Goal: Task Accomplishment & Management: Use online tool/utility

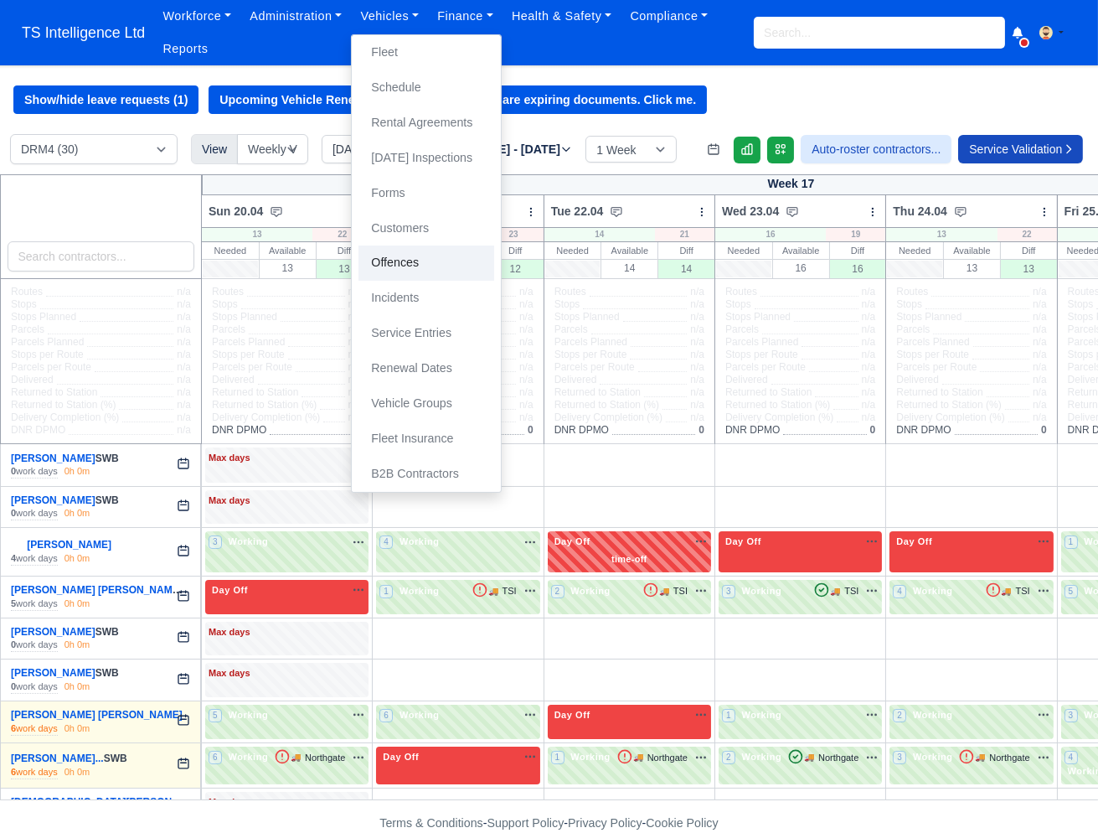
click at [399, 257] on link "Offences" at bounding box center [427, 262] width 136 height 35
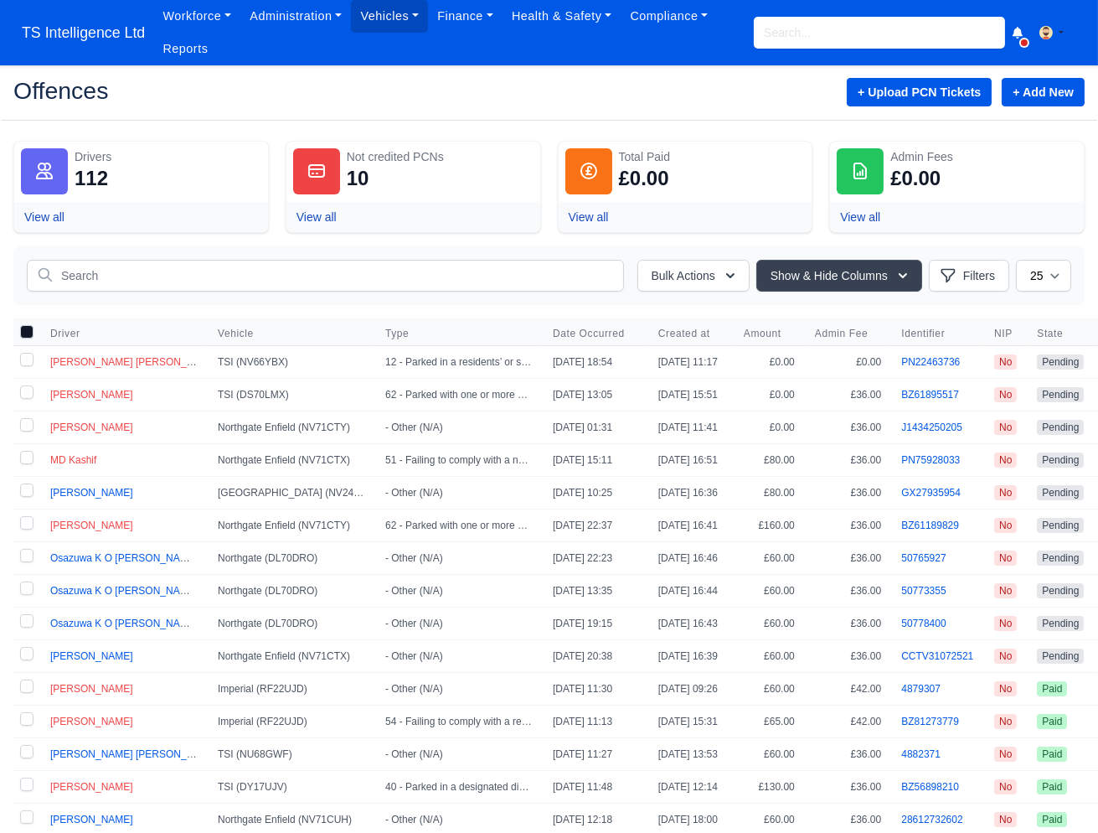
click at [25, 493] on label at bounding box center [26, 493] width 27 height 32
click at [25, 493] on input "checkbox" at bounding box center [26, 489] width 13 height 13
checkbox input "true"
drag, startPoint x: 20, startPoint y: 554, endPoint x: 24, endPoint y: 566, distance: 12.5
click at [21, 555] on label at bounding box center [26, 558] width 27 height 32
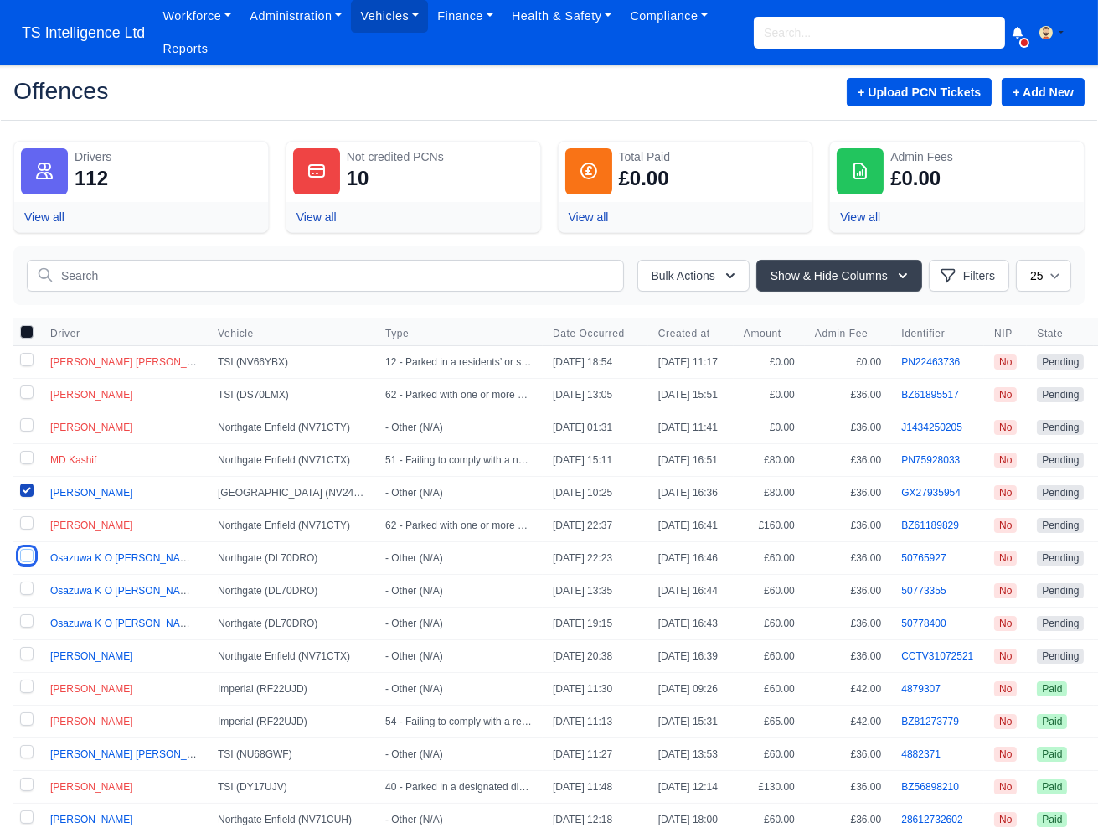
click at [21, 555] on input "checkbox" at bounding box center [26, 555] width 13 height 13
checkbox input "true"
click at [23, 576] on label at bounding box center [26, 591] width 27 height 32
click at [23, 581] on input "checkbox" at bounding box center [26, 587] width 13 height 13
checkbox input "true"
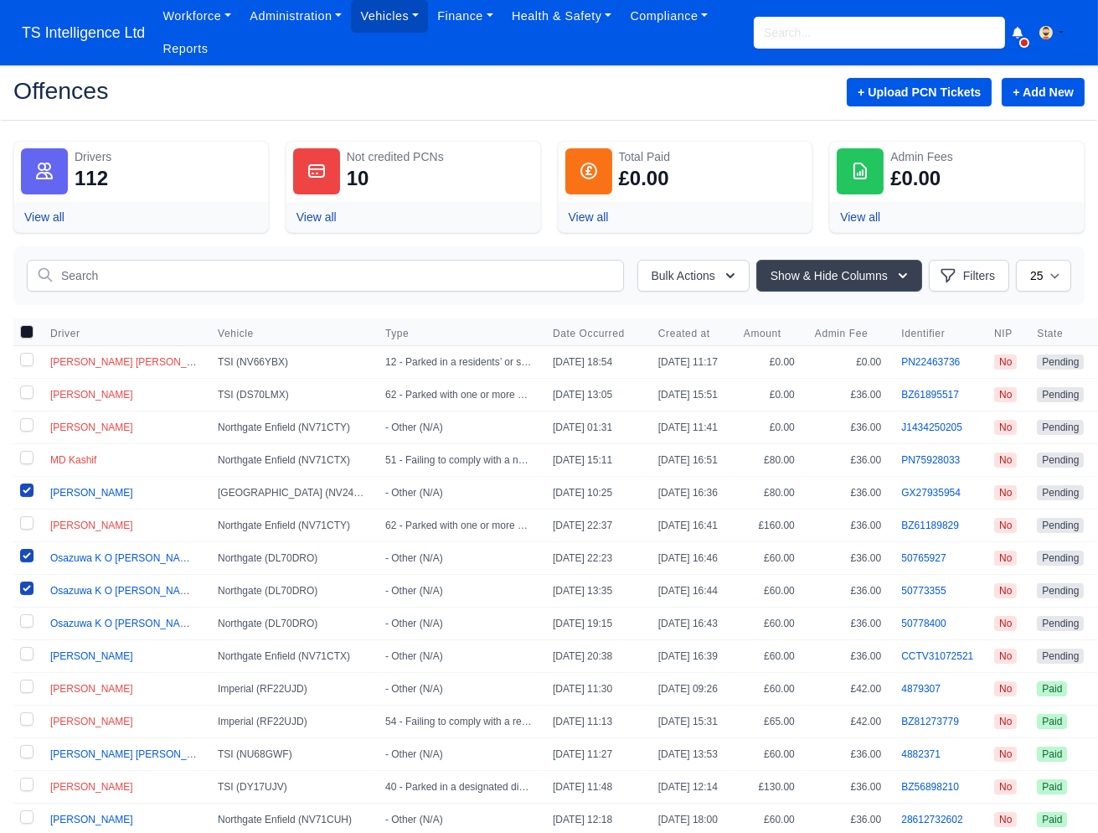
click at [22, 618] on label at bounding box center [26, 623] width 27 height 32
click at [22, 618] on input "checkbox" at bounding box center [26, 620] width 13 height 13
checkbox input "true"
click at [24, 653] on label at bounding box center [26, 656] width 27 height 32
click at [24, 653] on input "checkbox" at bounding box center [26, 653] width 13 height 13
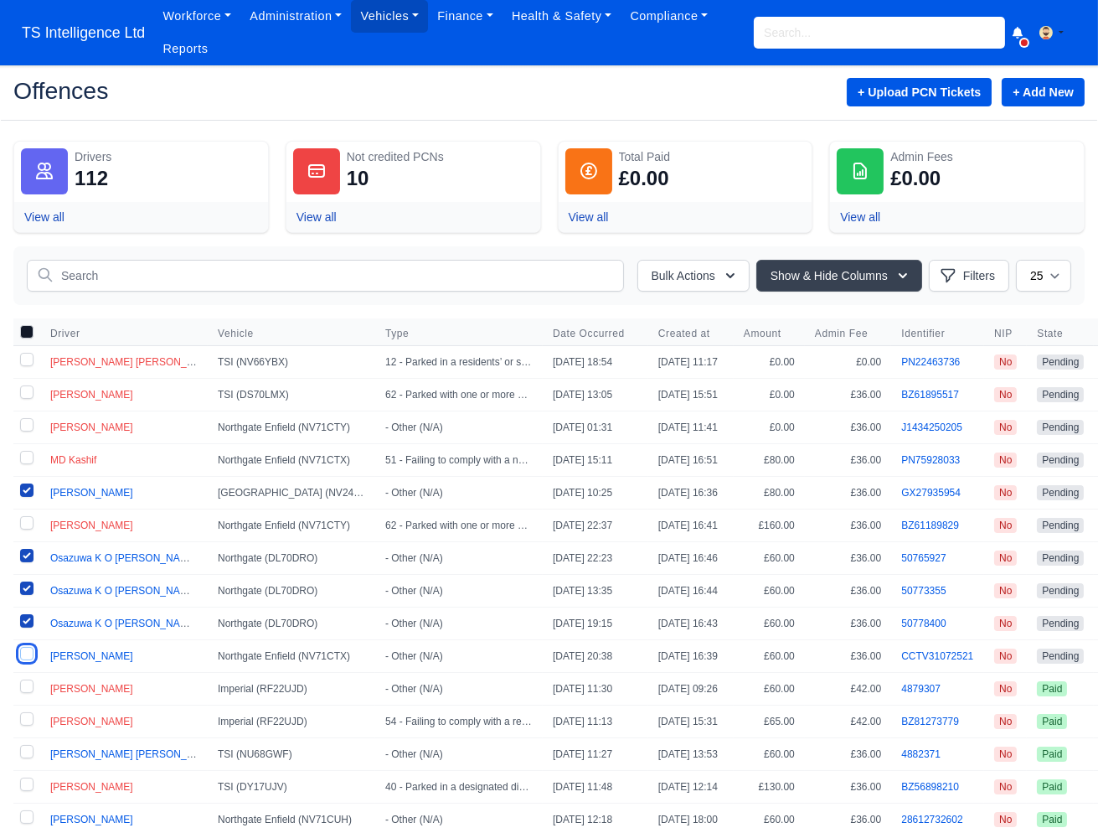
checkbox input "true"
click at [710, 283] on button "Bulk Actions" at bounding box center [694, 276] width 112 height 32
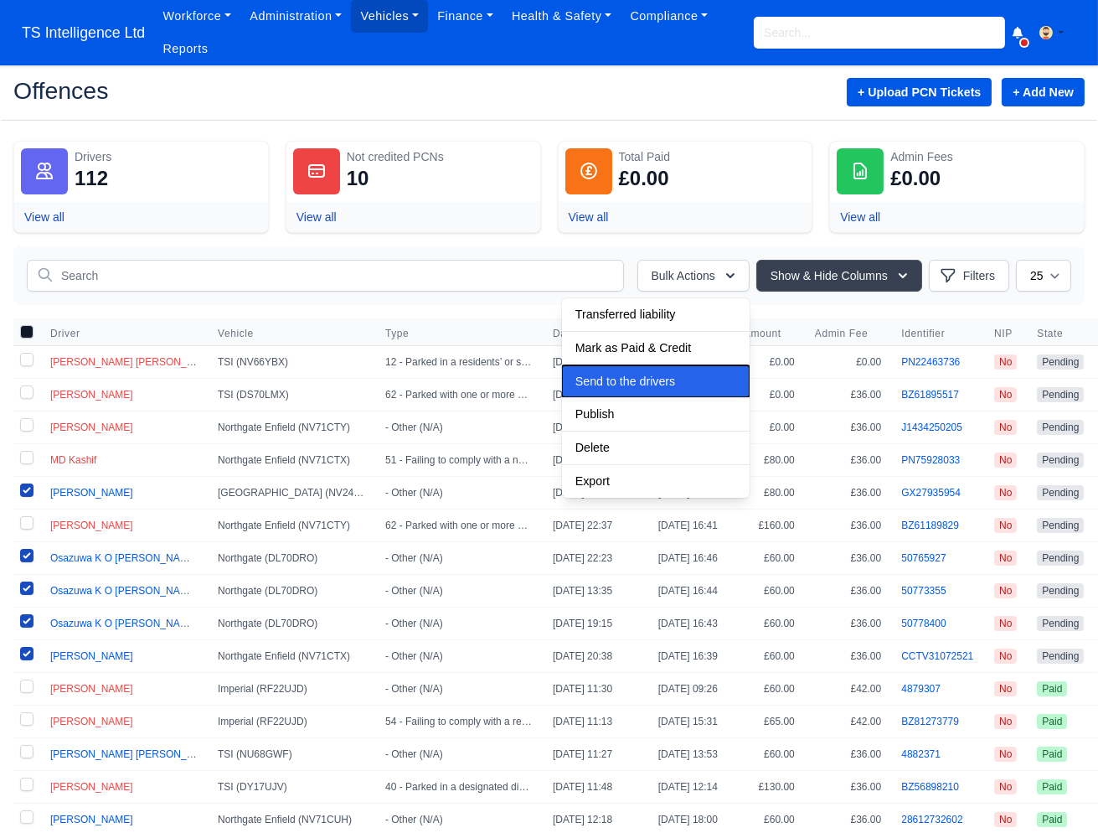
click at [627, 321] on span "Send to the drivers" at bounding box center [626, 313] width 101 height 13
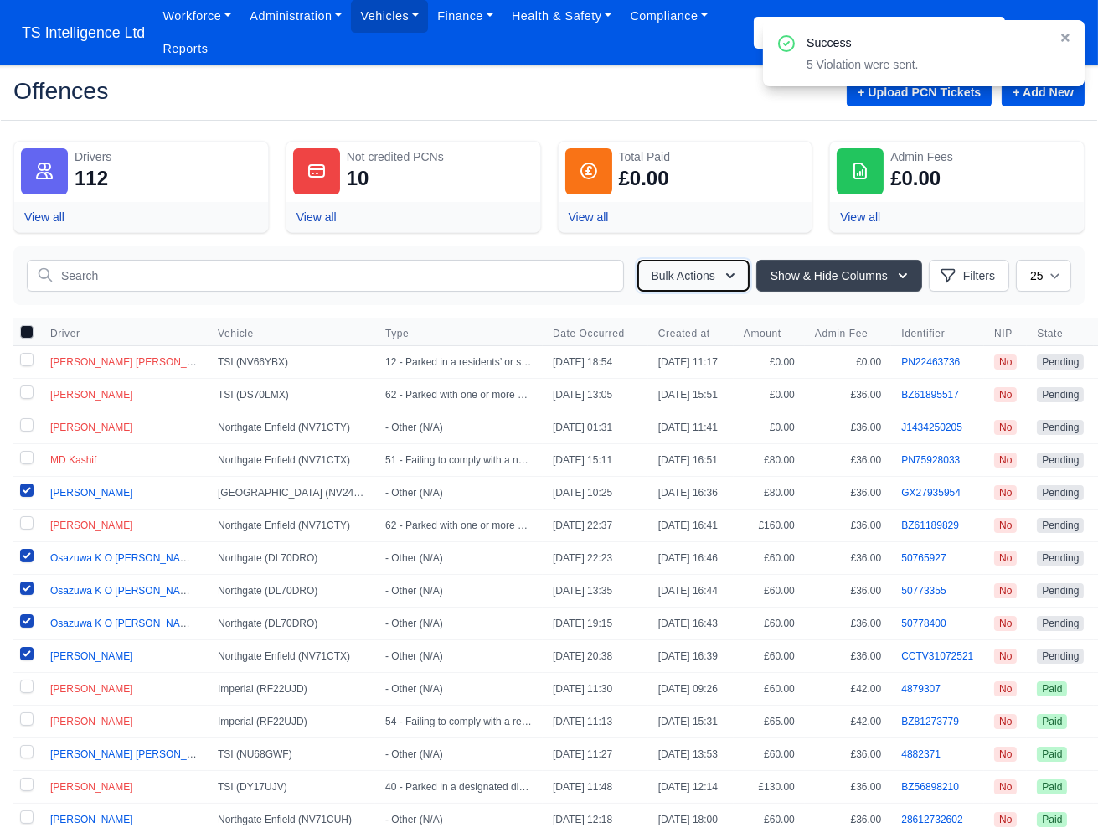
click at [694, 278] on button "Bulk Actions" at bounding box center [694, 276] width 112 height 32
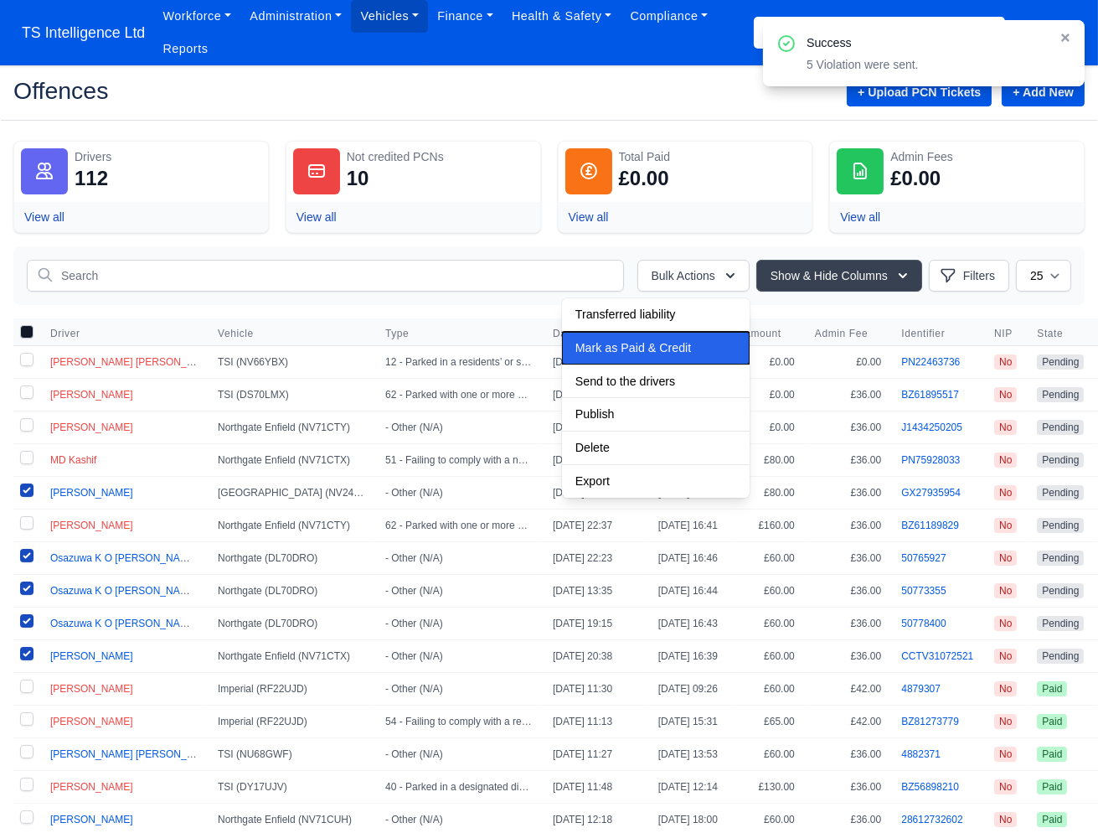
click at [654, 321] on span "Mark as Paid & Credit" at bounding box center [626, 313] width 101 height 13
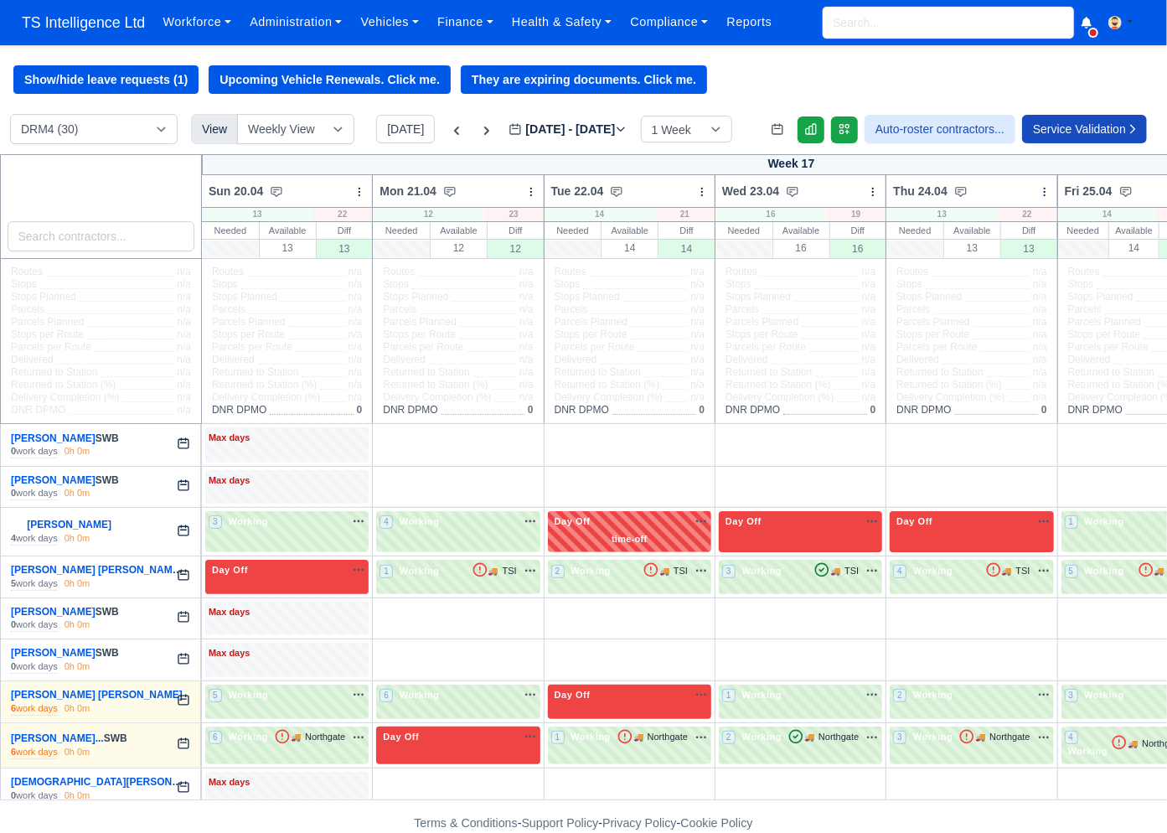
click at [823, 25] on input "search" at bounding box center [948, 23] width 251 height 32
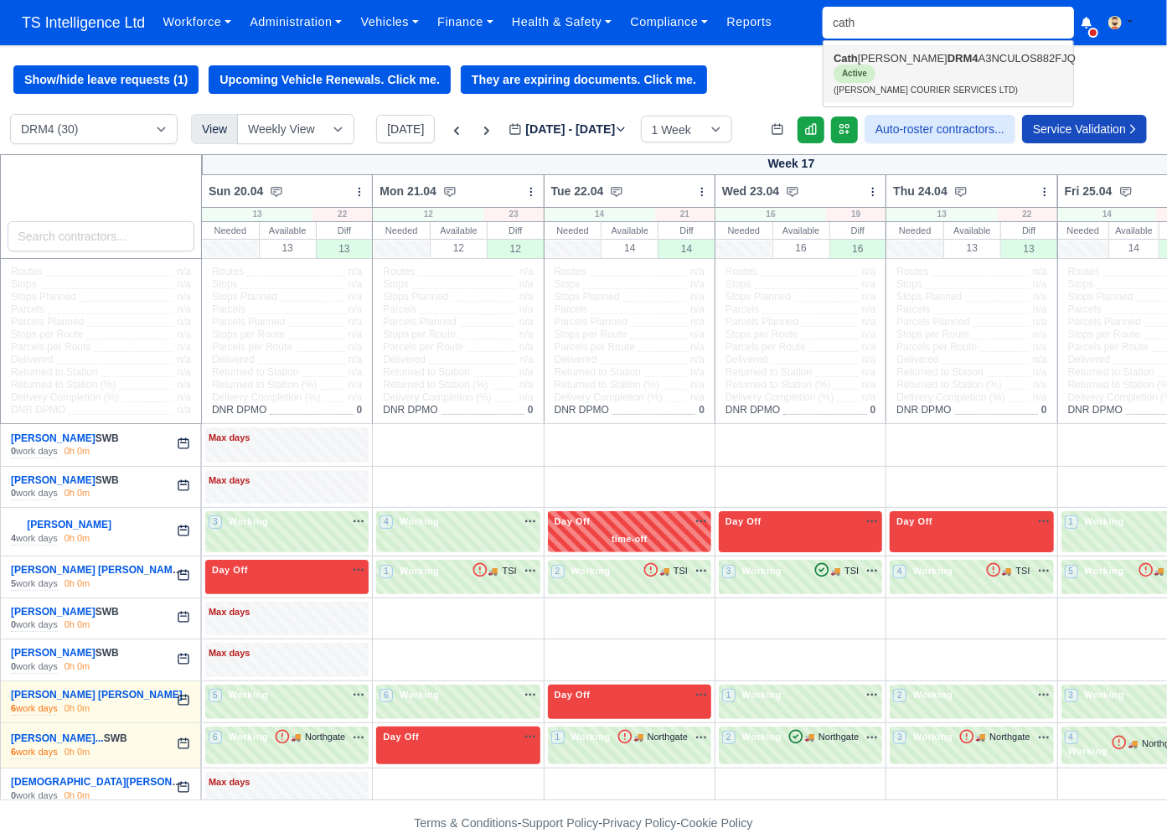
click at [823, 61] on link "Cath erine Rojas Garcia DRM4 A3NCULOS882FJQ Active (CATHERINE COURIER SERVICES …" at bounding box center [949, 73] width 250 height 57
type input "[PERSON_NAME]"
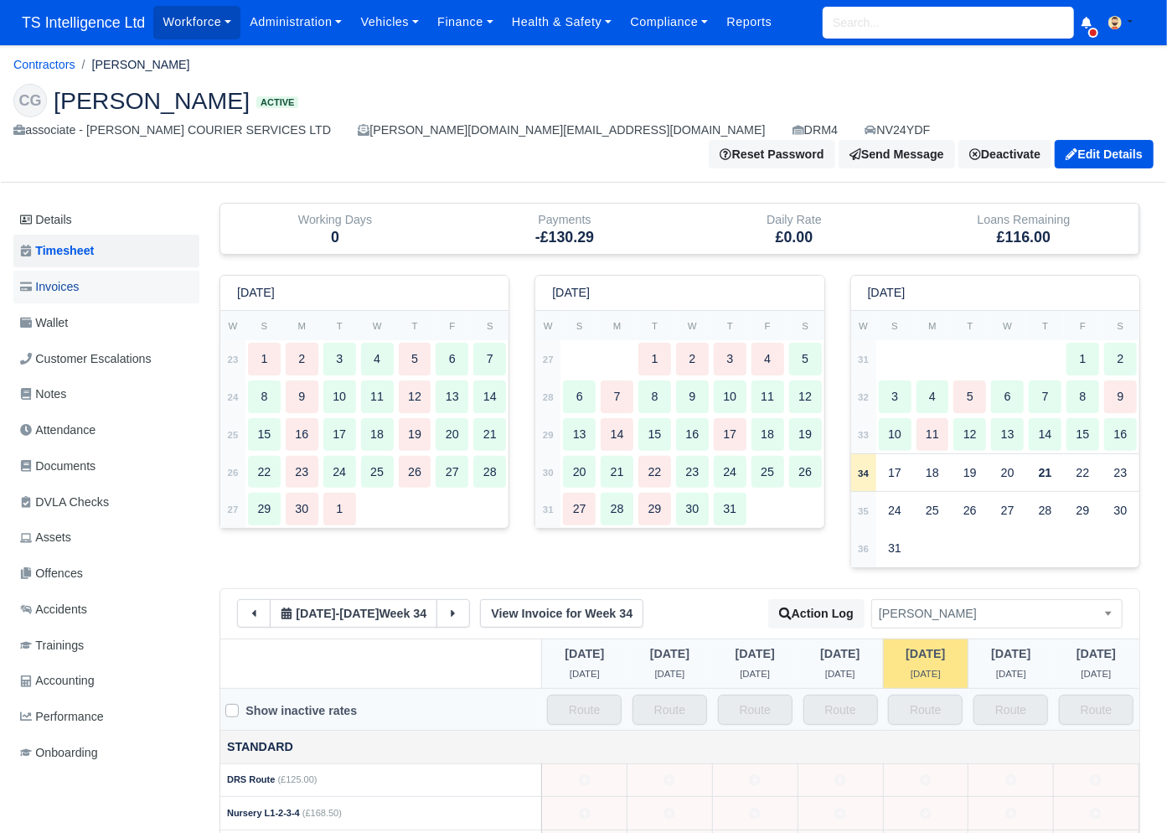
click at [79, 277] on span "Invoices" at bounding box center [49, 286] width 59 height 19
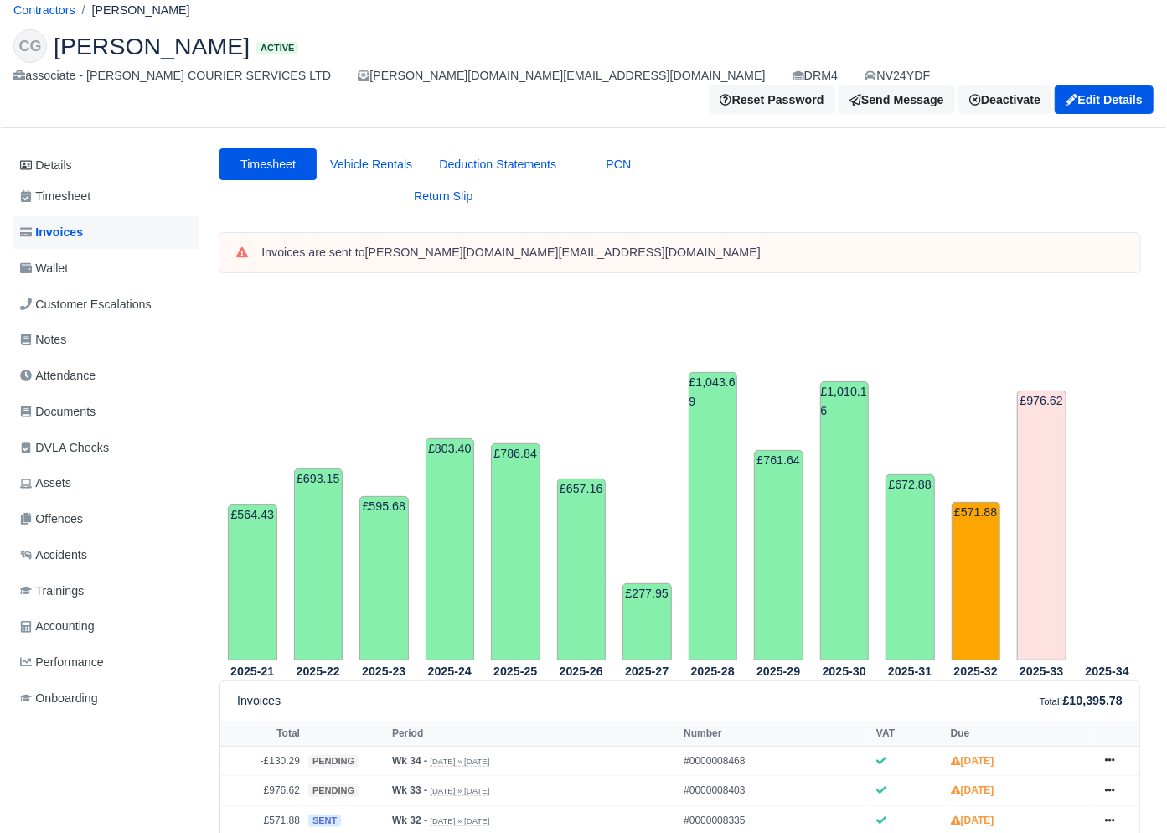
scroll to position [47, 0]
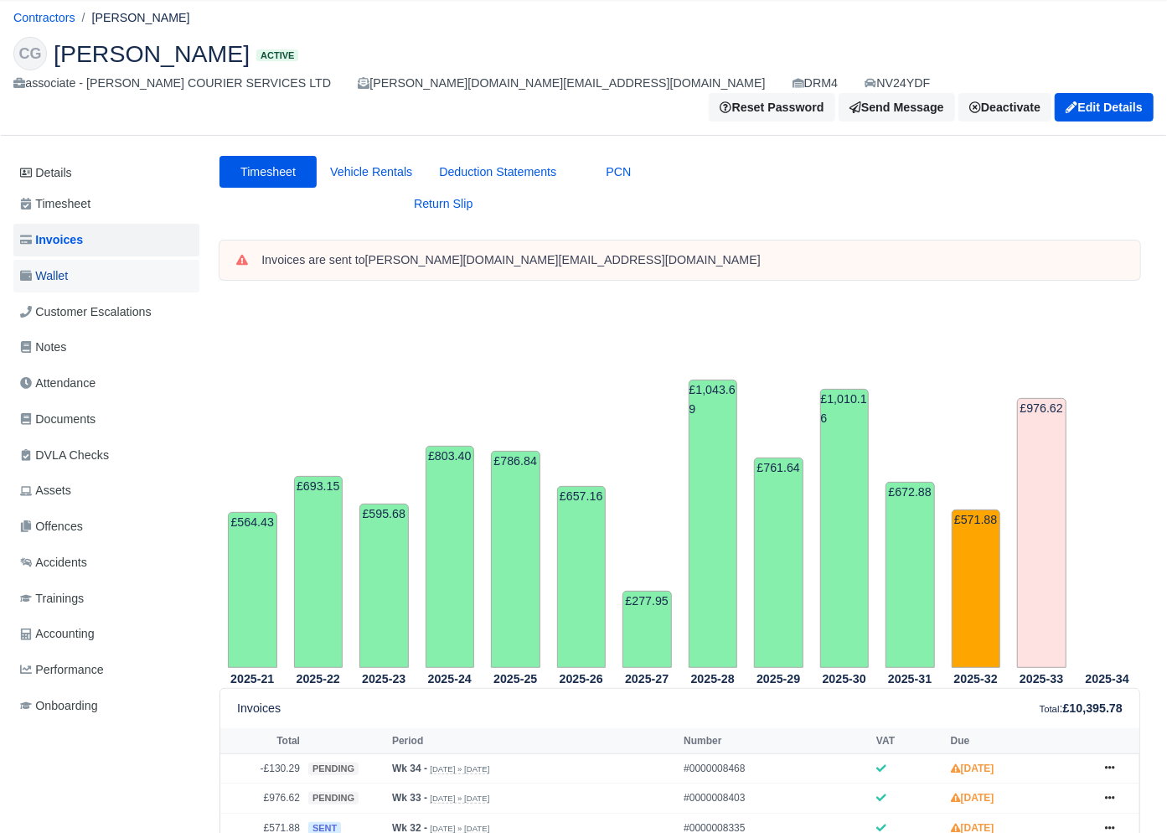
click at [83, 260] on link "Wallet" at bounding box center [106, 276] width 186 height 33
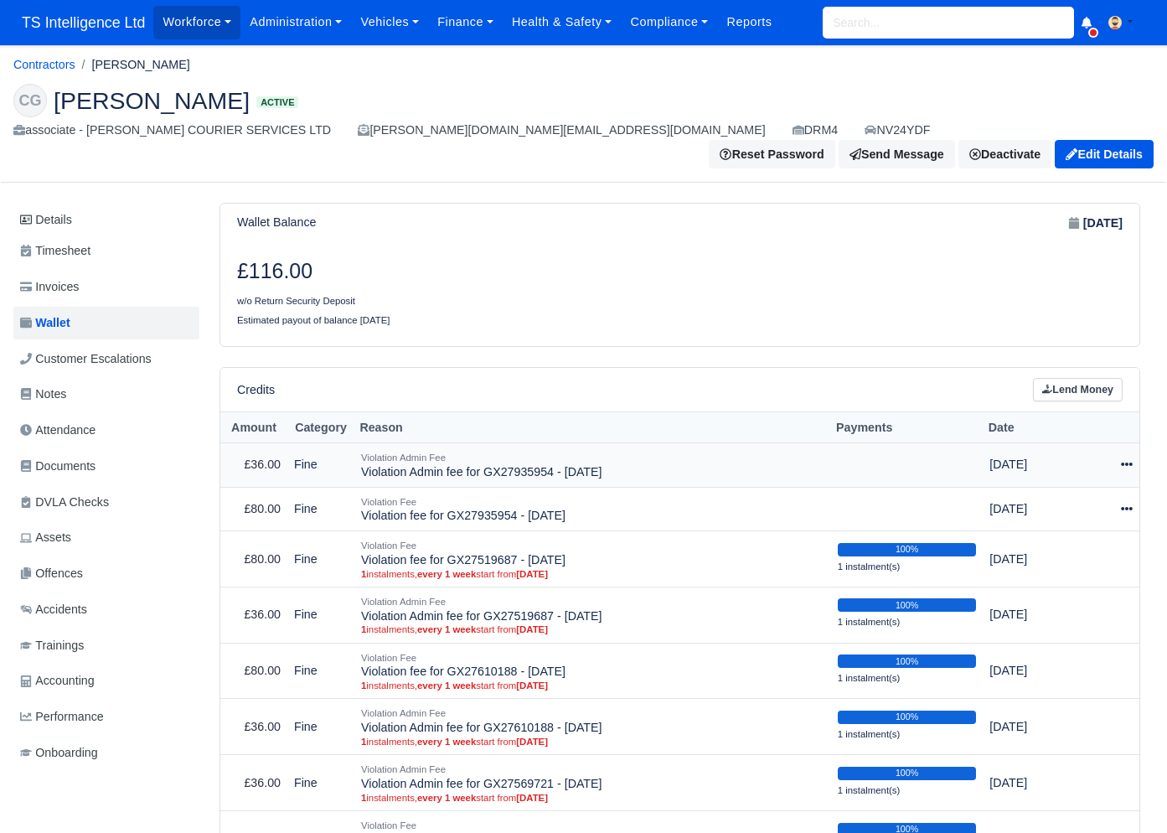
scroll to position [139, 0]
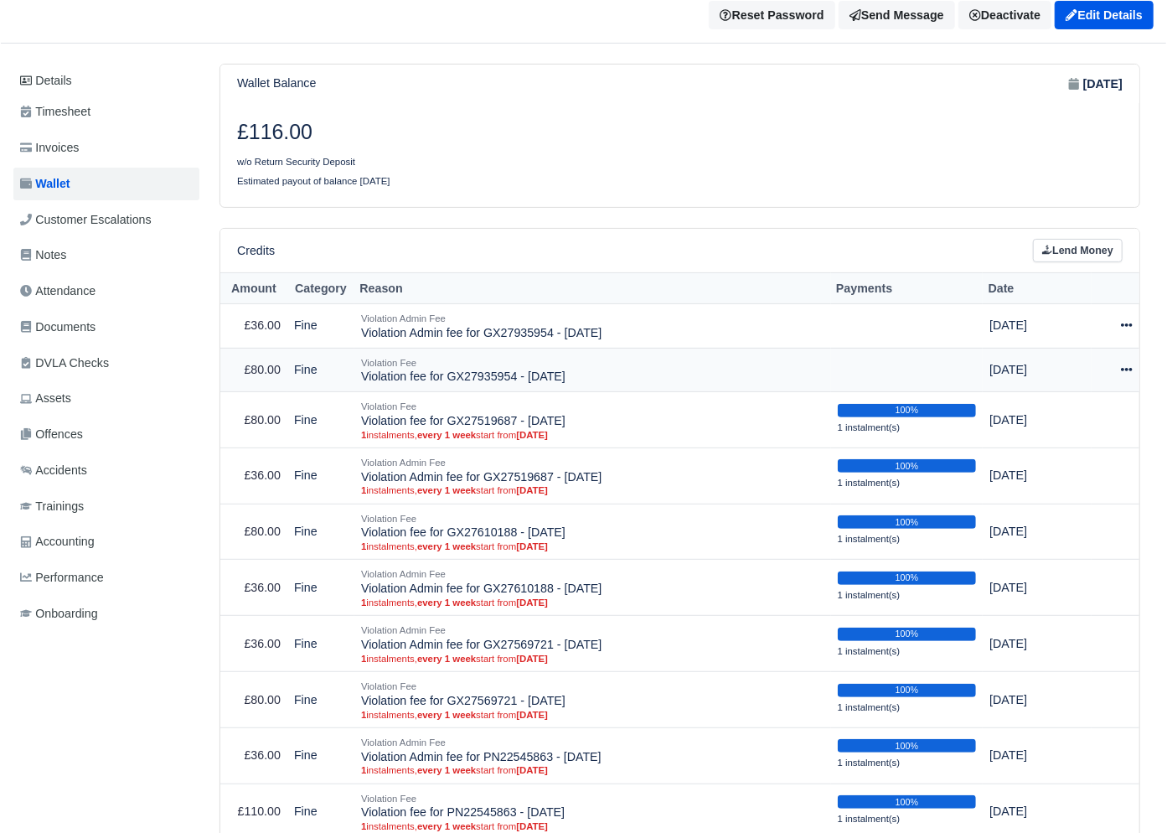
click at [1124, 364] on icon at bounding box center [1127, 370] width 12 height 12
click at [1063, 434] on link "Schedule" at bounding box center [1052, 447] width 149 height 26
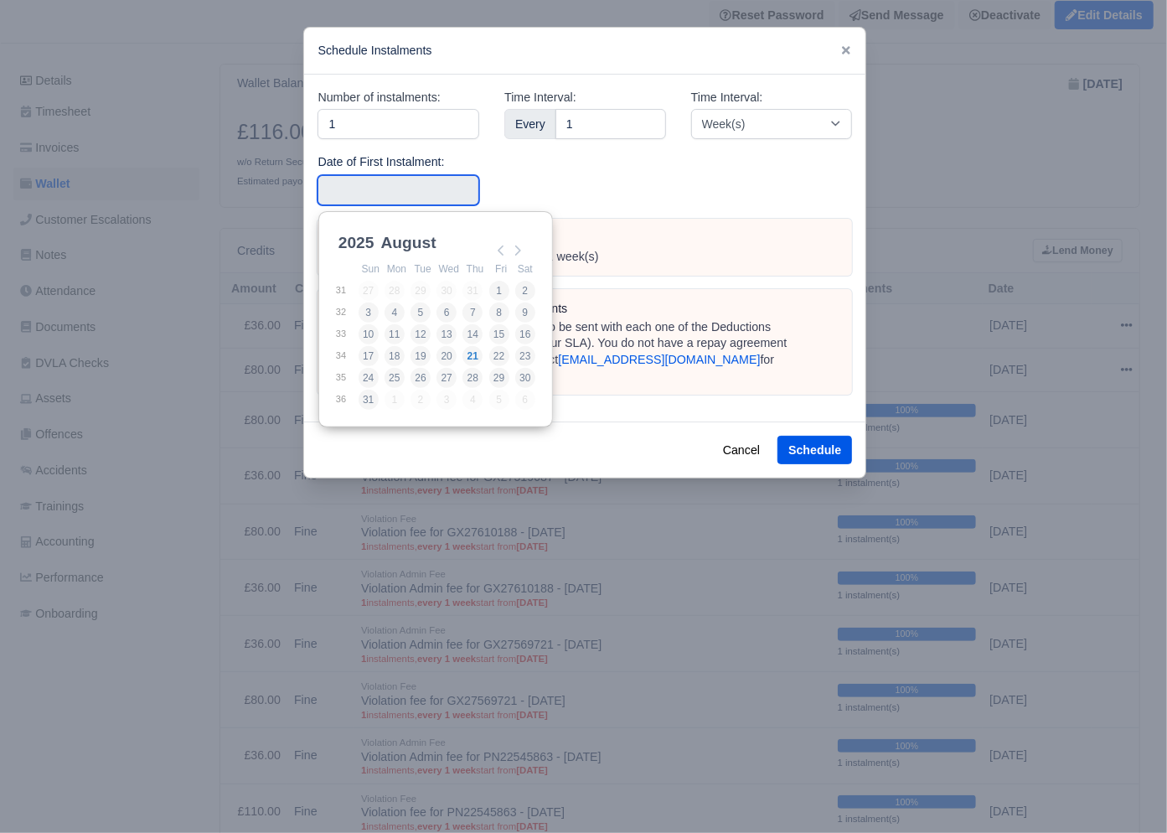
click at [385, 191] on input "Use the arrow keys to pick a date" at bounding box center [399, 190] width 162 height 30
type input "[DATE]"
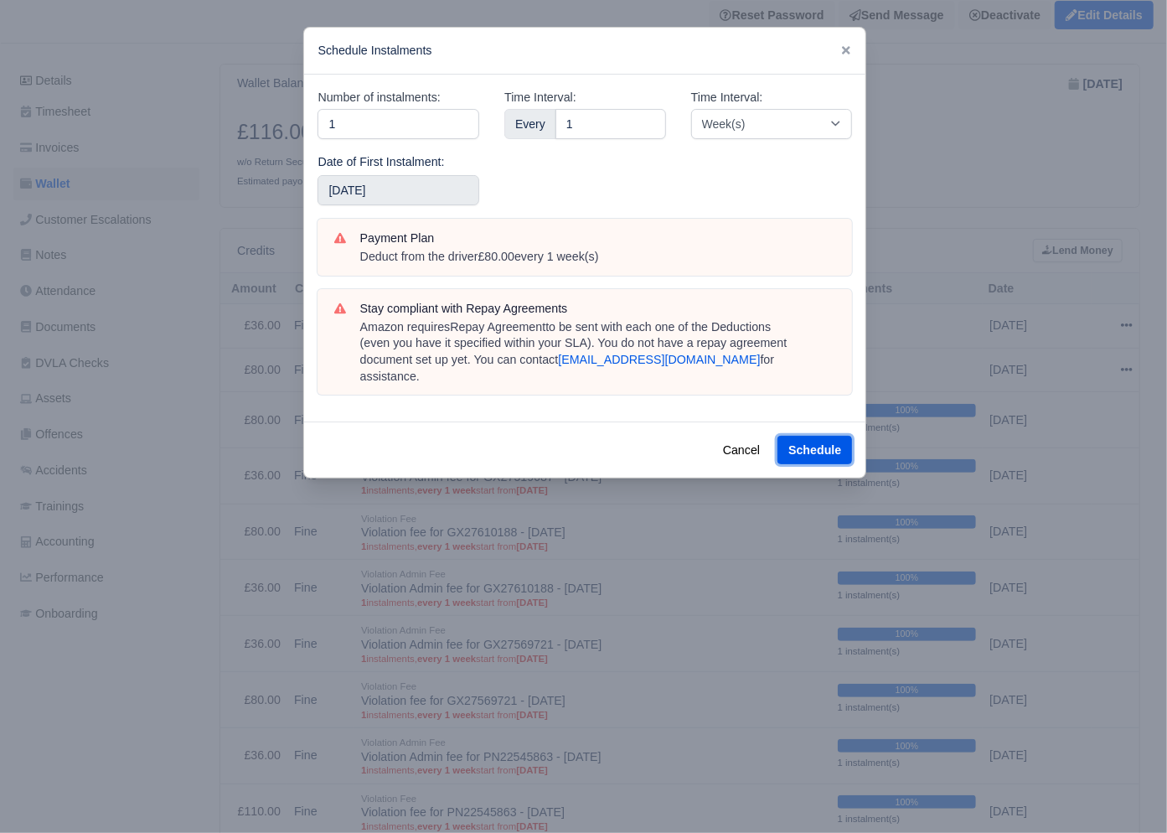
click at [800, 436] on button "Schedule" at bounding box center [815, 450] width 75 height 28
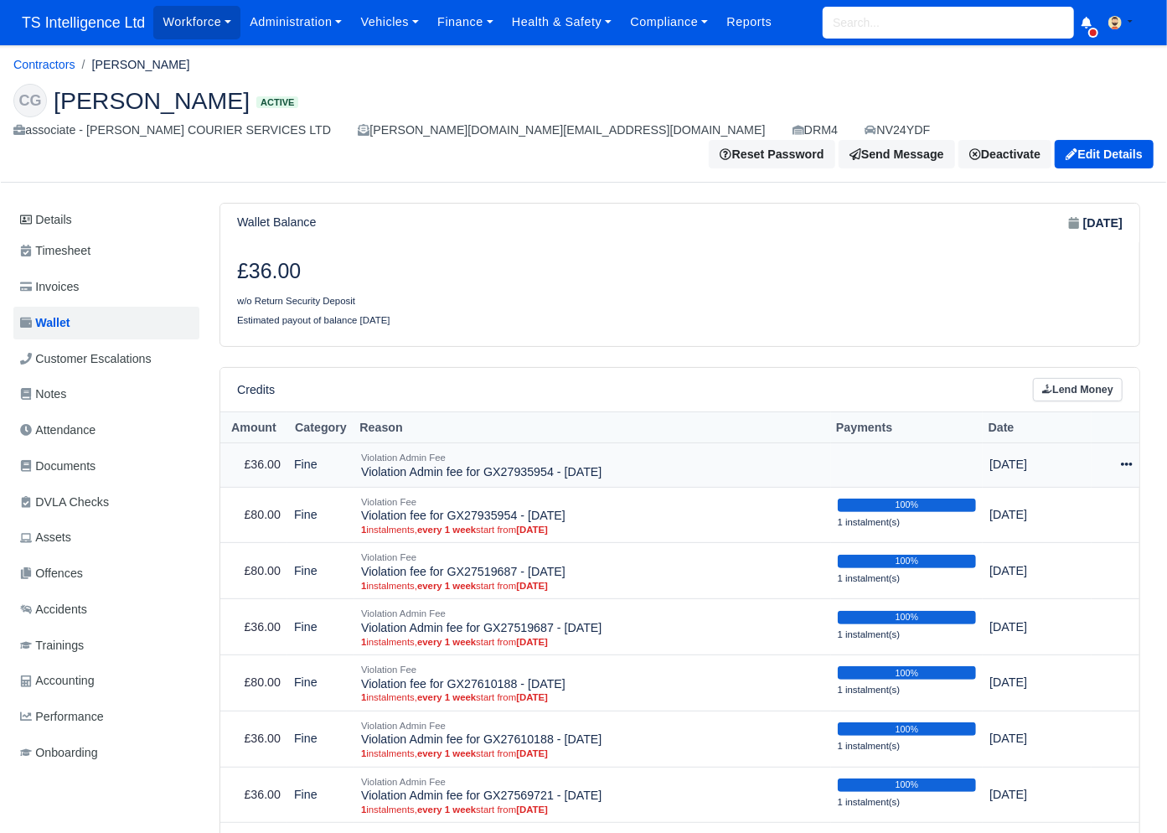
drag, startPoint x: 1131, startPoint y: 435, endPoint x: 1124, endPoint y: 442, distance: 9.5
click at [1131, 463] on icon at bounding box center [1127, 464] width 12 height 3
click at [1057, 529] on link "Schedule" at bounding box center [1052, 542] width 149 height 26
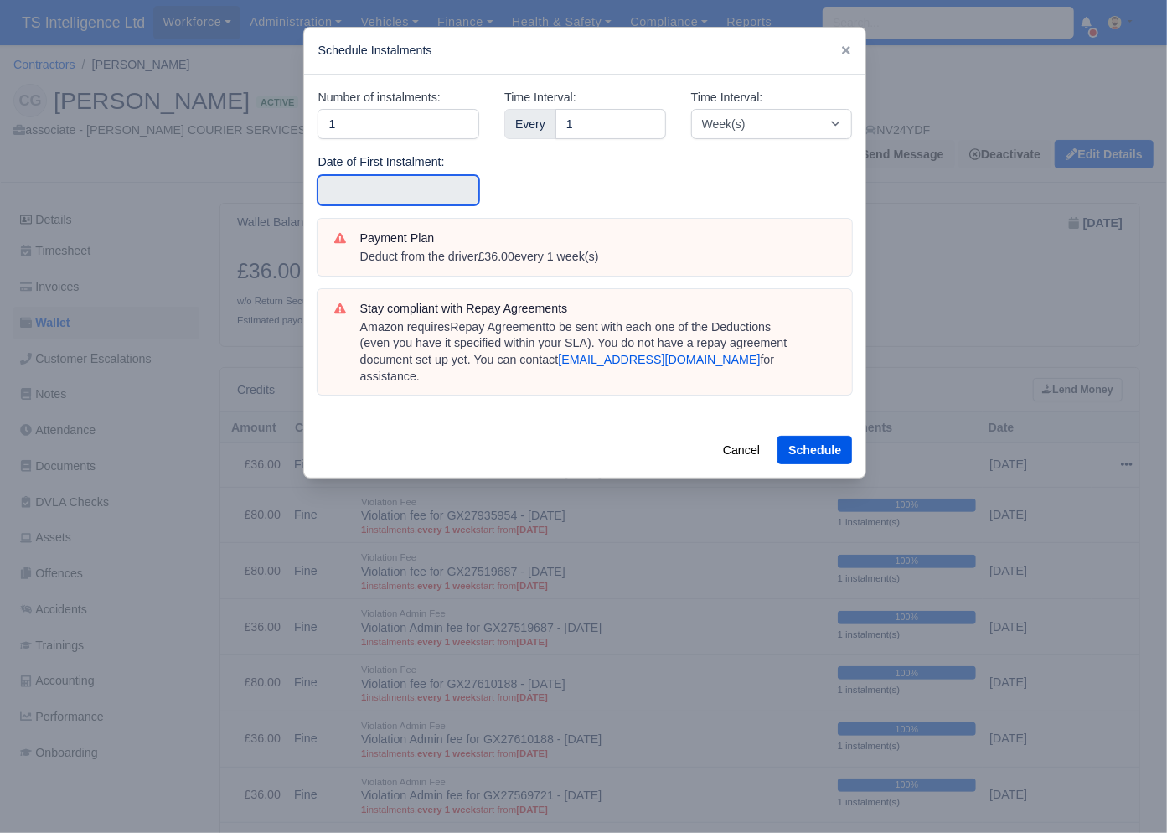
click at [396, 194] on input "text" at bounding box center [399, 190] width 162 height 30
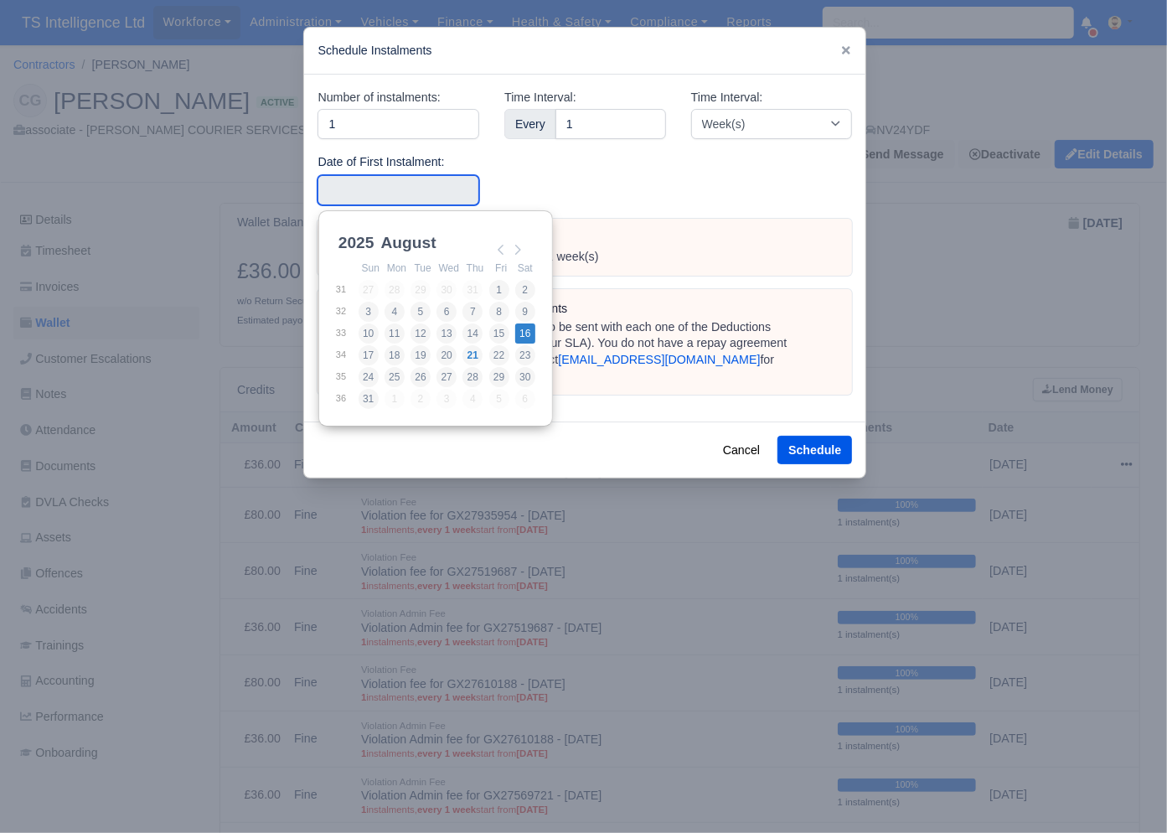
type input "2025-08-16"
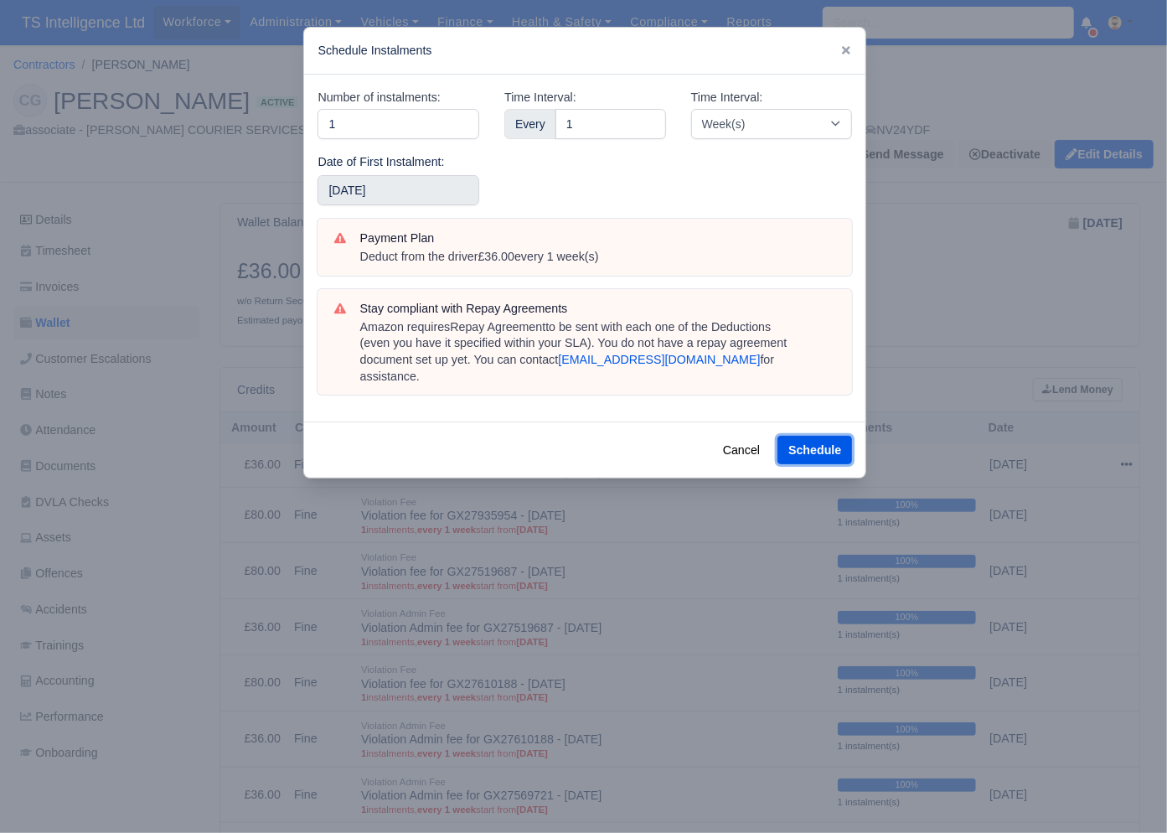
click at [824, 436] on button "Schedule" at bounding box center [815, 450] width 75 height 28
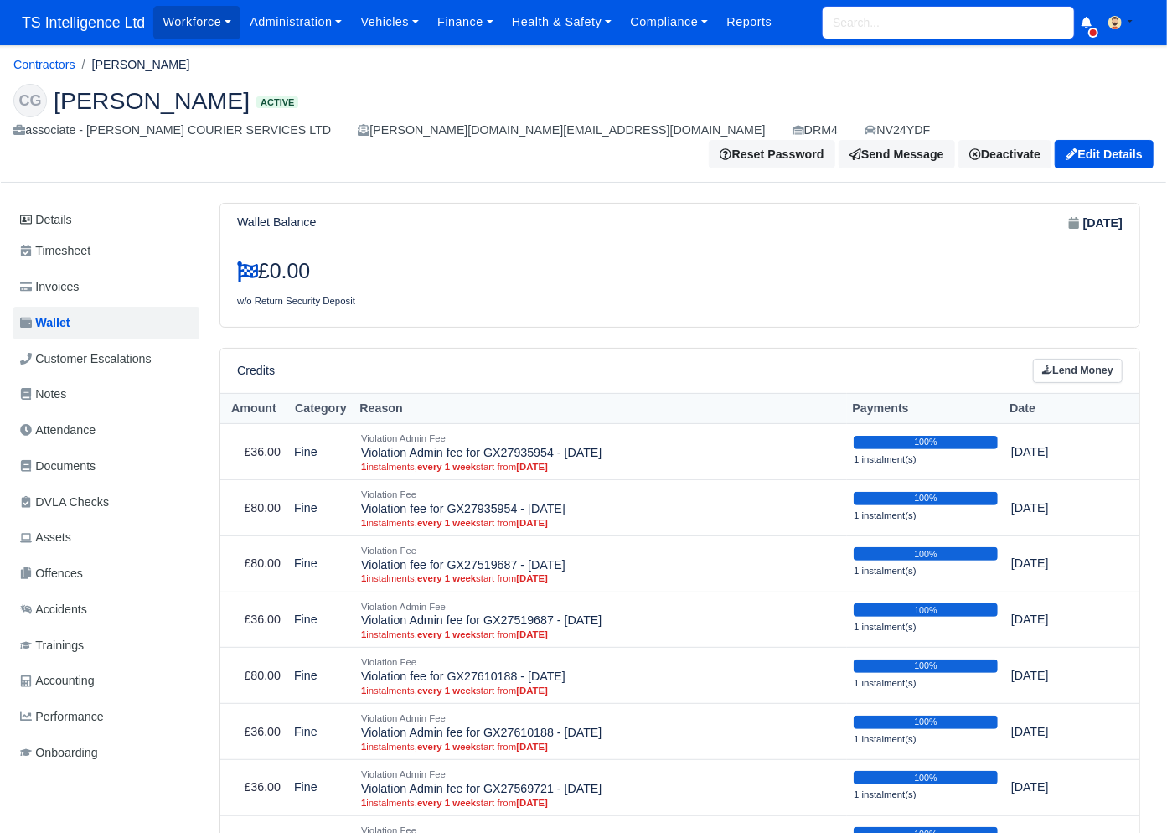
click at [897, 28] on input "search" at bounding box center [948, 23] width 251 height 32
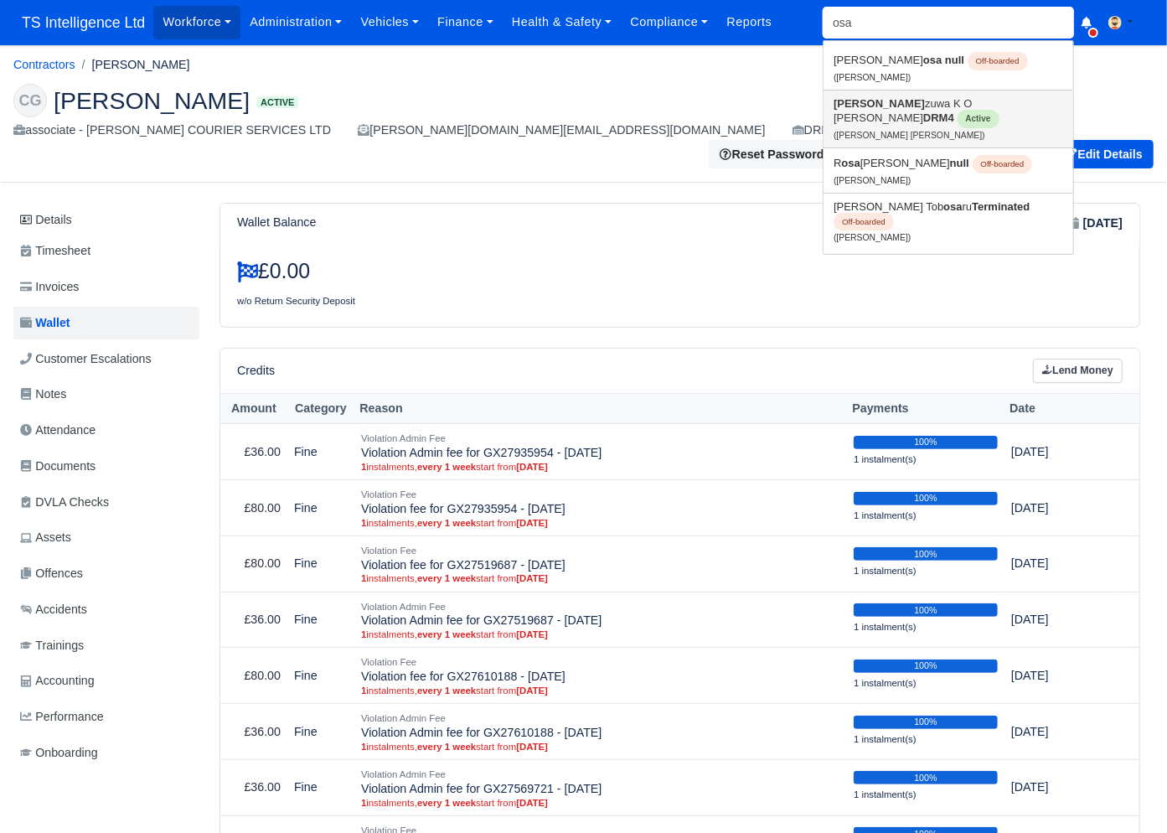
click at [892, 99] on link "Osa zuwa K O Ojo David DRM4 Active (Osazuwa K O Ojo David)" at bounding box center [949, 118] width 250 height 57
type input "Osazuwa K O [PERSON_NAME]"
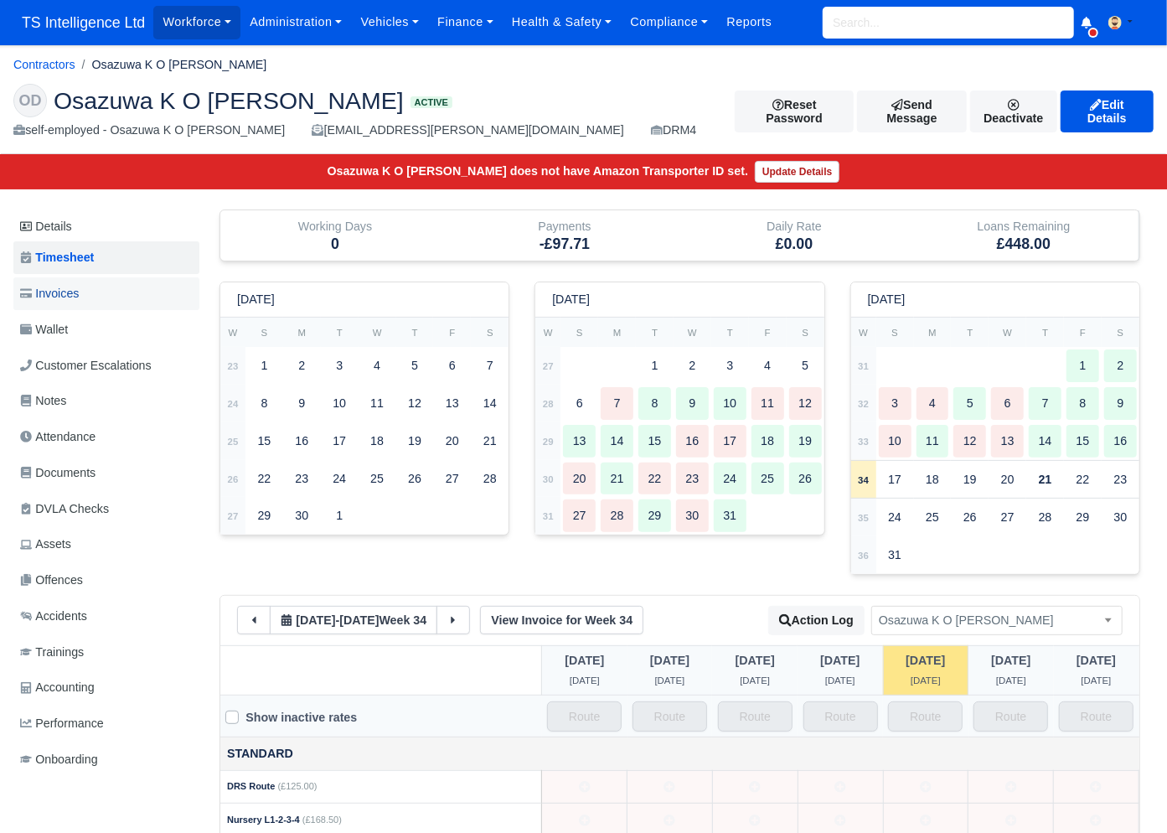
click at [103, 294] on link "Invoices" at bounding box center [106, 293] width 186 height 33
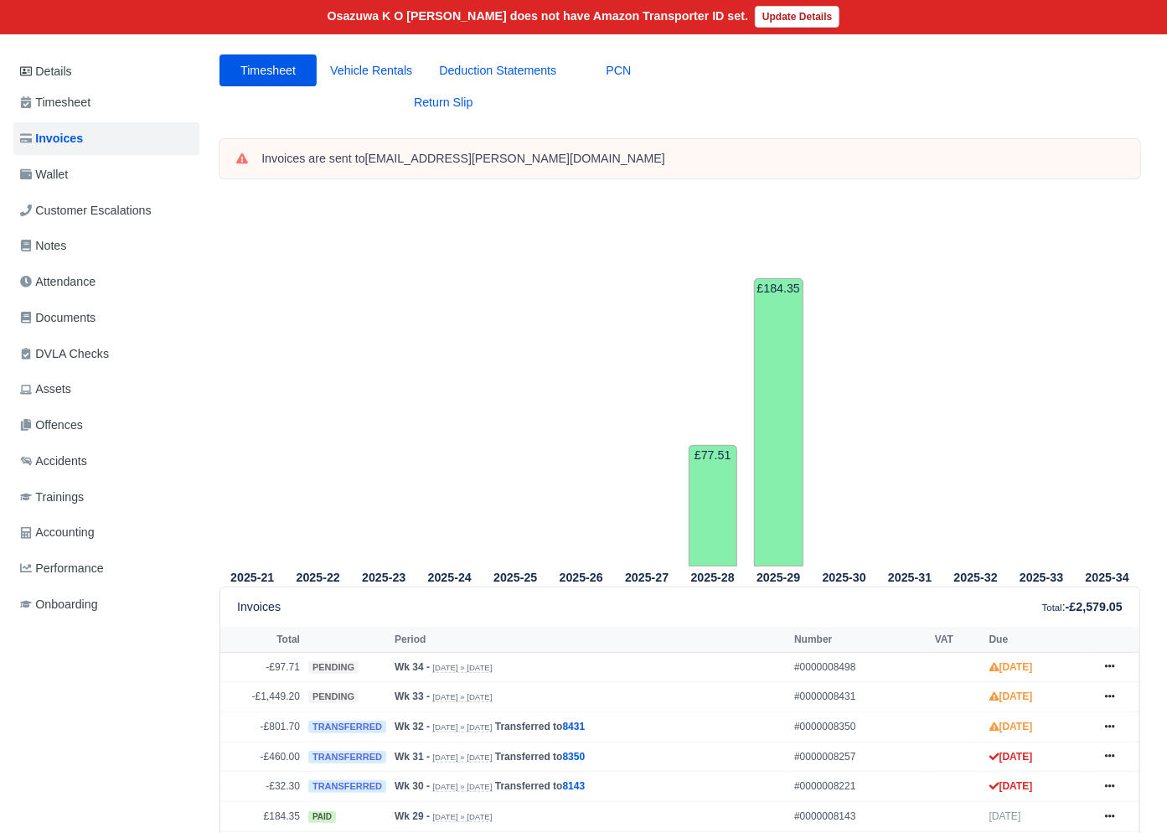
scroll to position [62, 0]
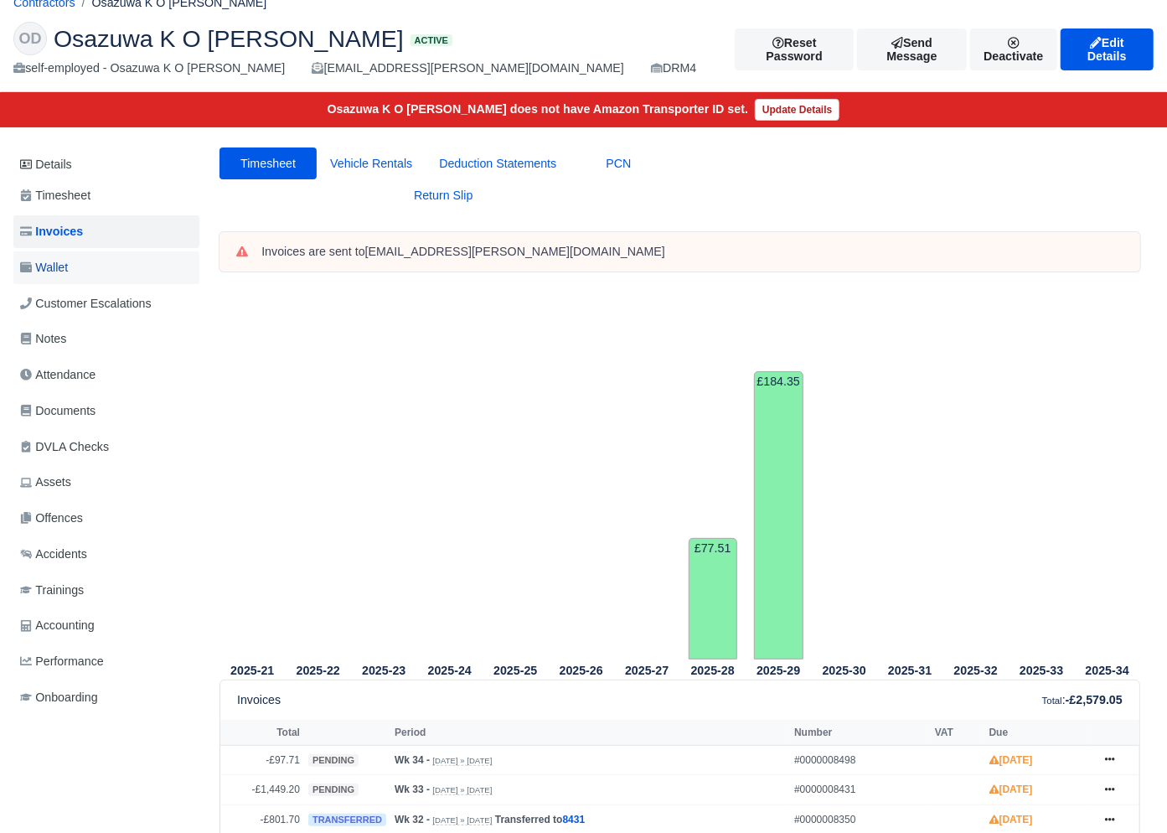
click at [63, 258] on span "Wallet" at bounding box center [44, 267] width 48 height 19
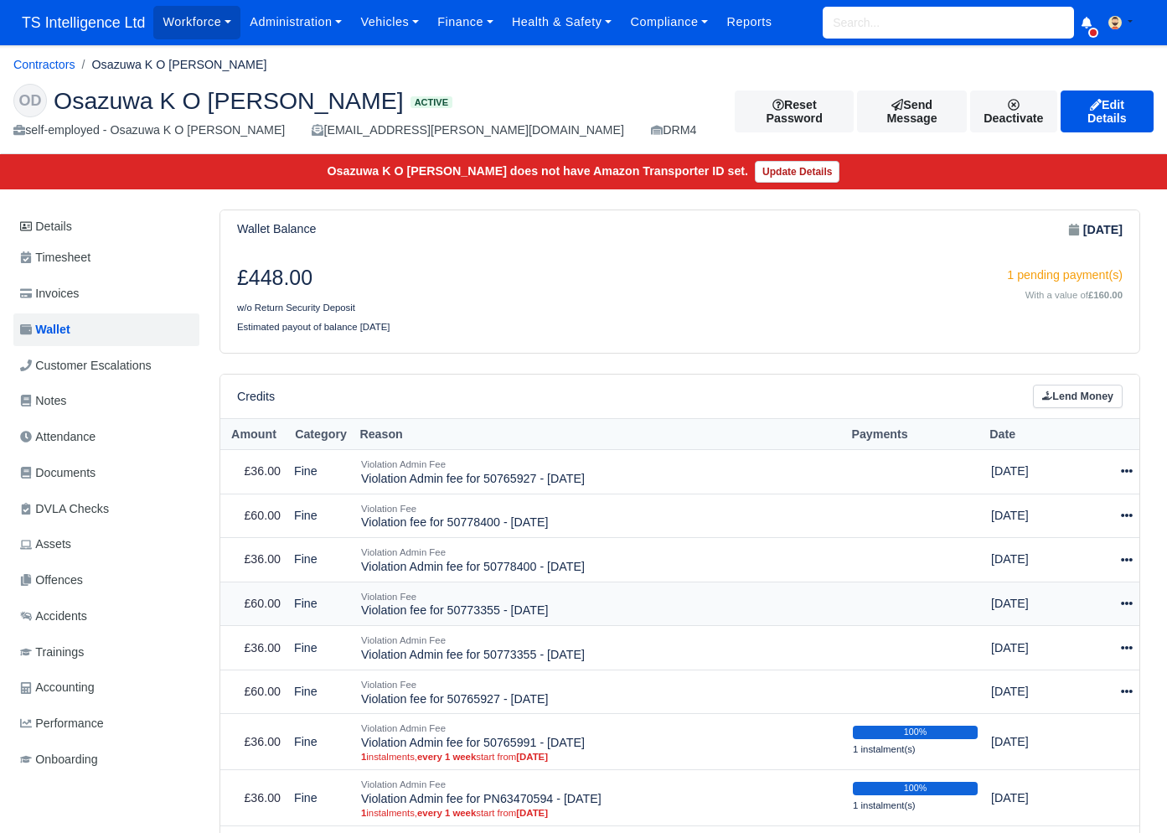
scroll to position [197, 0]
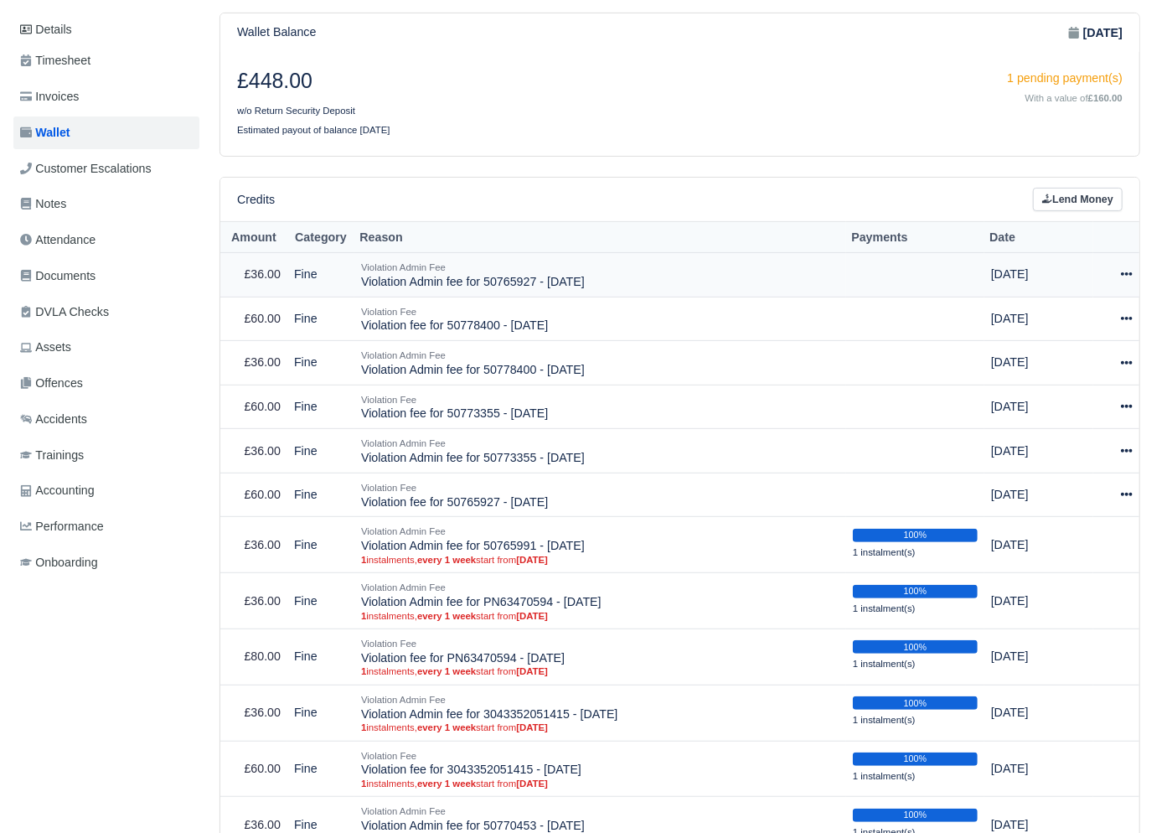
click at [1122, 275] on icon at bounding box center [1127, 274] width 12 height 3
click at [1039, 357] on link "Schedule" at bounding box center [1052, 351] width 149 height 26
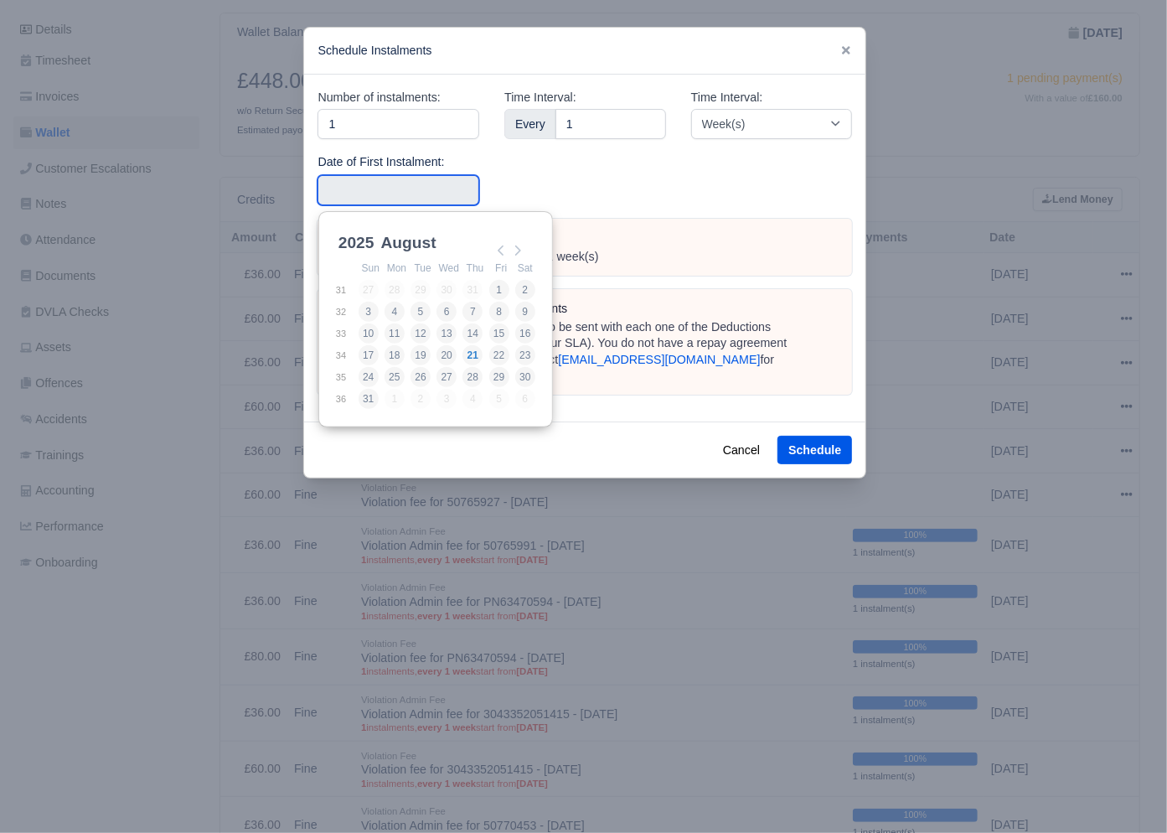
click at [388, 188] on input "Use the arrow keys to pick a date" at bounding box center [399, 190] width 162 height 30
type input "2025-08-16"
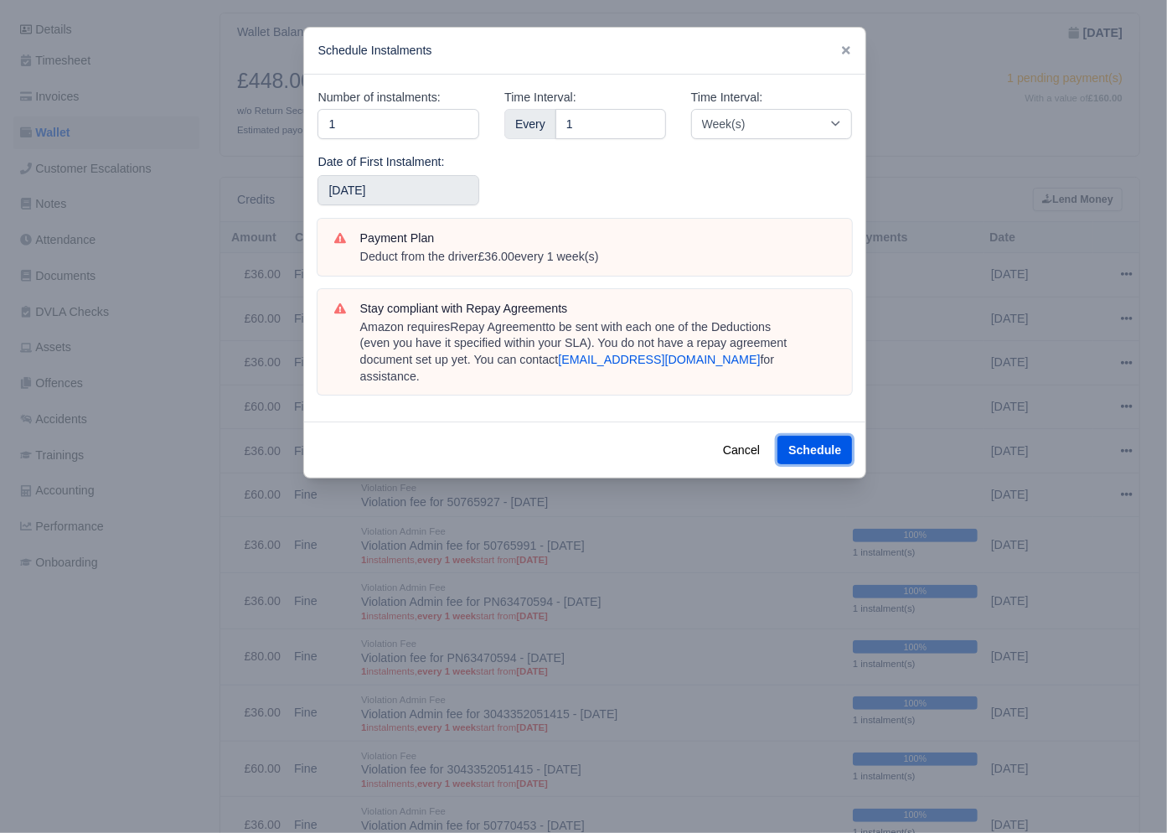
click at [827, 438] on button "Schedule" at bounding box center [815, 450] width 75 height 28
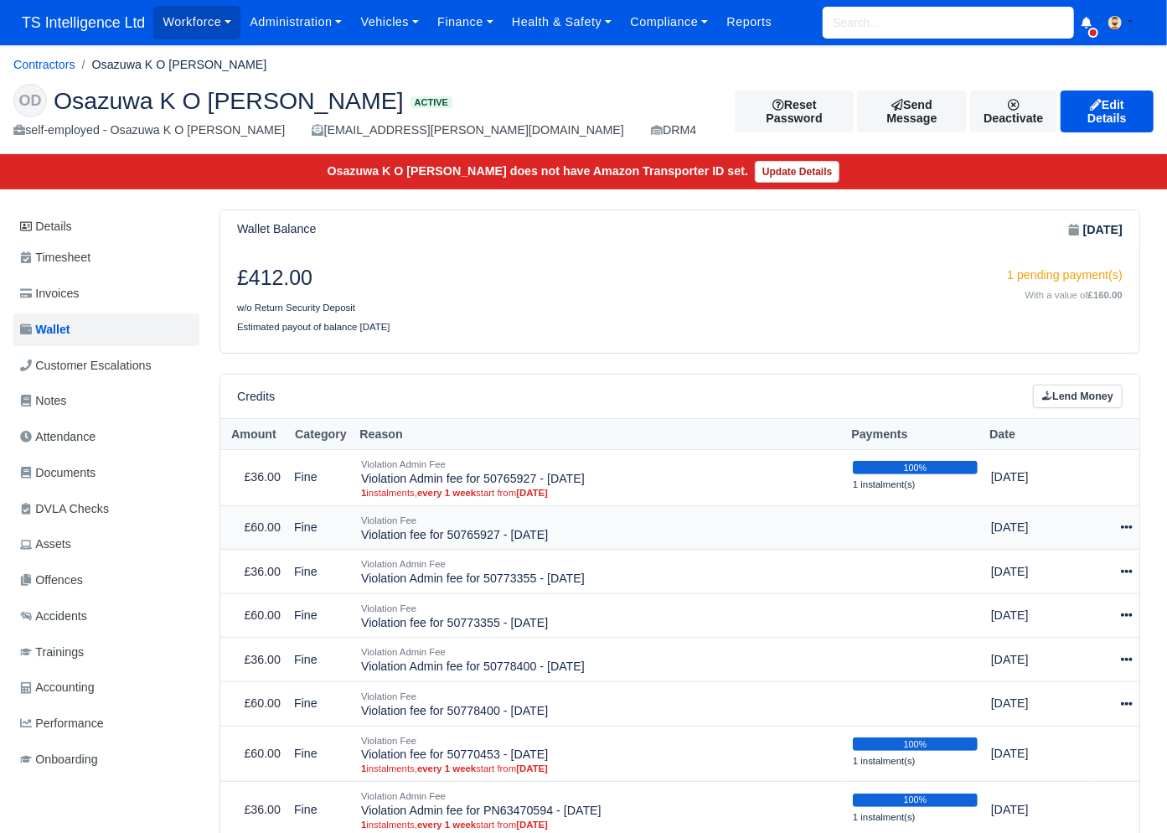
click at [1125, 524] on icon at bounding box center [1127, 527] width 12 height 12
click at [1023, 607] on link "Schedule" at bounding box center [1052, 605] width 149 height 26
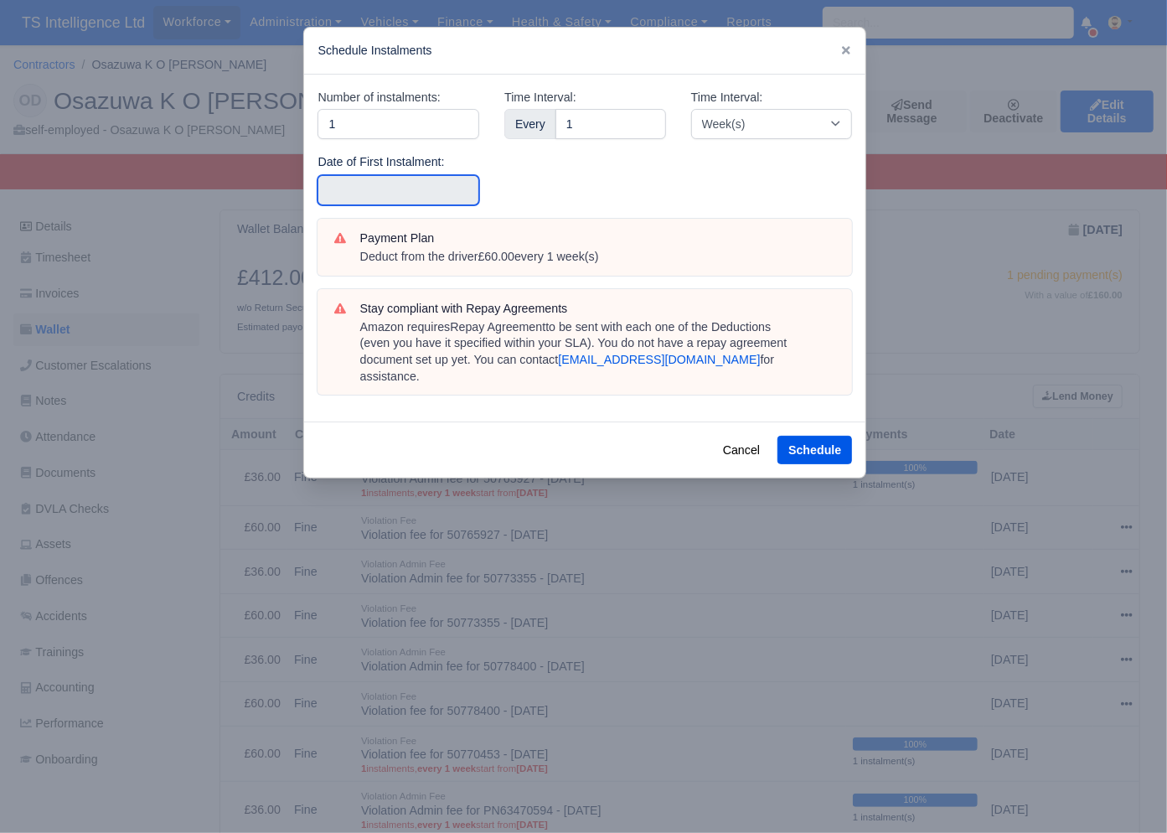
click at [413, 187] on input "text" at bounding box center [399, 190] width 162 height 30
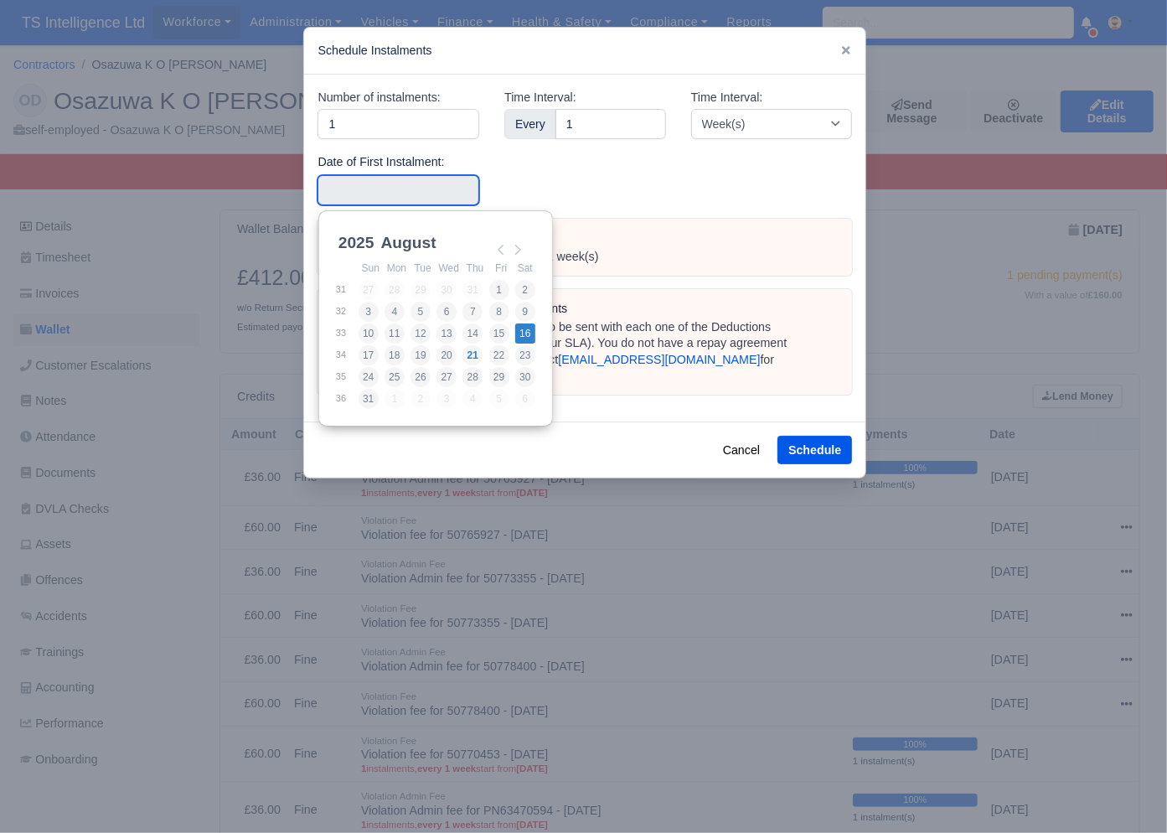
type input "[DATE]"
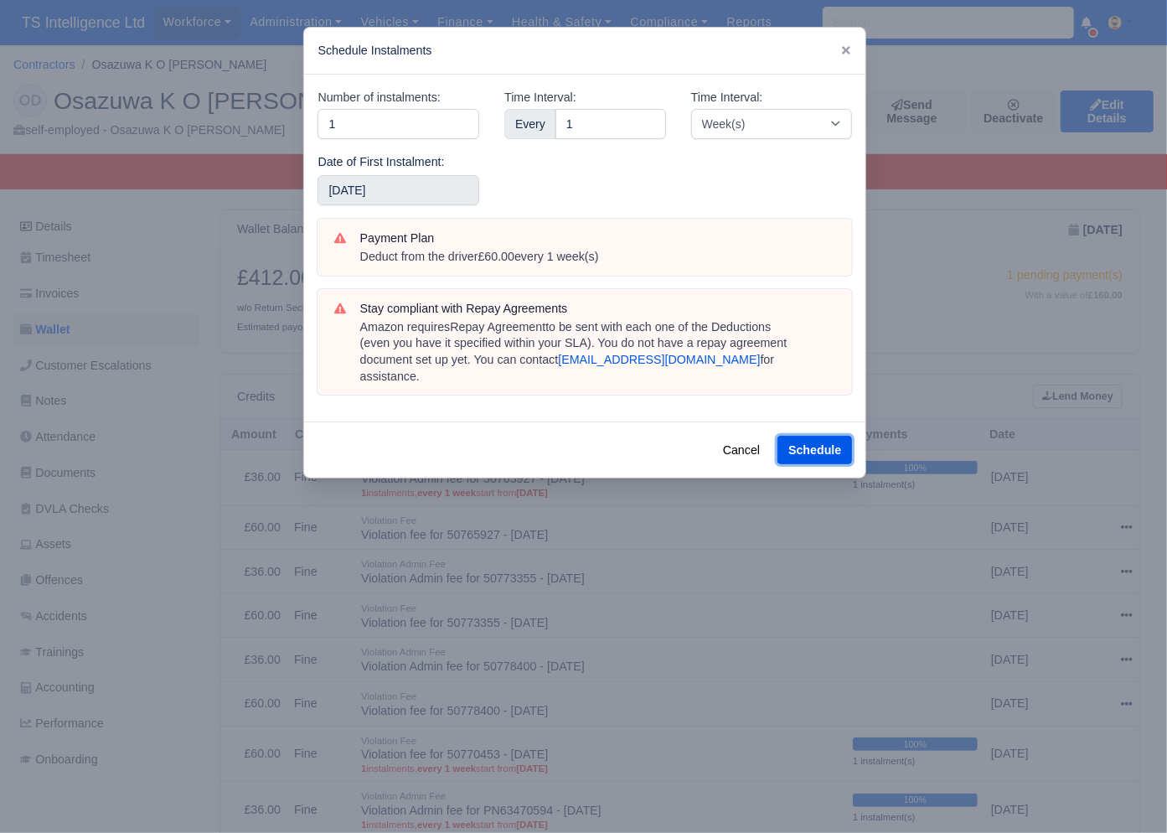
click at [825, 436] on button "Schedule" at bounding box center [815, 450] width 75 height 28
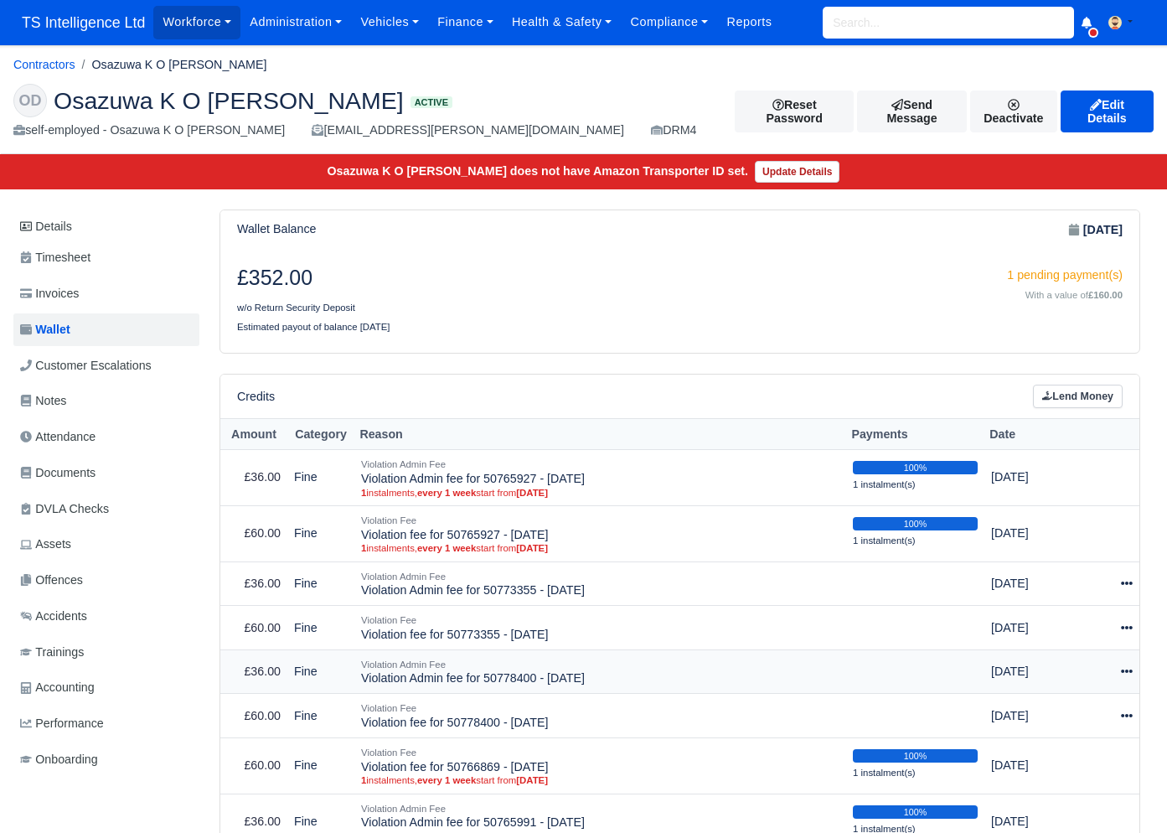
scroll to position [266, 0]
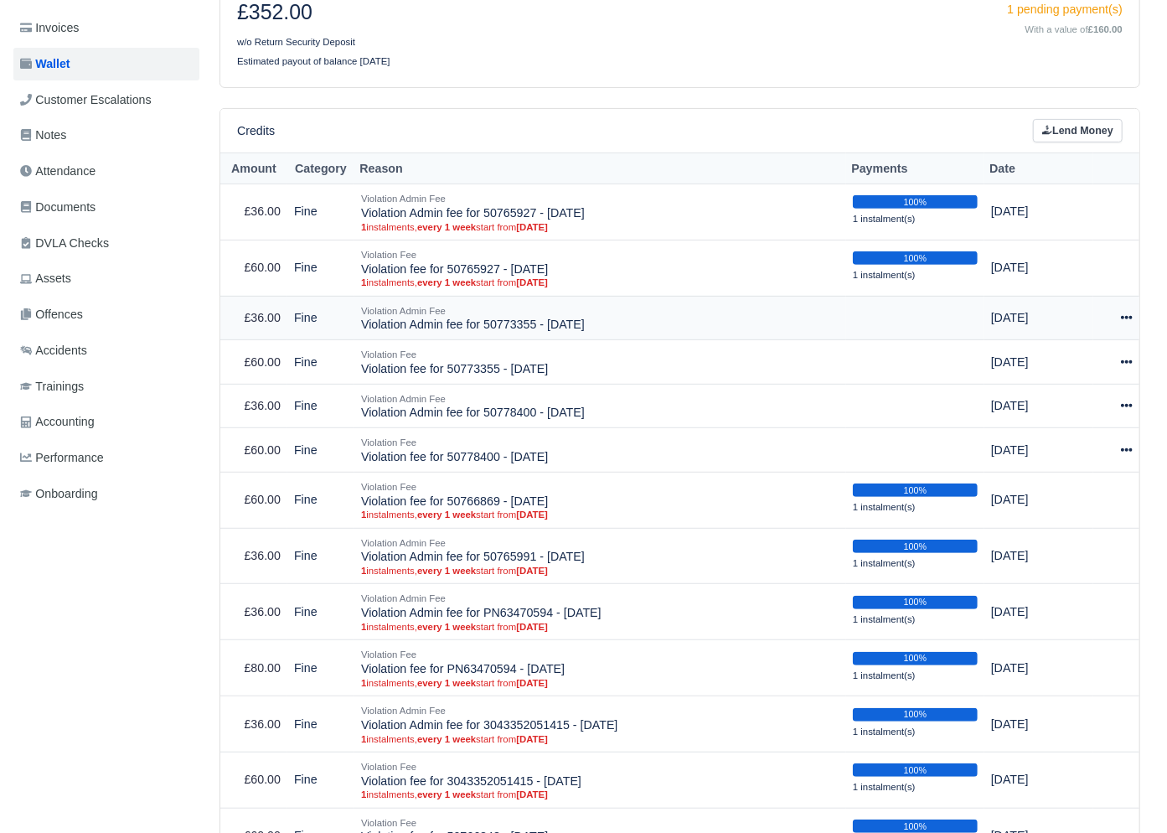
click at [1125, 315] on icon at bounding box center [1127, 318] width 12 height 12
click at [1055, 393] on link "Schedule" at bounding box center [1052, 395] width 149 height 26
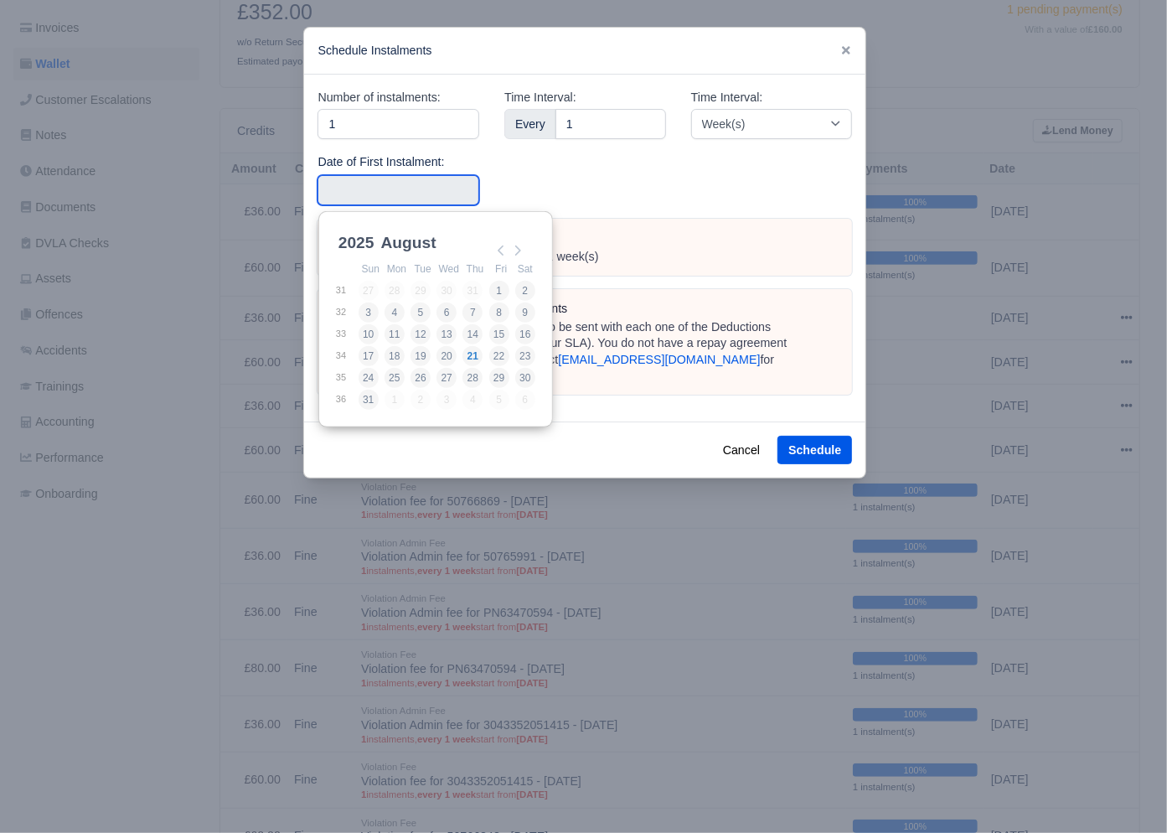
click at [395, 187] on input "Use the arrow keys to pick a date" at bounding box center [399, 190] width 162 height 30
type input "[DATE]"
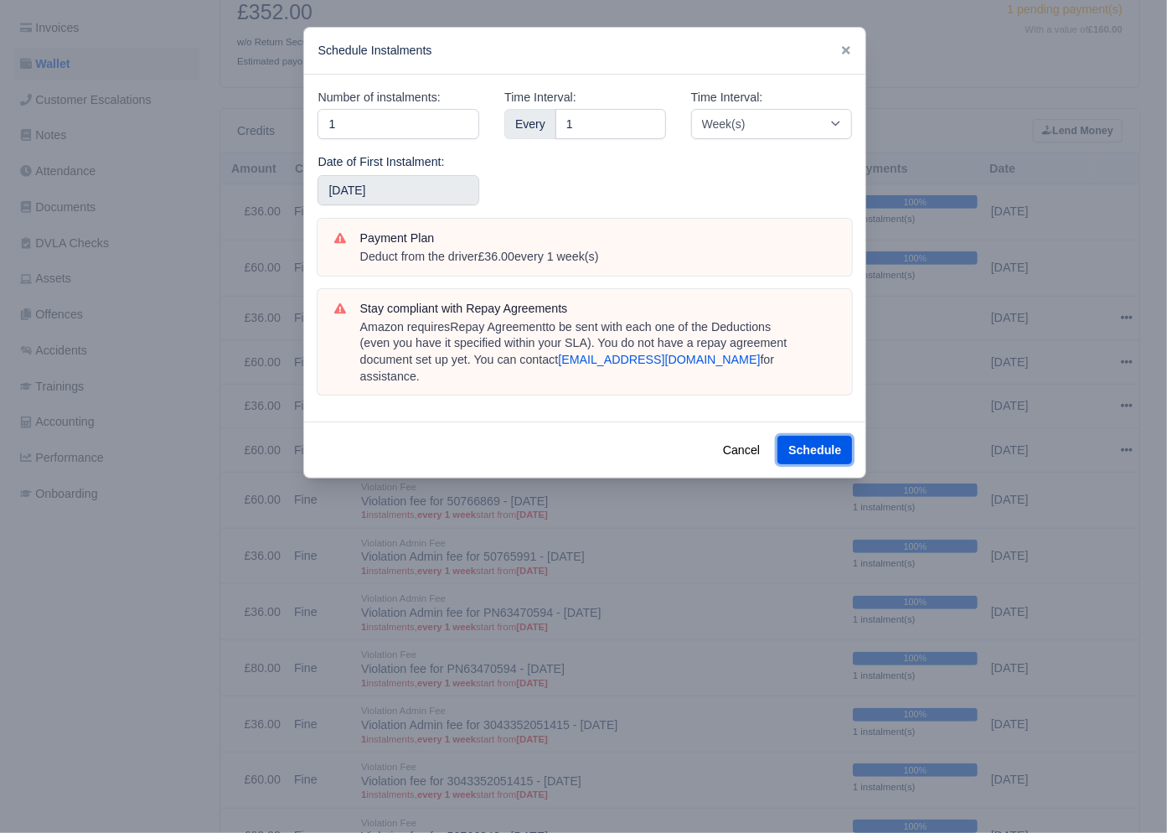
click at [802, 436] on button "Schedule" at bounding box center [815, 450] width 75 height 28
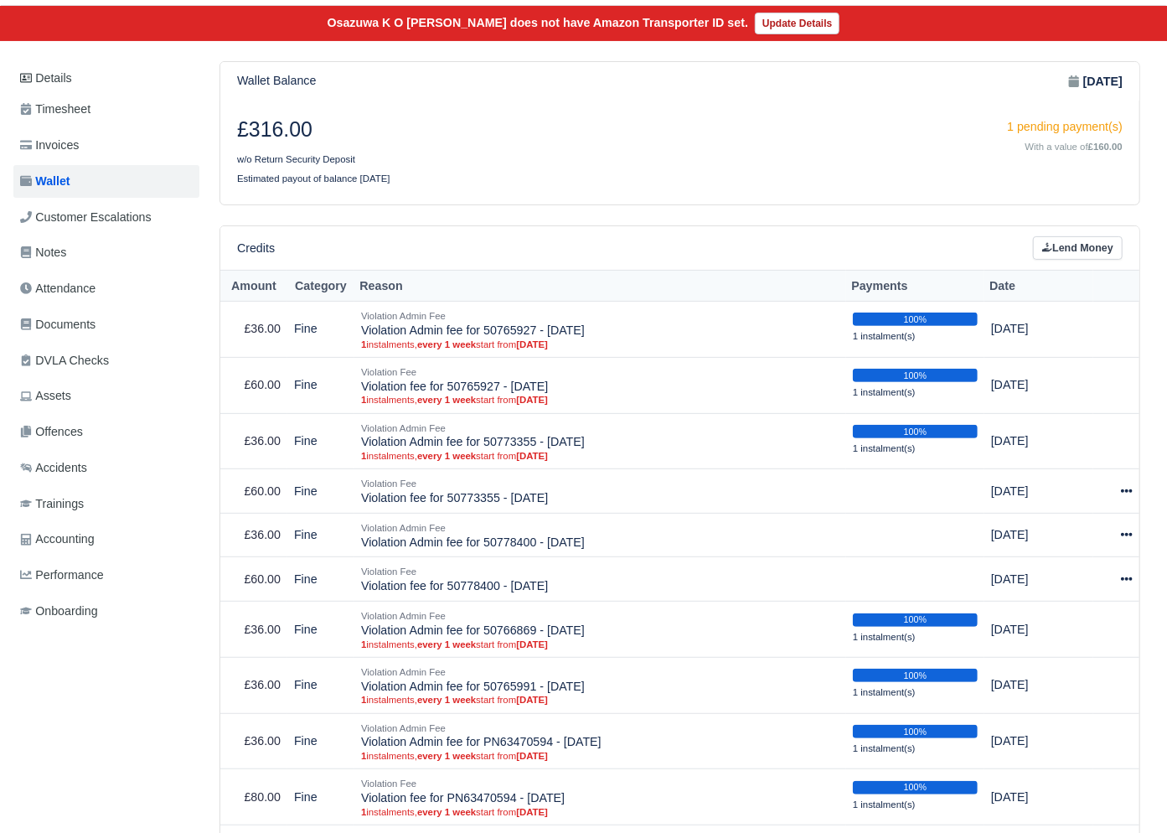
scroll to position [210, 0]
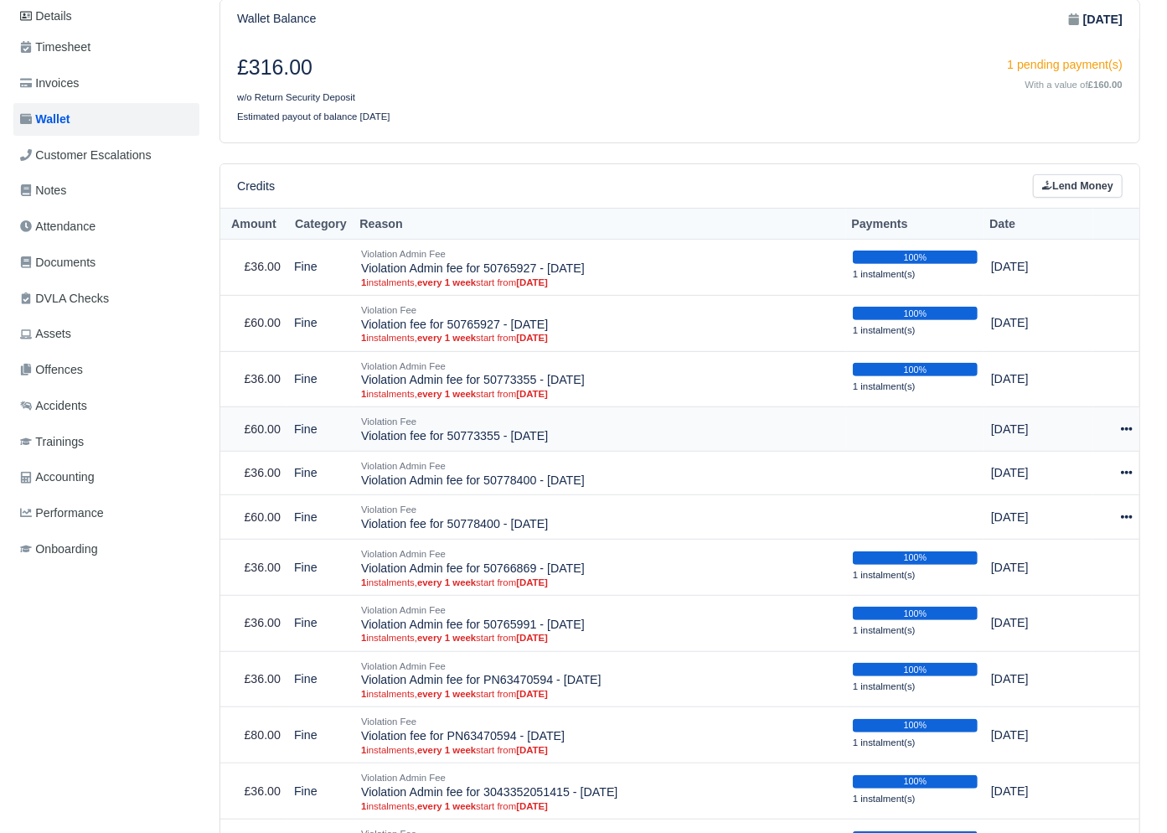
click at [1130, 428] on icon at bounding box center [1127, 428] width 12 height 3
click at [1063, 501] on link "Schedule" at bounding box center [1052, 506] width 149 height 26
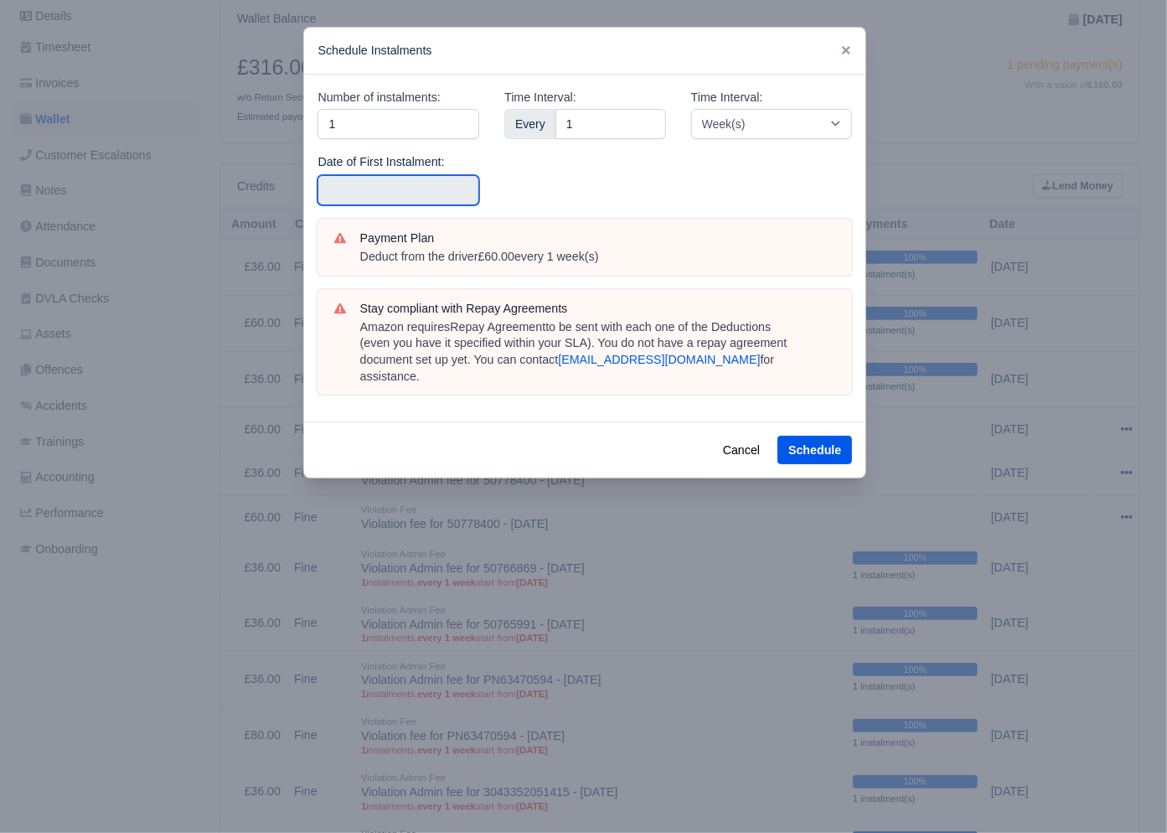
click at [396, 197] on input "text" at bounding box center [399, 190] width 162 height 30
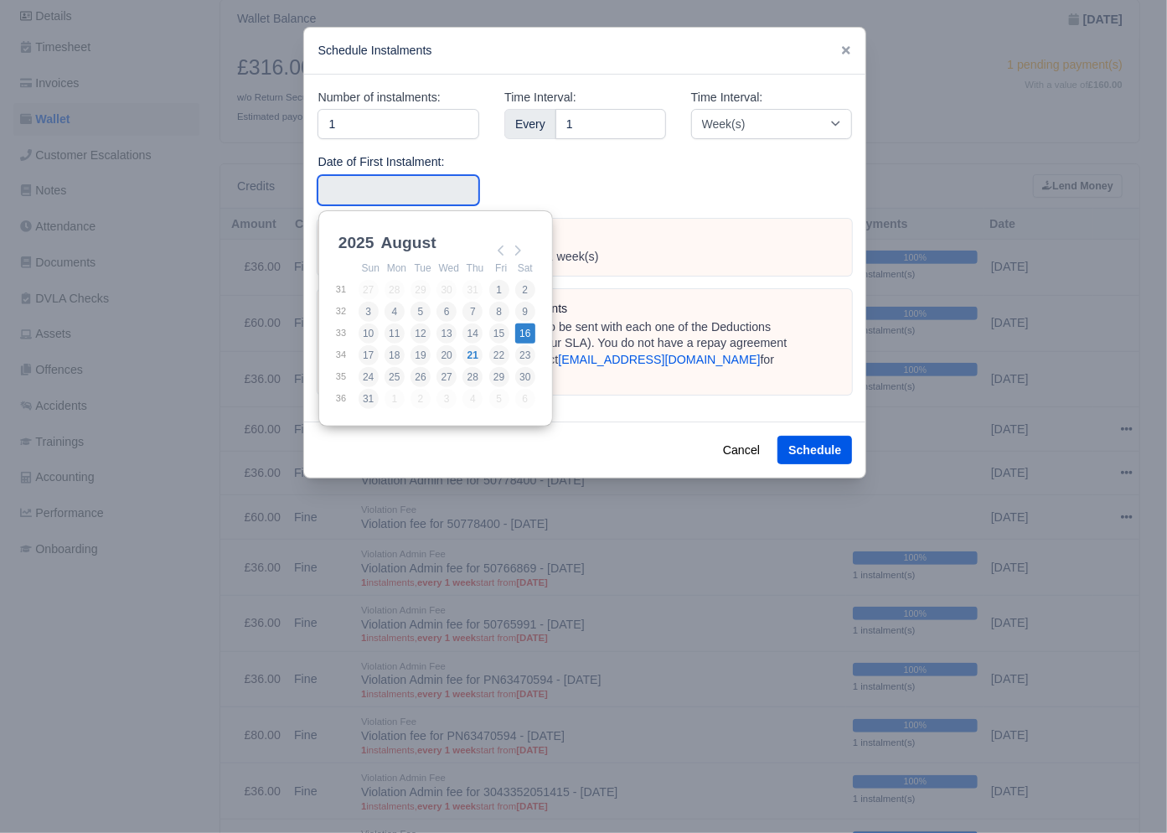
type input "[DATE]"
drag, startPoint x: 518, startPoint y: 333, endPoint x: 580, endPoint y: 357, distance: 66.6
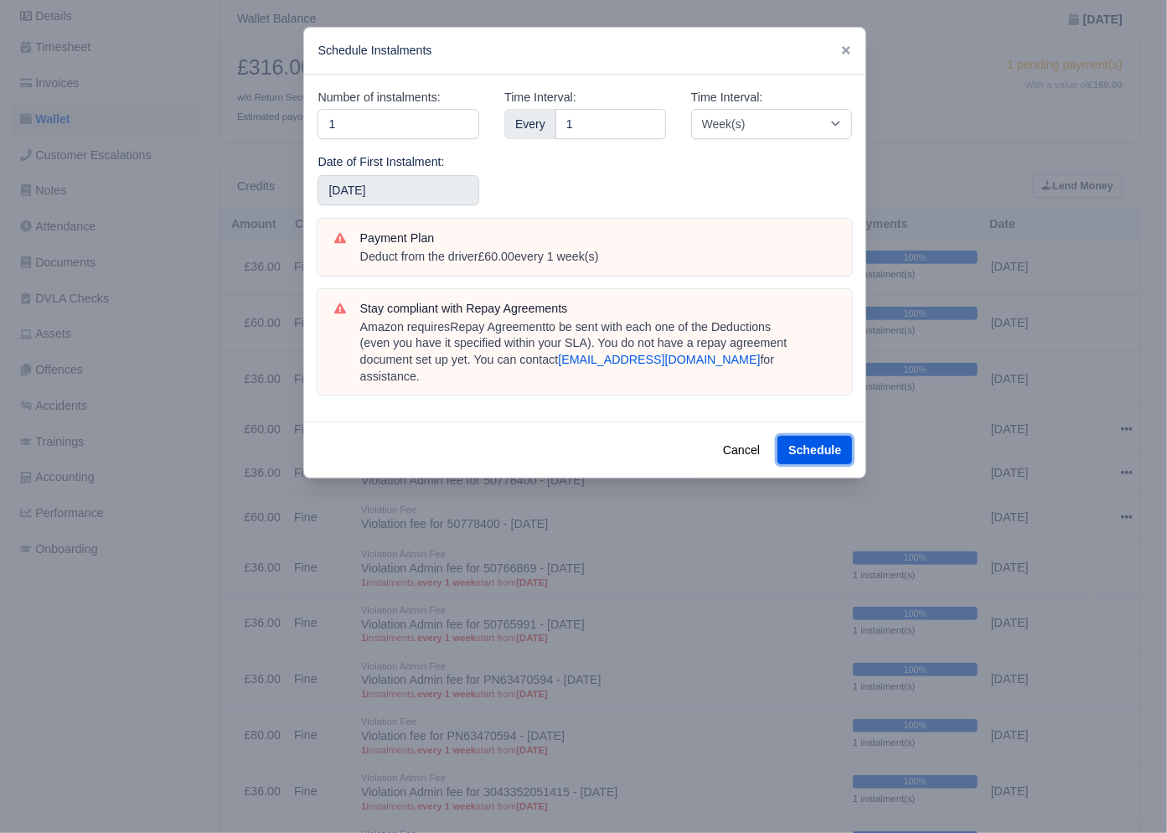
click at [793, 436] on button "Schedule" at bounding box center [815, 450] width 75 height 28
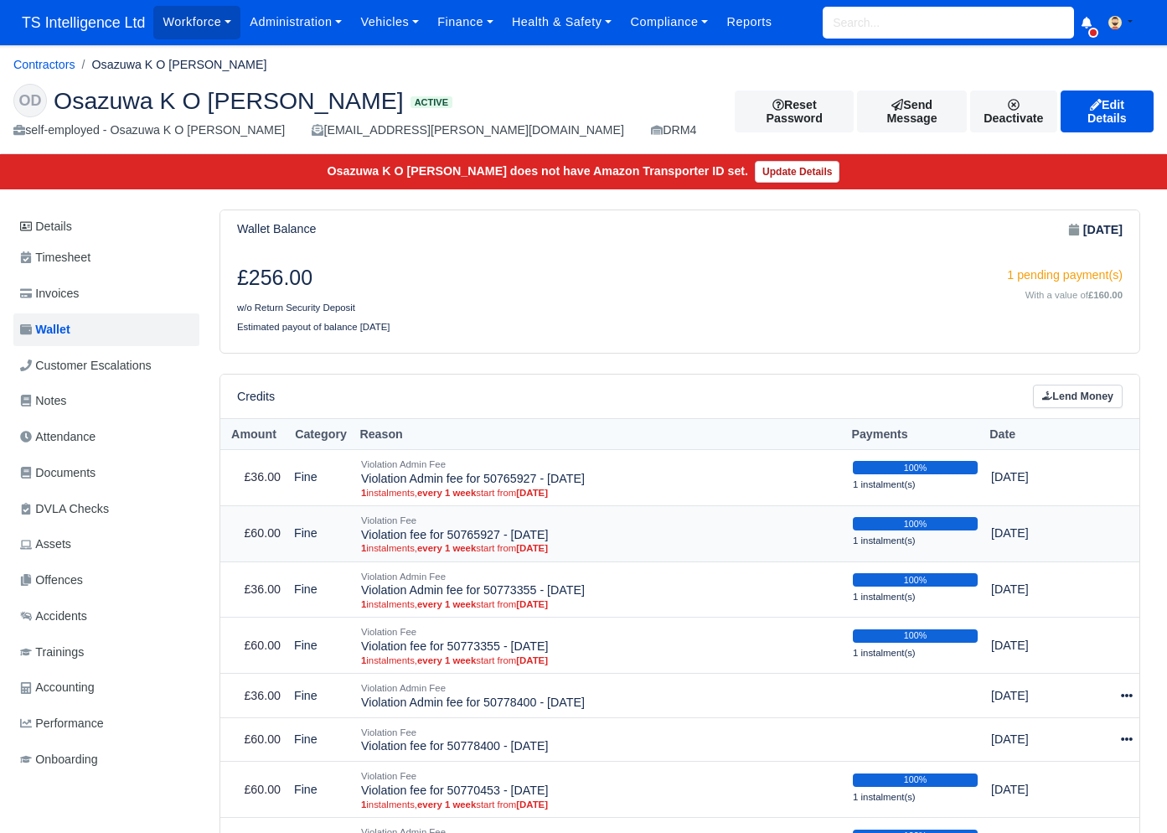
scroll to position [92, 0]
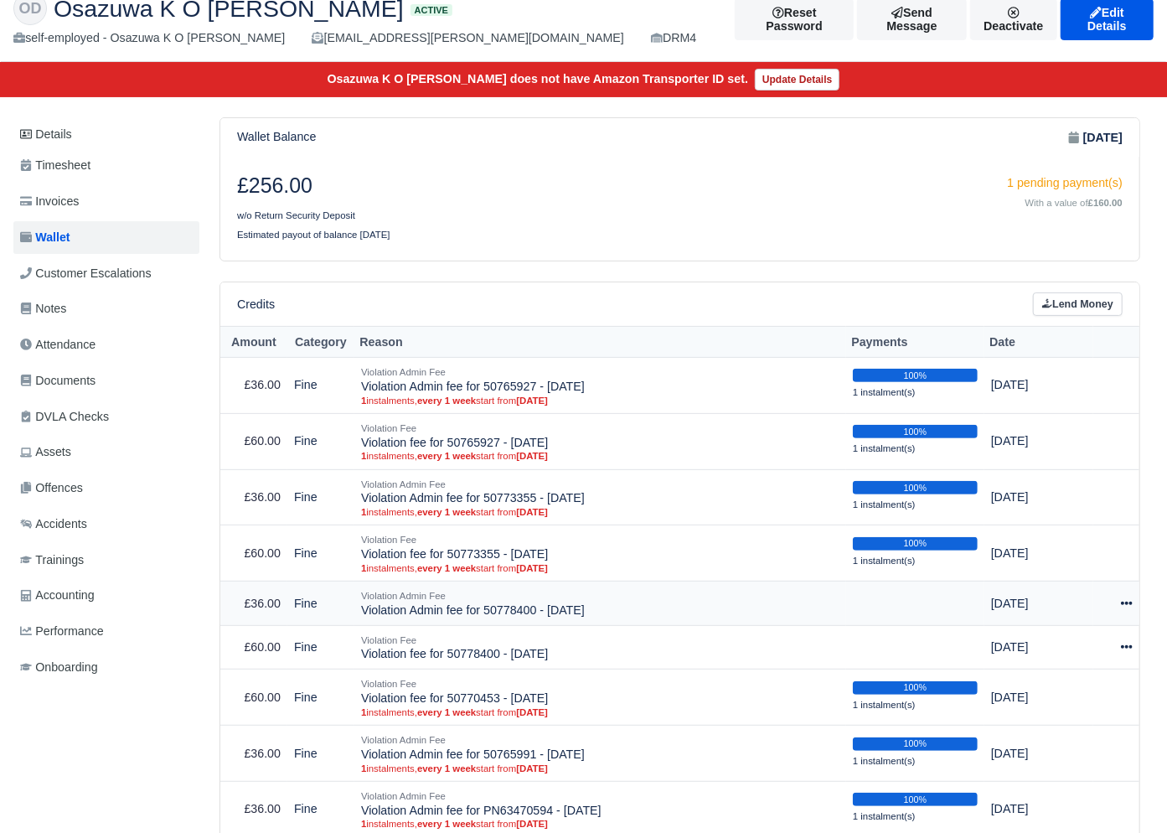
drag, startPoint x: 1125, startPoint y: 604, endPoint x: 1095, endPoint y: 616, distance: 32.4
click at [1125, 604] on icon at bounding box center [1127, 603] width 12 height 3
click at [1025, 680] on link "Schedule" at bounding box center [1052, 680] width 149 height 26
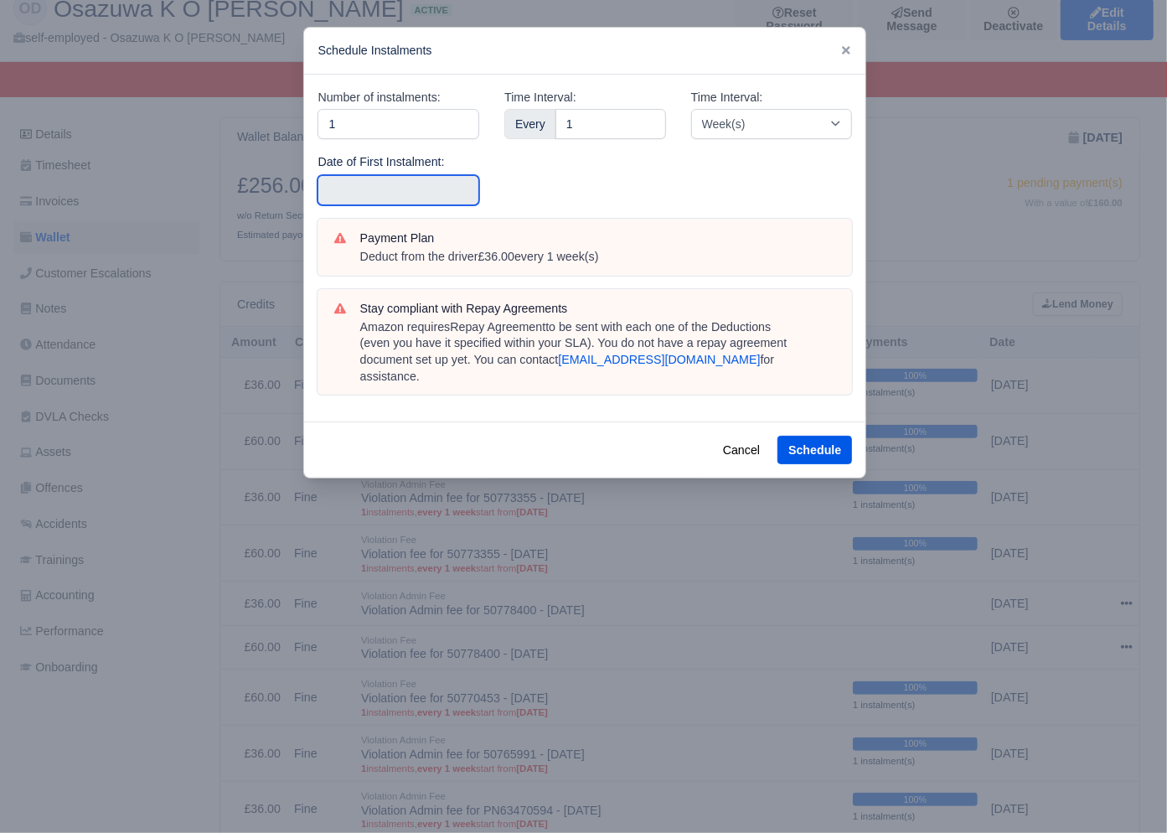
click at [350, 191] on input "text" at bounding box center [399, 190] width 162 height 30
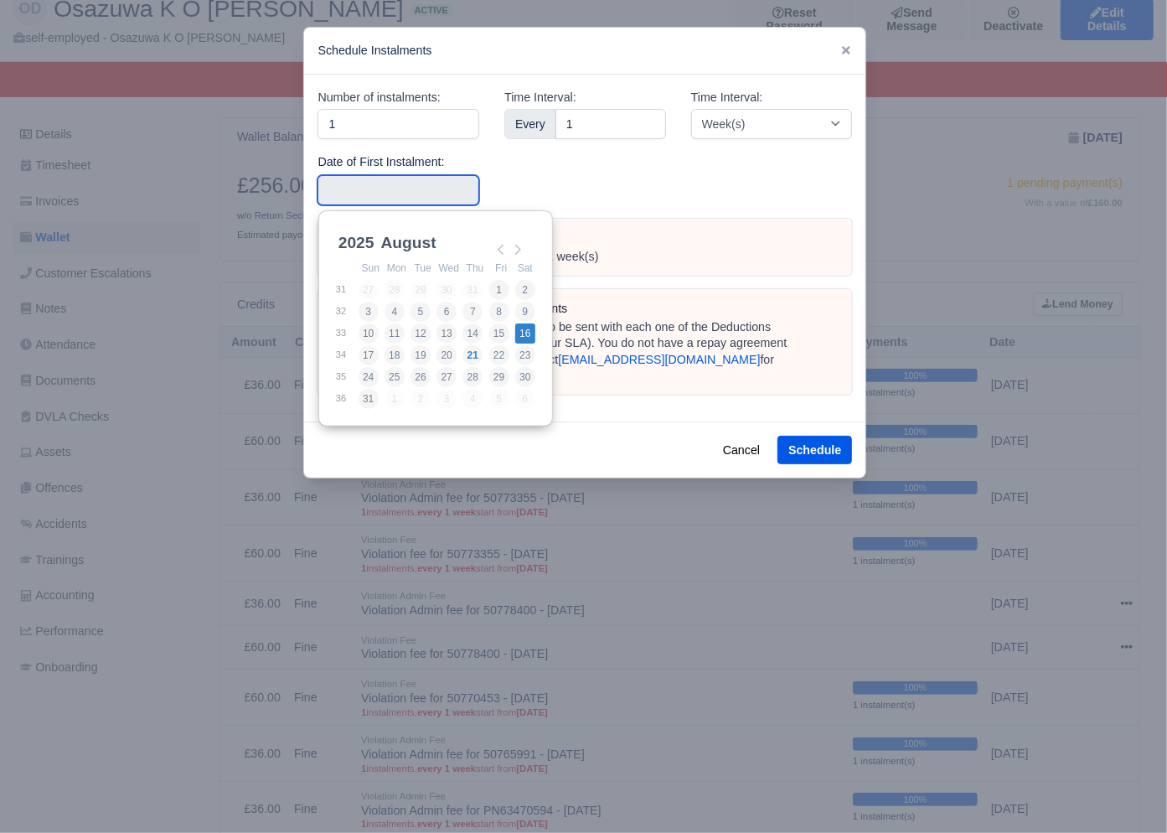
type input "[DATE]"
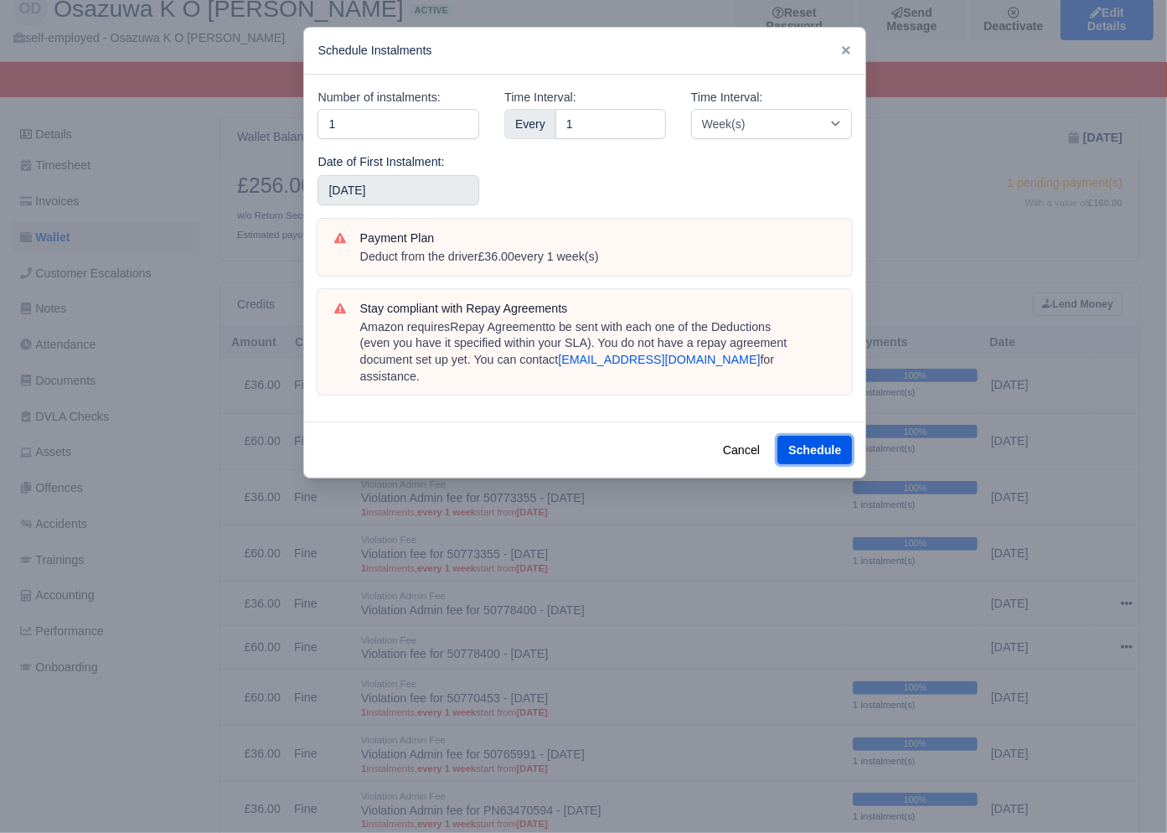
click at [816, 436] on button "Schedule" at bounding box center [815, 450] width 75 height 28
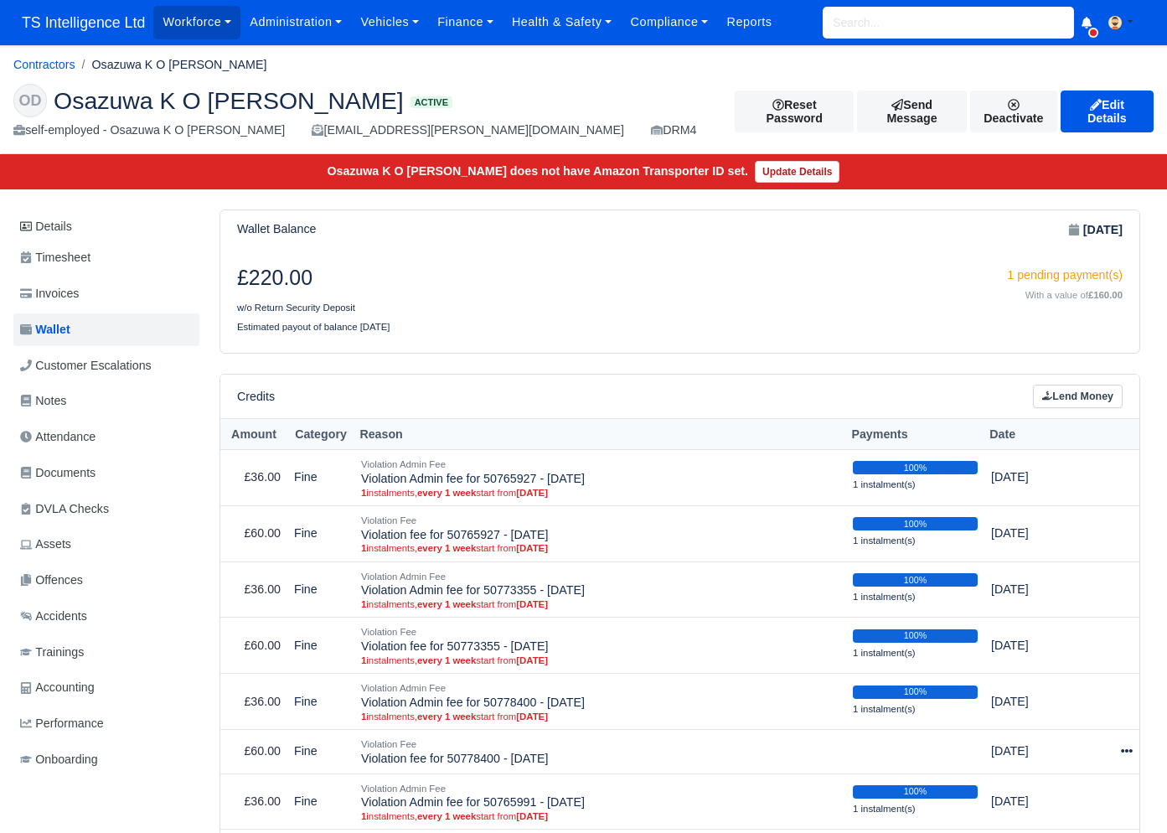
scroll to position [274, 0]
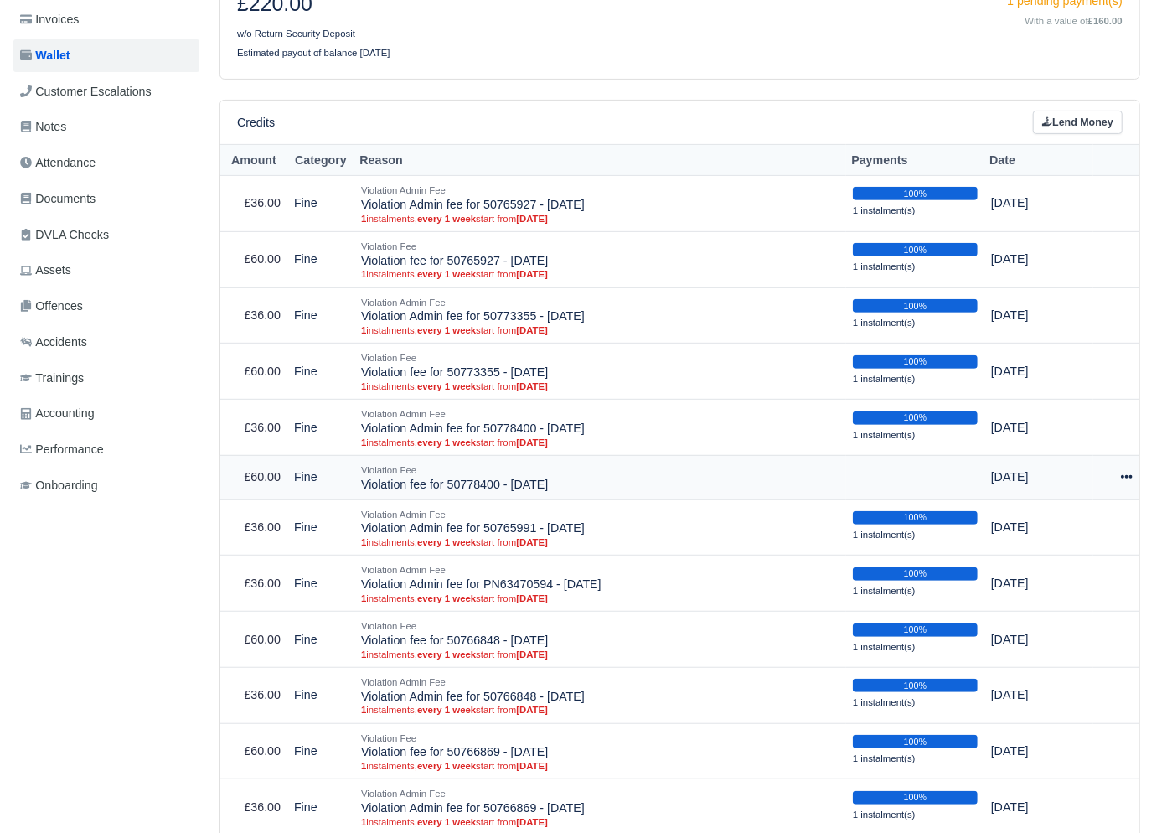
click at [1129, 472] on icon at bounding box center [1127, 477] width 12 height 12
click at [1046, 558] on link "Schedule" at bounding box center [1052, 554] width 149 height 26
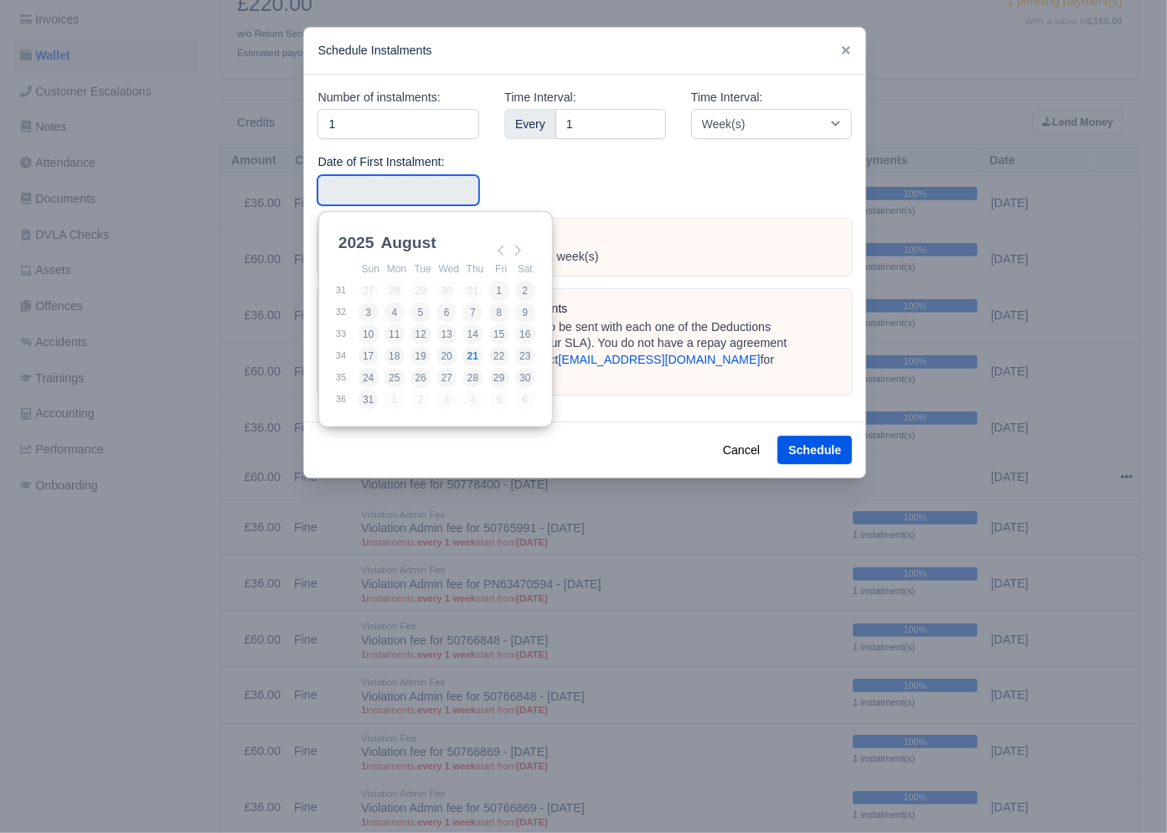
drag, startPoint x: 407, startPoint y: 194, endPoint x: 416, endPoint y: 198, distance: 9.0
click at [407, 194] on input "Use the arrow keys to pick a date" at bounding box center [399, 190] width 162 height 30
type input "[DATE]"
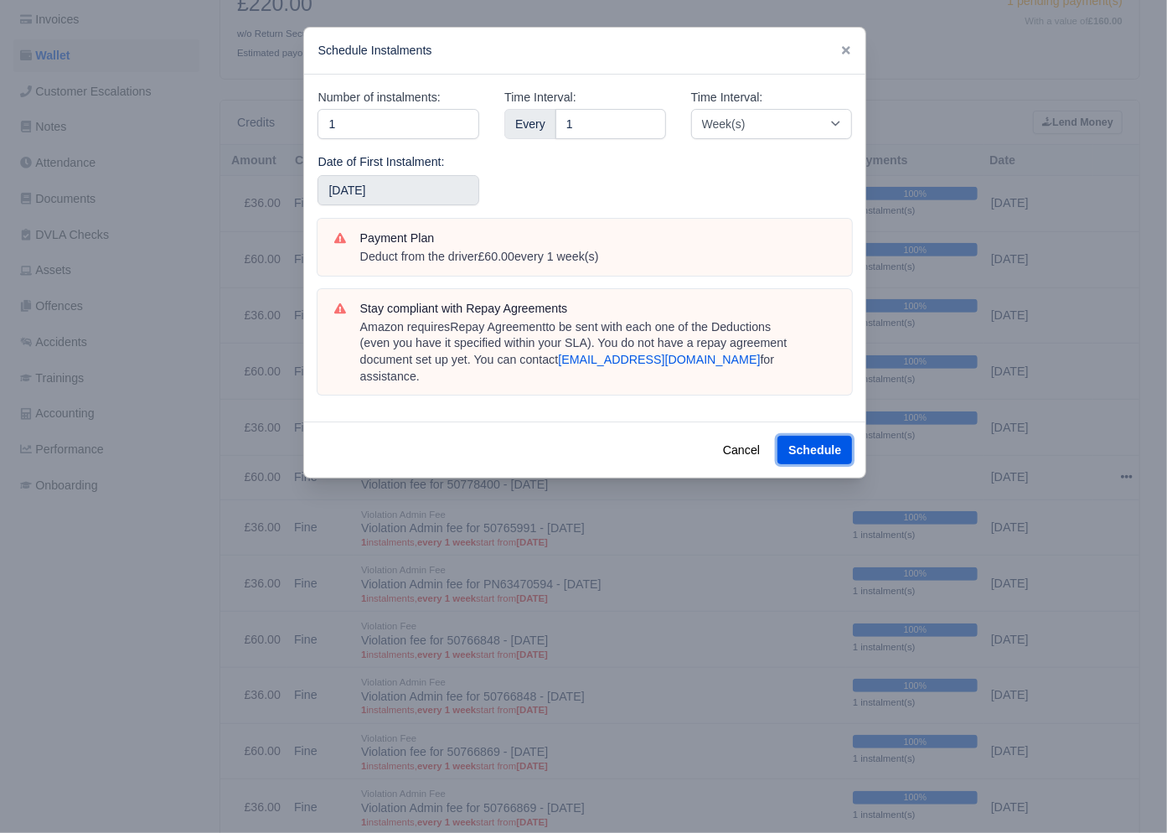
click at [788, 436] on button "Schedule" at bounding box center [815, 450] width 75 height 28
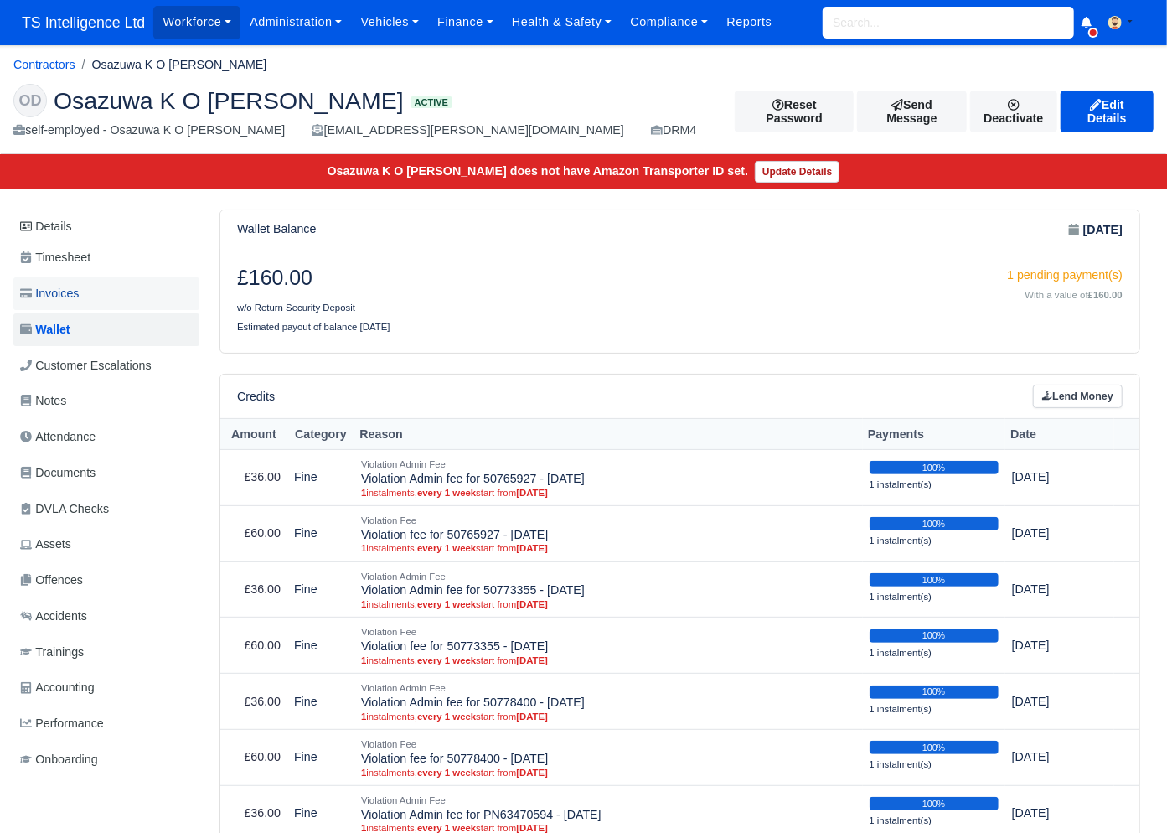
click at [79, 291] on span "Invoices" at bounding box center [49, 293] width 59 height 19
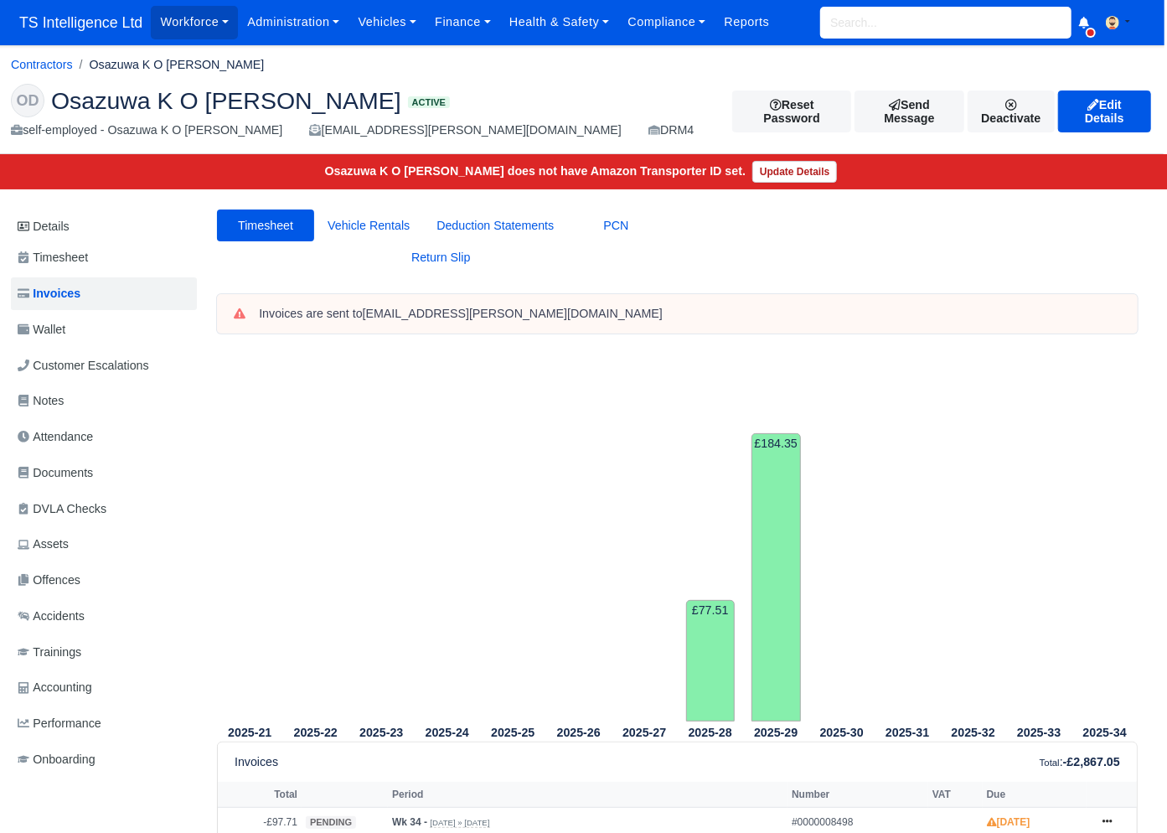
scroll to position [134, 3]
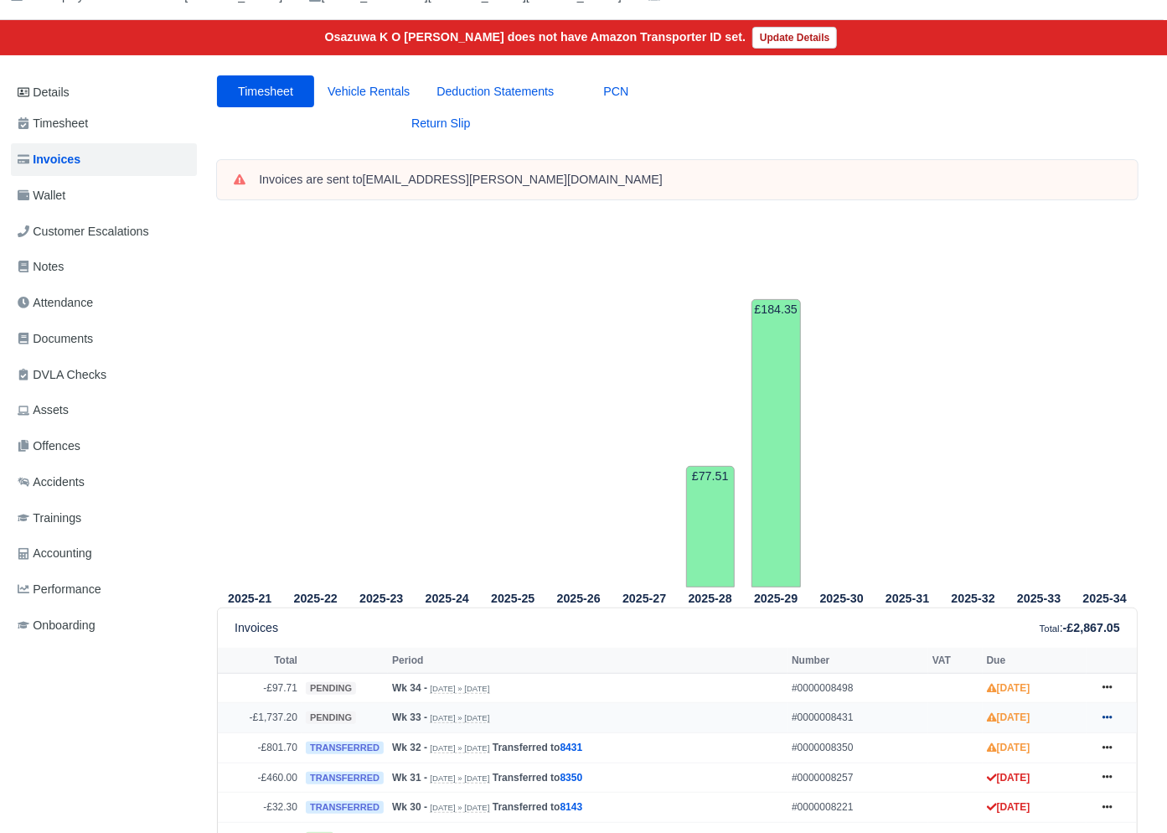
click at [1113, 716] on link at bounding box center [1107, 717] width 25 height 21
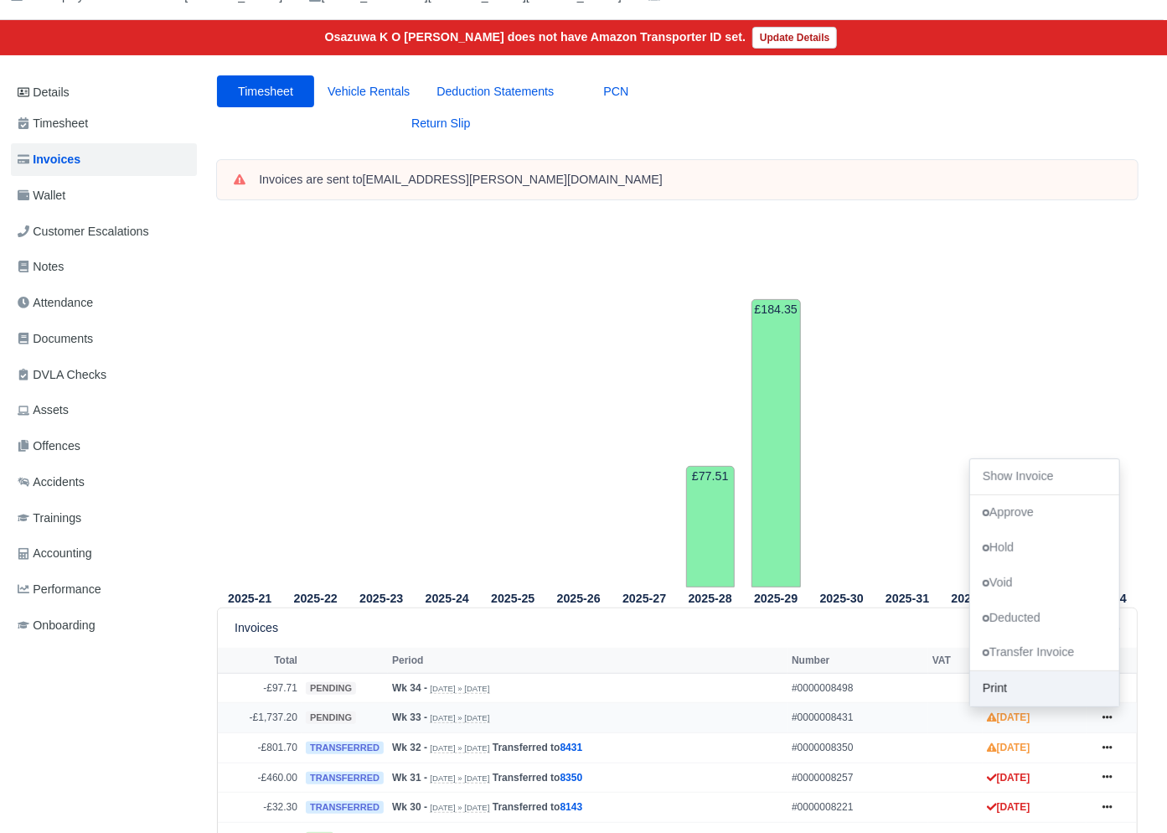
click at [1029, 689] on link "Print" at bounding box center [1044, 689] width 149 height 35
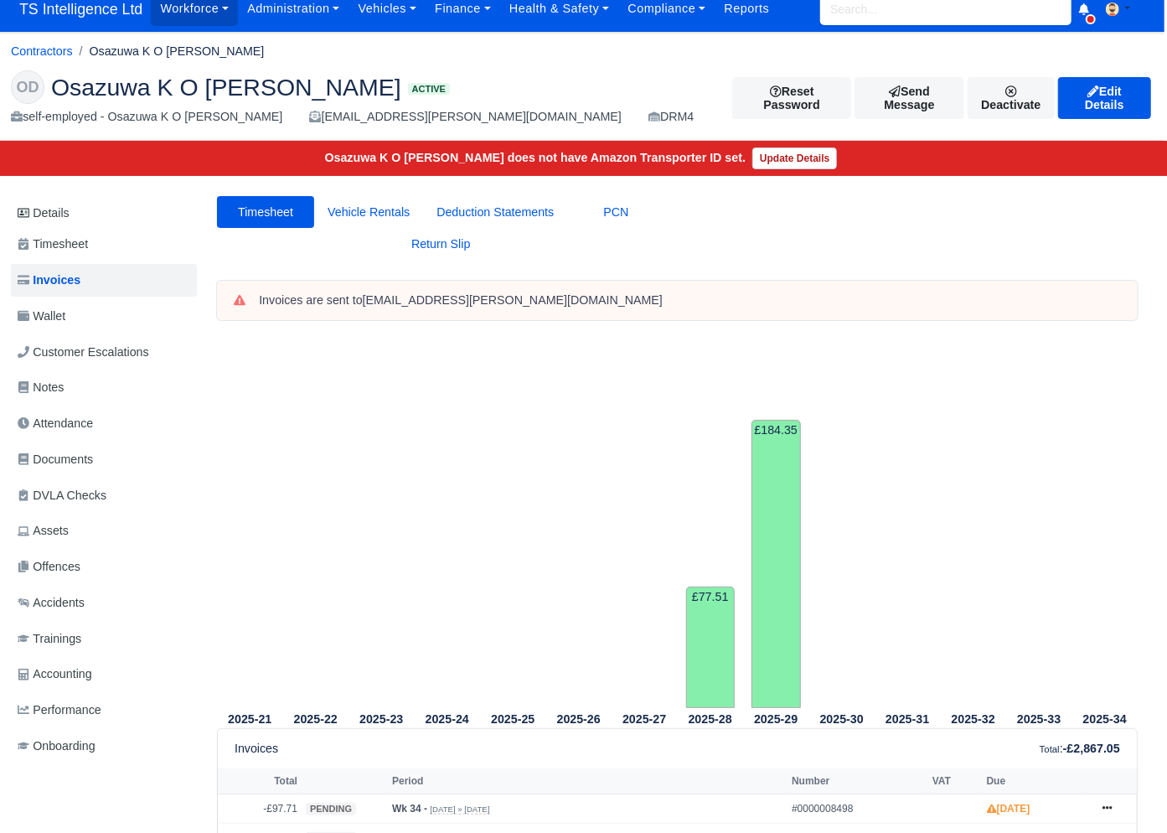
scroll to position [0, 3]
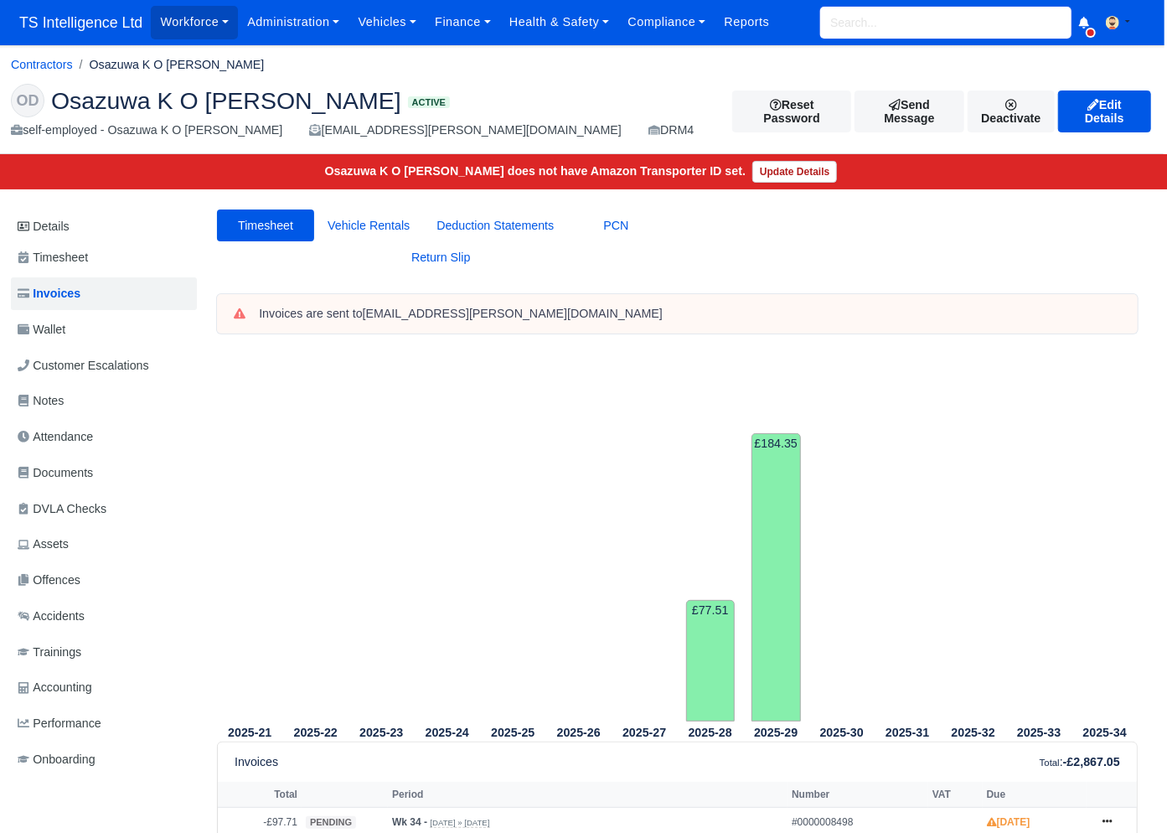
click at [860, 24] on input "search" at bounding box center [945, 23] width 251 height 32
click at [882, 13] on input "abrel" at bounding box center [945, 23] width 251 height 32
type input "abel"
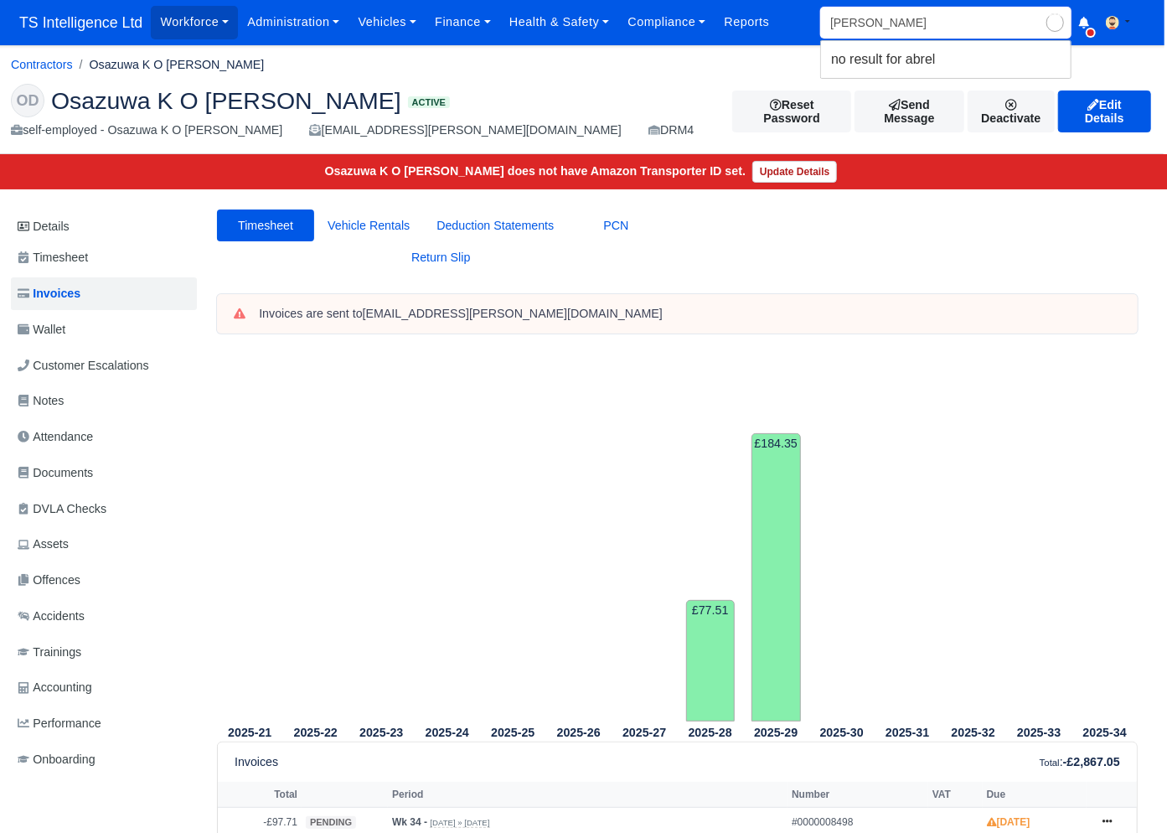
type input "abel Ionatan Luca"
click at [874, 55] on link "Abel Ionatan Luca DRM4 Active (Abel Ionatan Luca)" at bounding box center [946, 73] width 250 height 57
type input "[PERSON_NAME]"
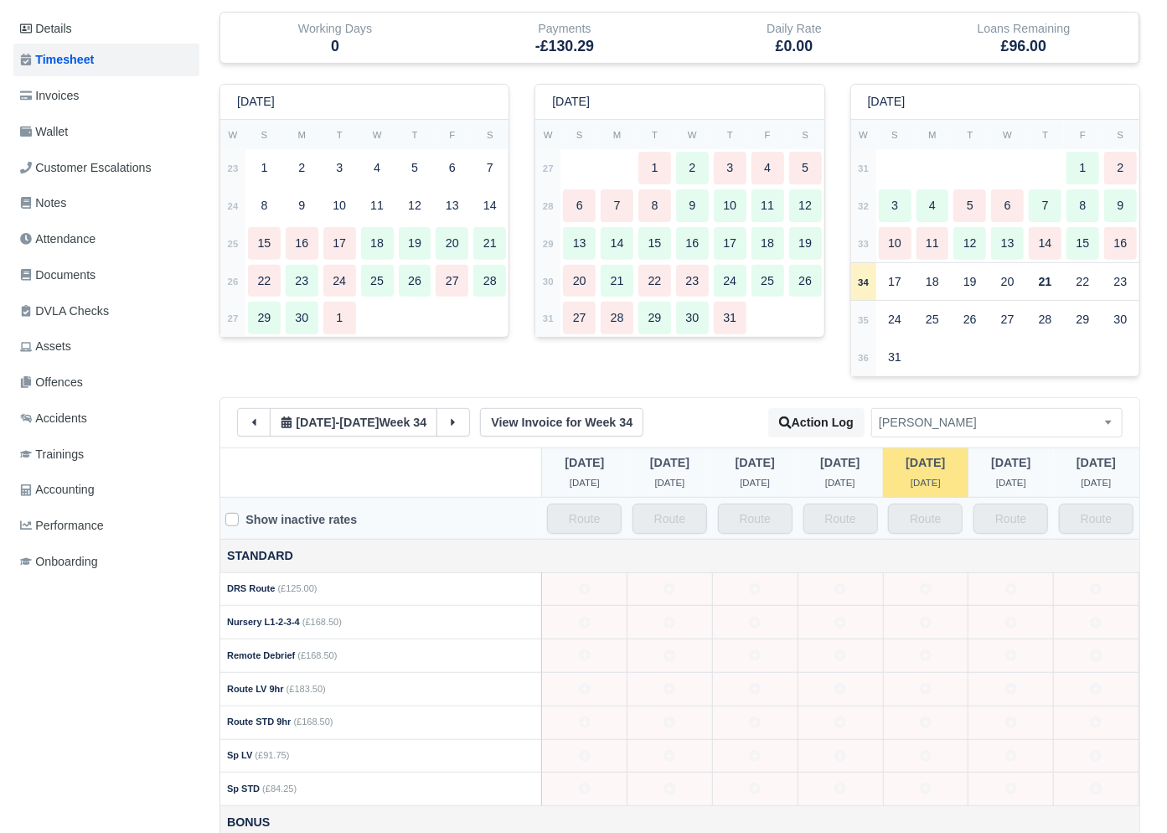
scroll to position [141, 0]
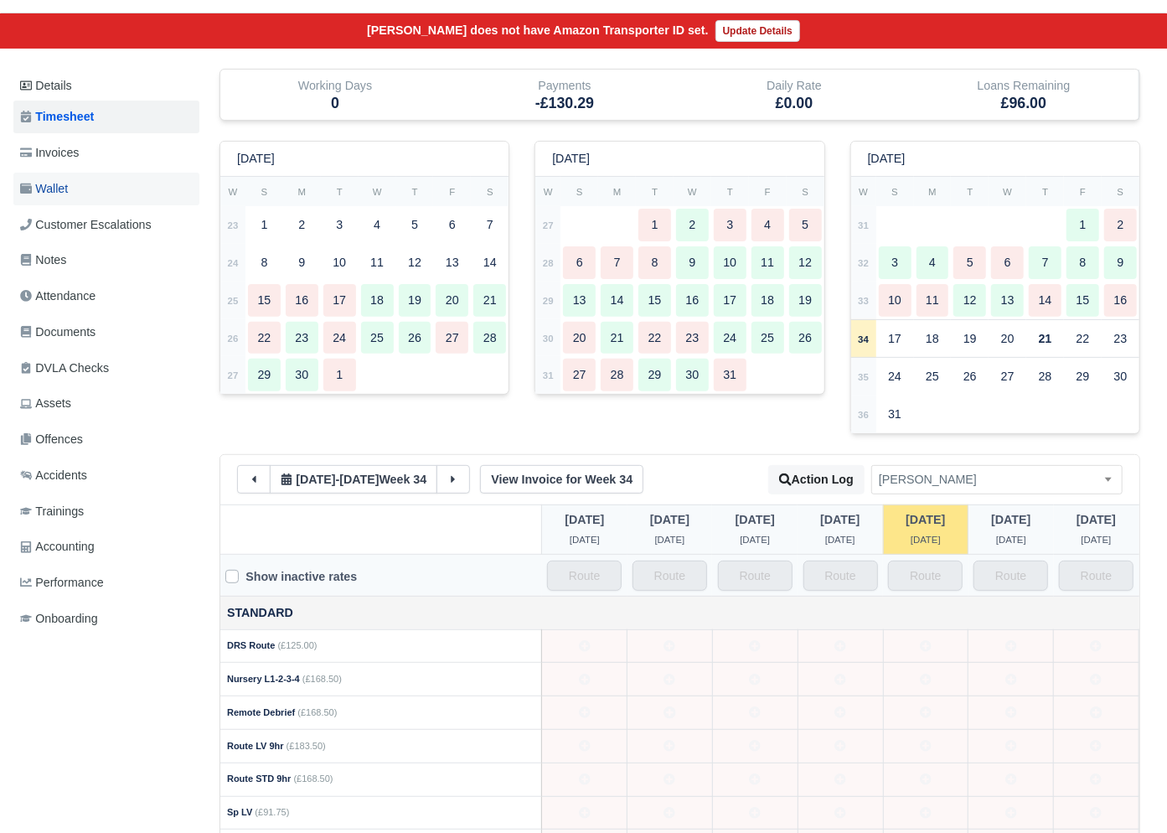
click at [85, 194] on link "Wallet" at bounding box center [106, 189] width 186 height 33
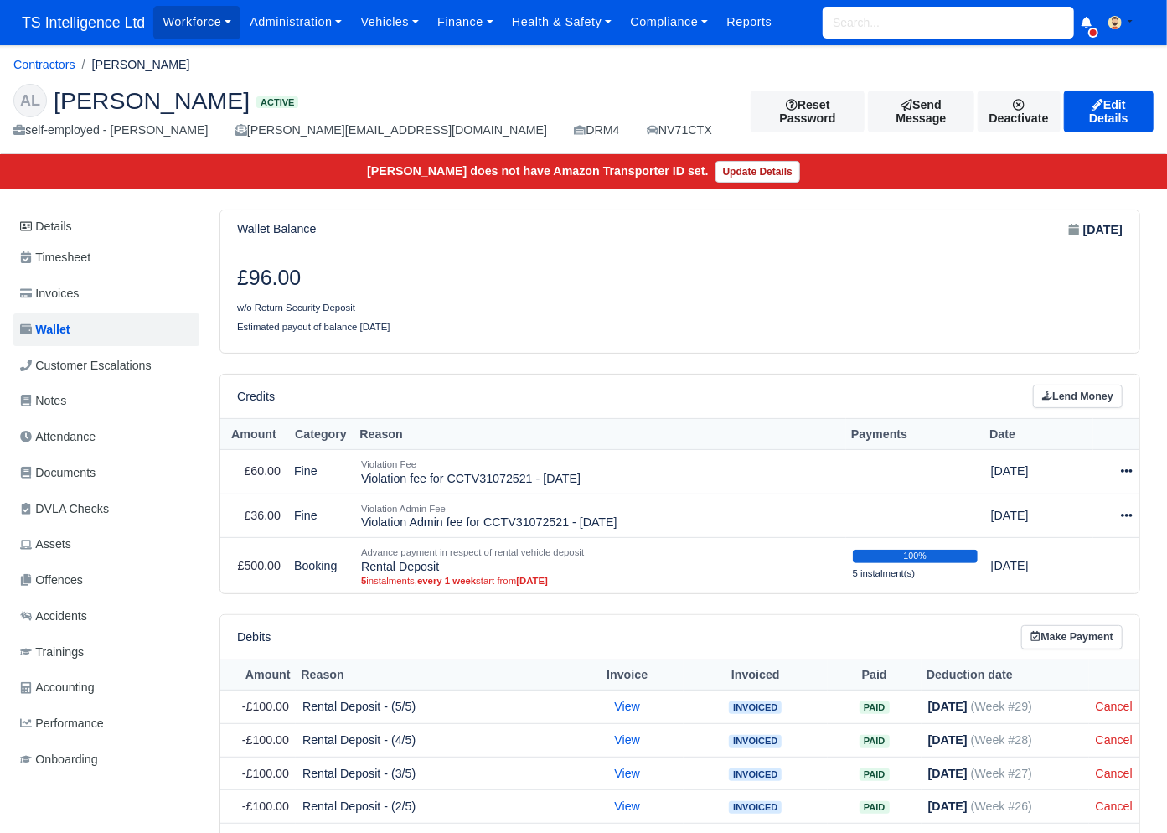
scroll to position [44, 0]
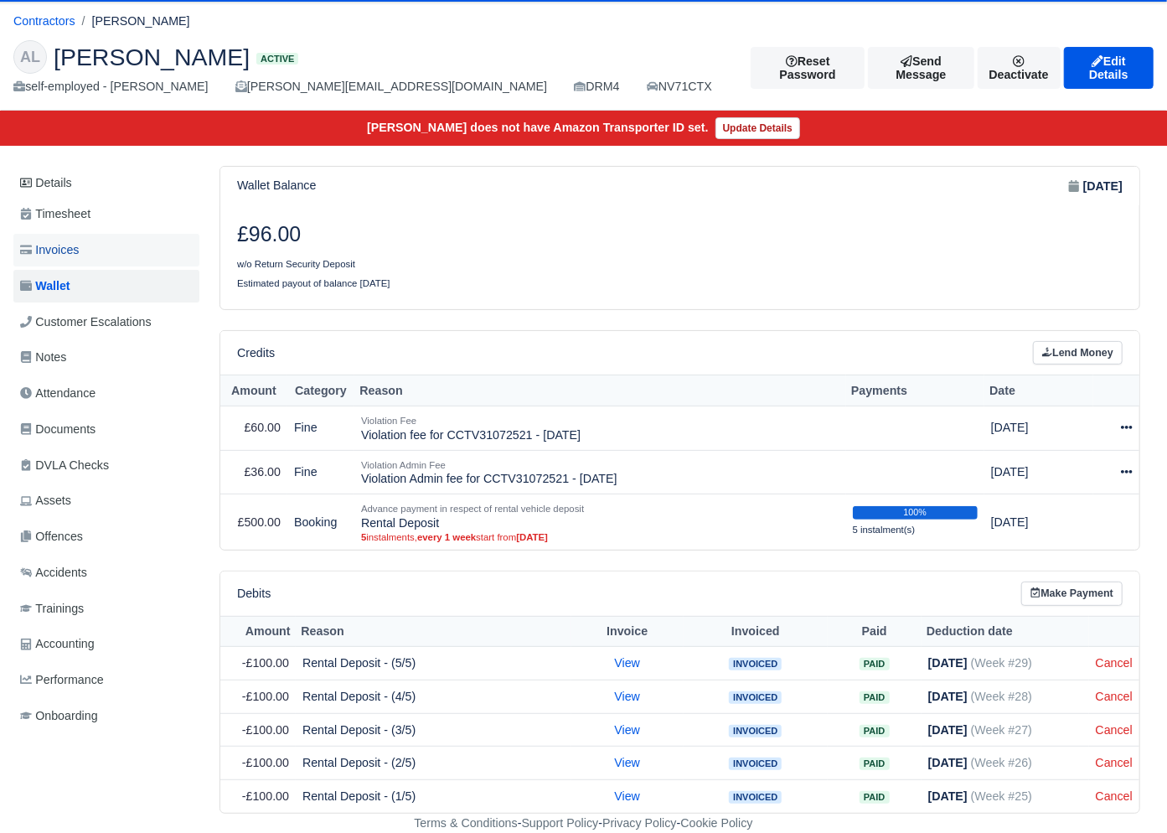
click at [72, 244] on span "Invoices" at bounding box center [49, 249] width 59 height 19
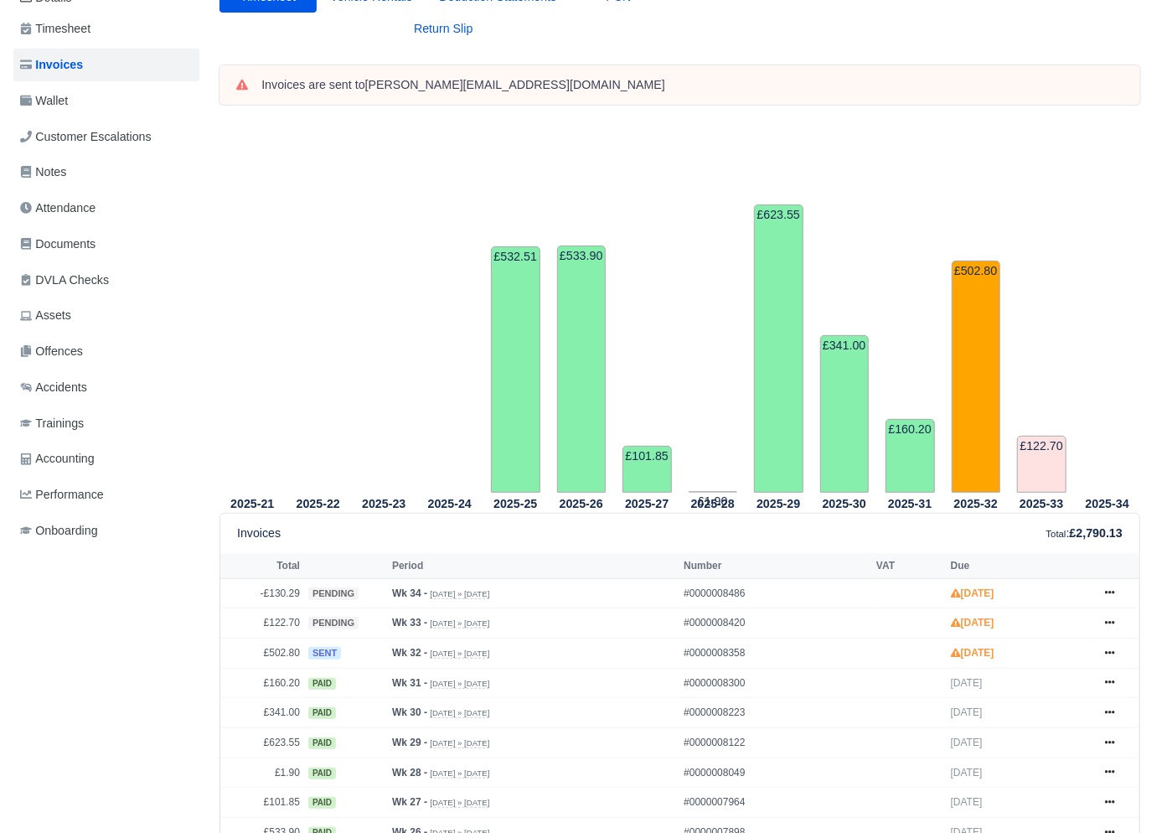
scroll to position [184, 0]
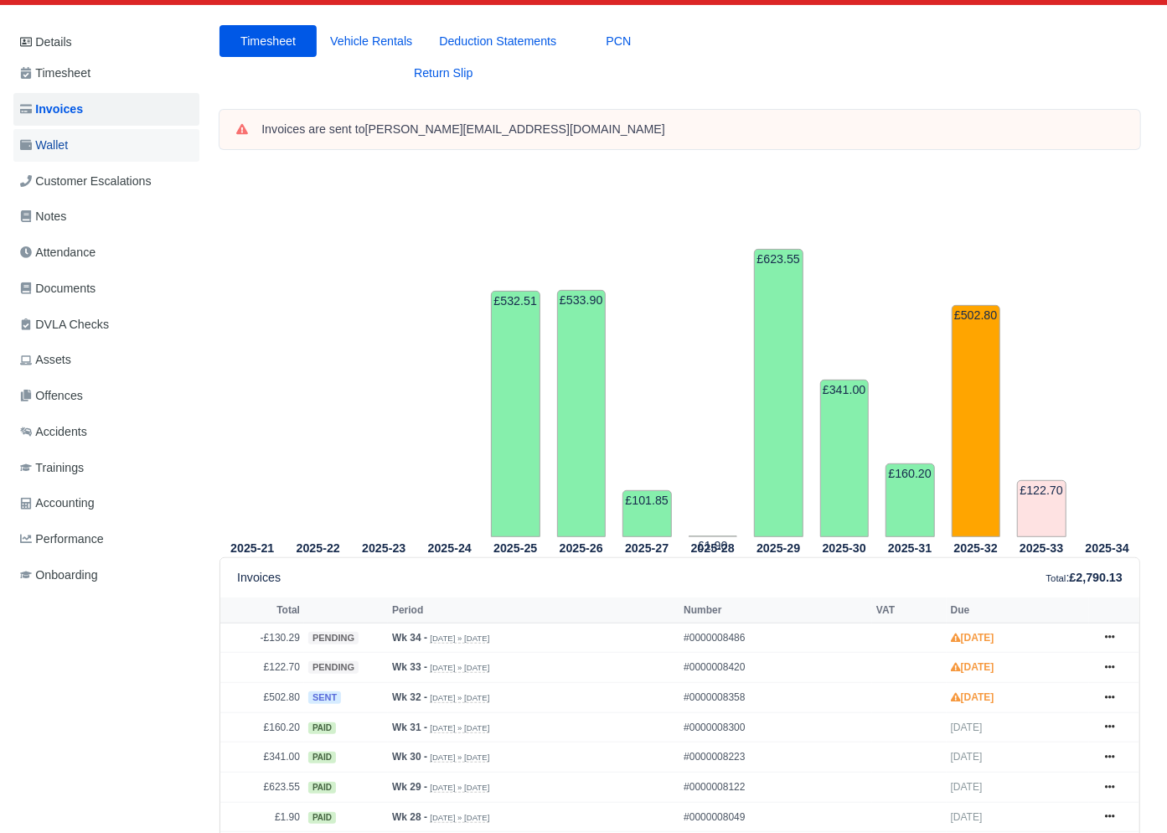
click at [80, 142] on link "Wallet" at bounding box center [106, 145] width 186 height 33
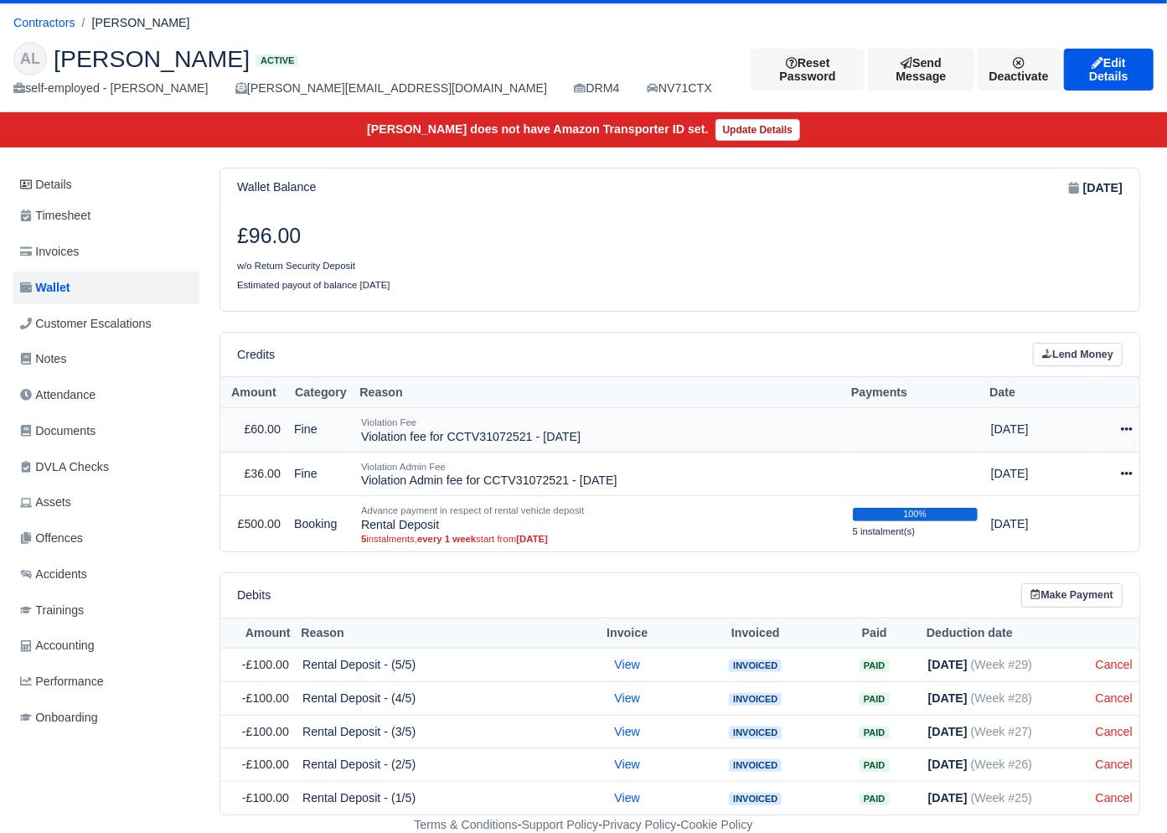
scroll to position [44, 0]
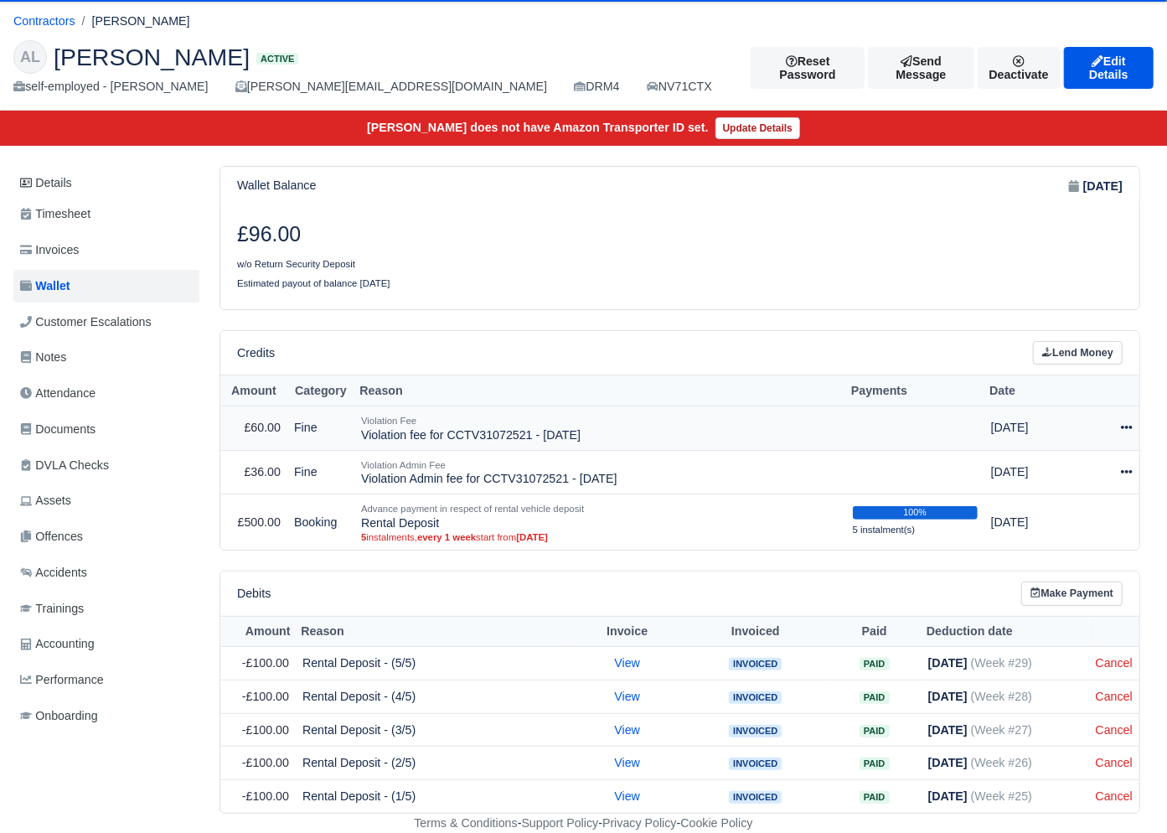
click at [1126, 423] on icon at bounding box center [1127, 427] width 12 height 12
click at [1057, 504] on link "Schedule" at bounding box center [1053, 505] width 149 height 26
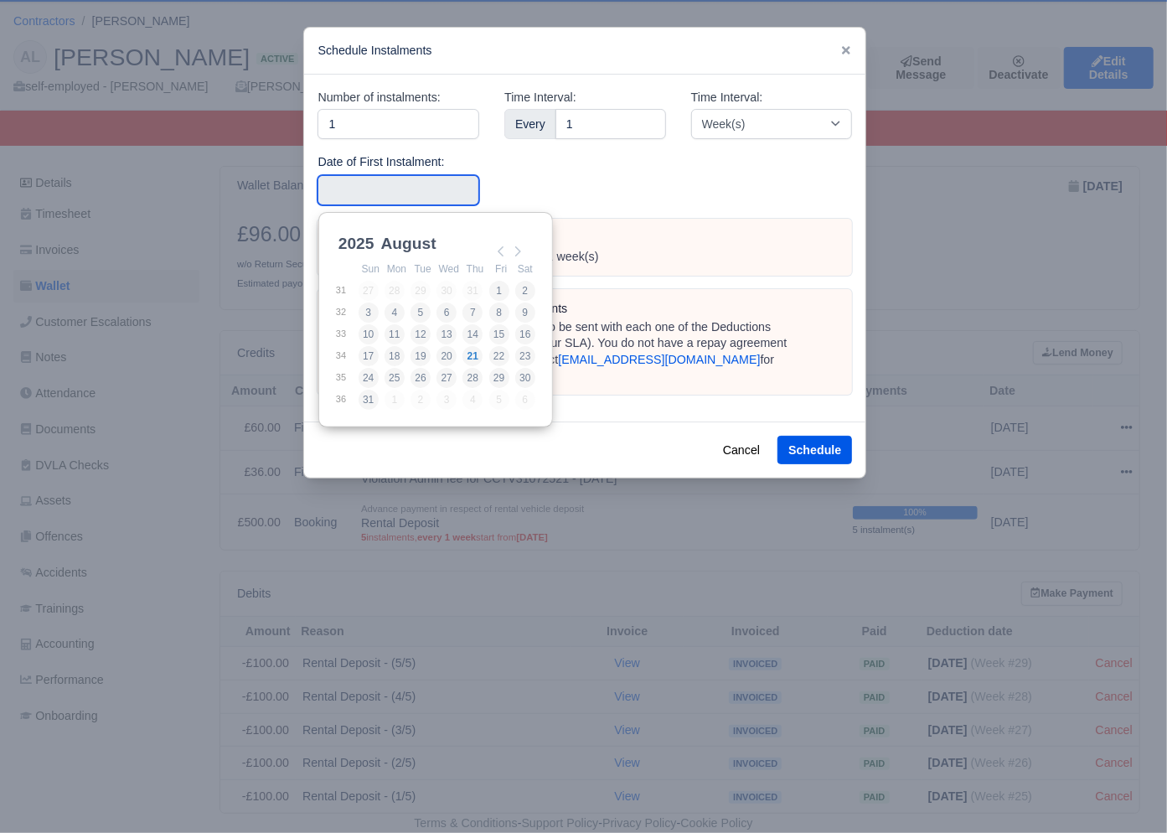
click at [408, 194] on input "Use the arrow keys to pick a date" at bounding box center [399, 190] width 162 height 30
type input "[DATE]"
drag, startPoint x: 533, startPoint y: 315, endPoint x: 587, endPoint y: 332, distance: 57.0
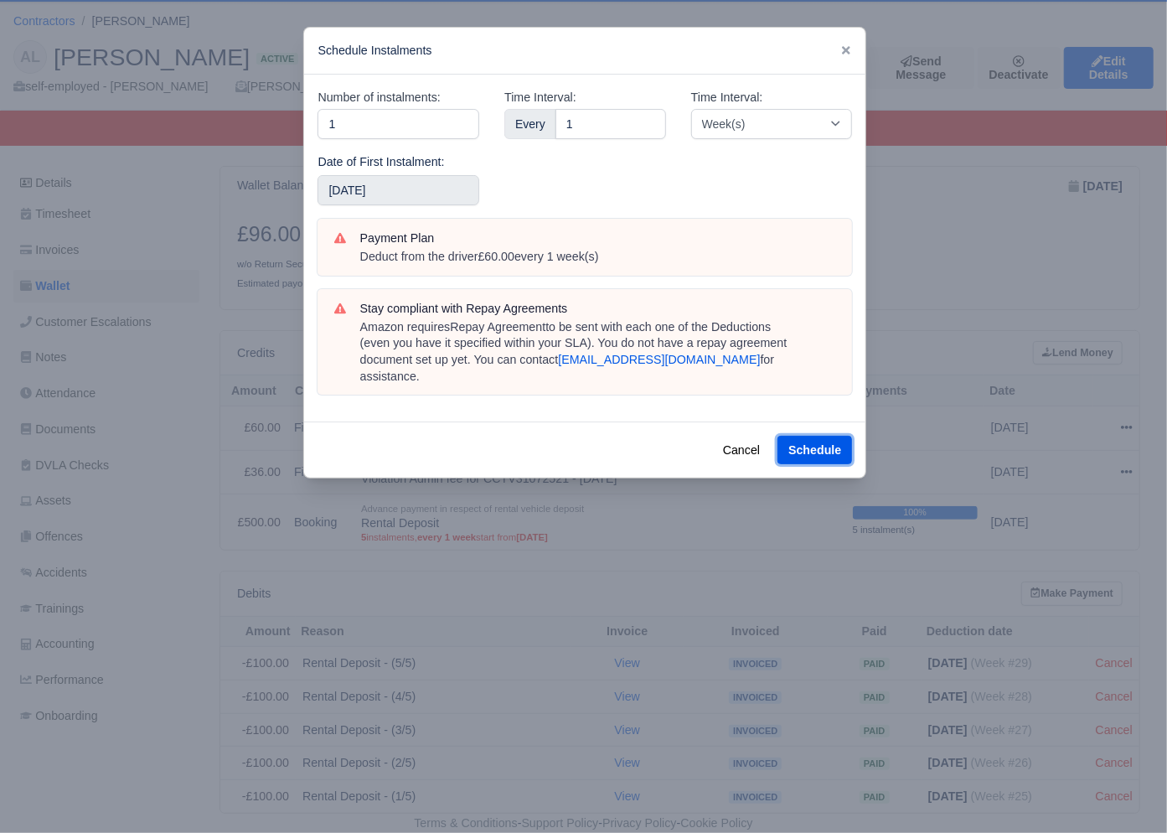
click at [815, 436] on button "Schedule" at bounding box center [815, 450] width 75 height 28
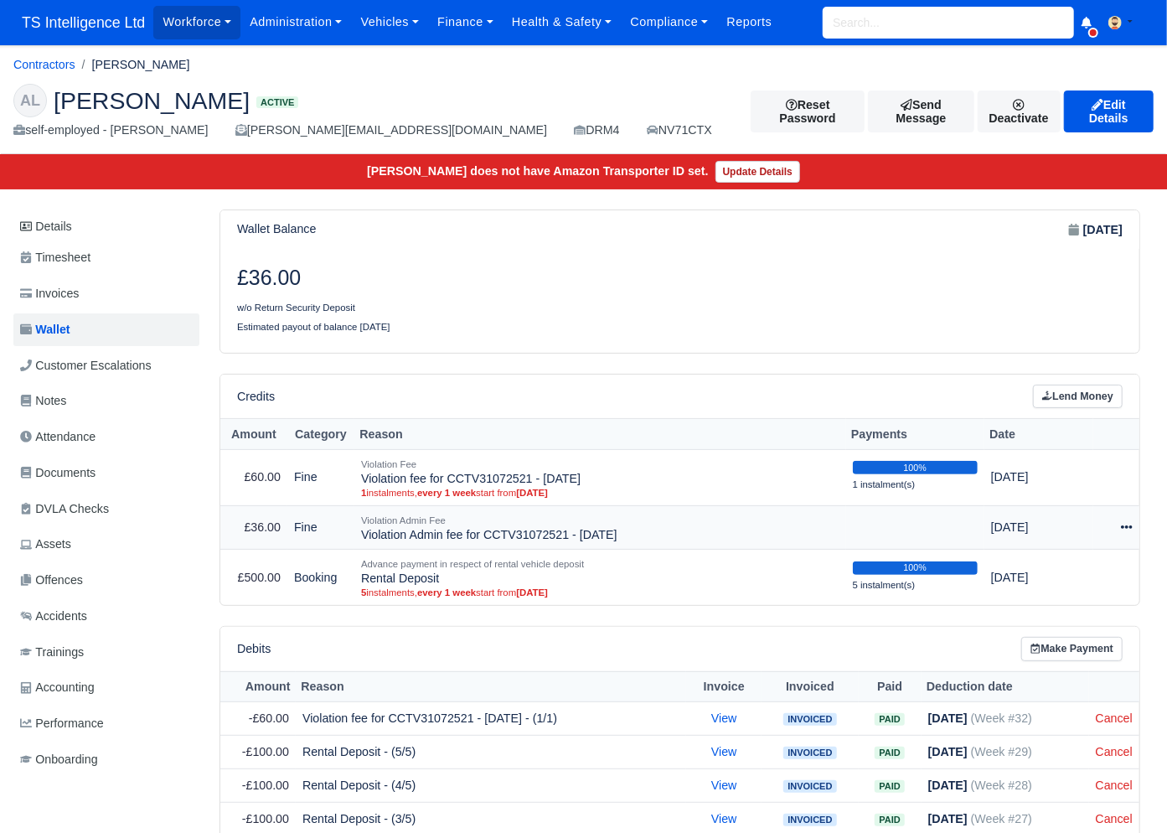
click at [1129, 527] on icon at bounding box center [1127, 526] width 12 height 3
click at [1055, 599] on link "Schedule" at bounding box center [1053, 605] width 149 height 26
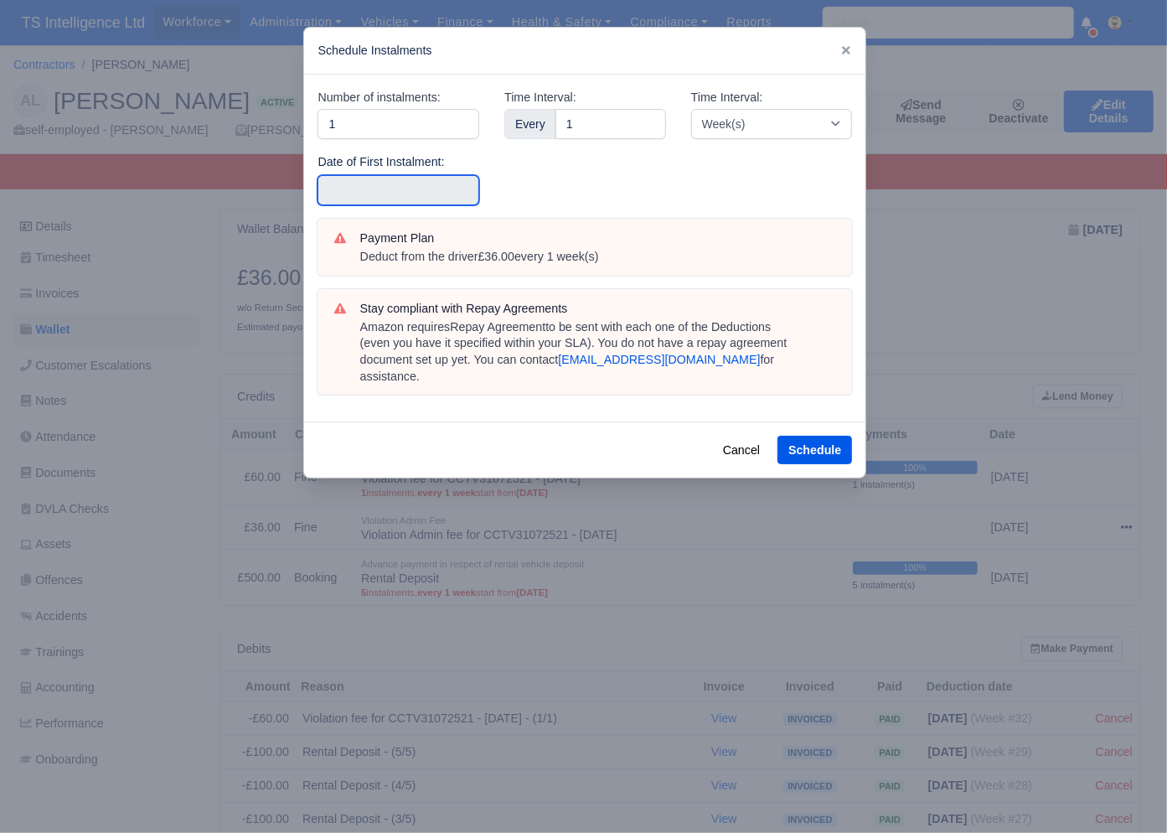
click at [383, 192] on input "text" at bounding box center [399, 190] width 162 height 30
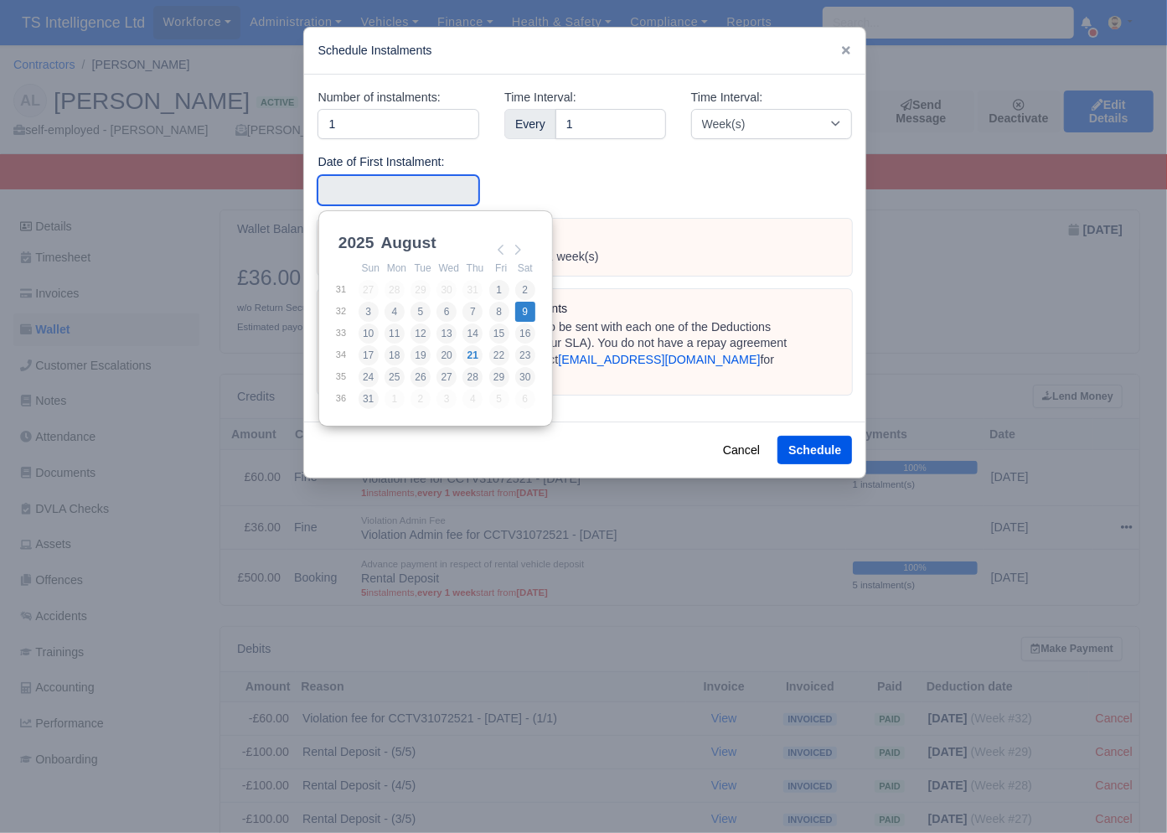
type input "[DATE]"
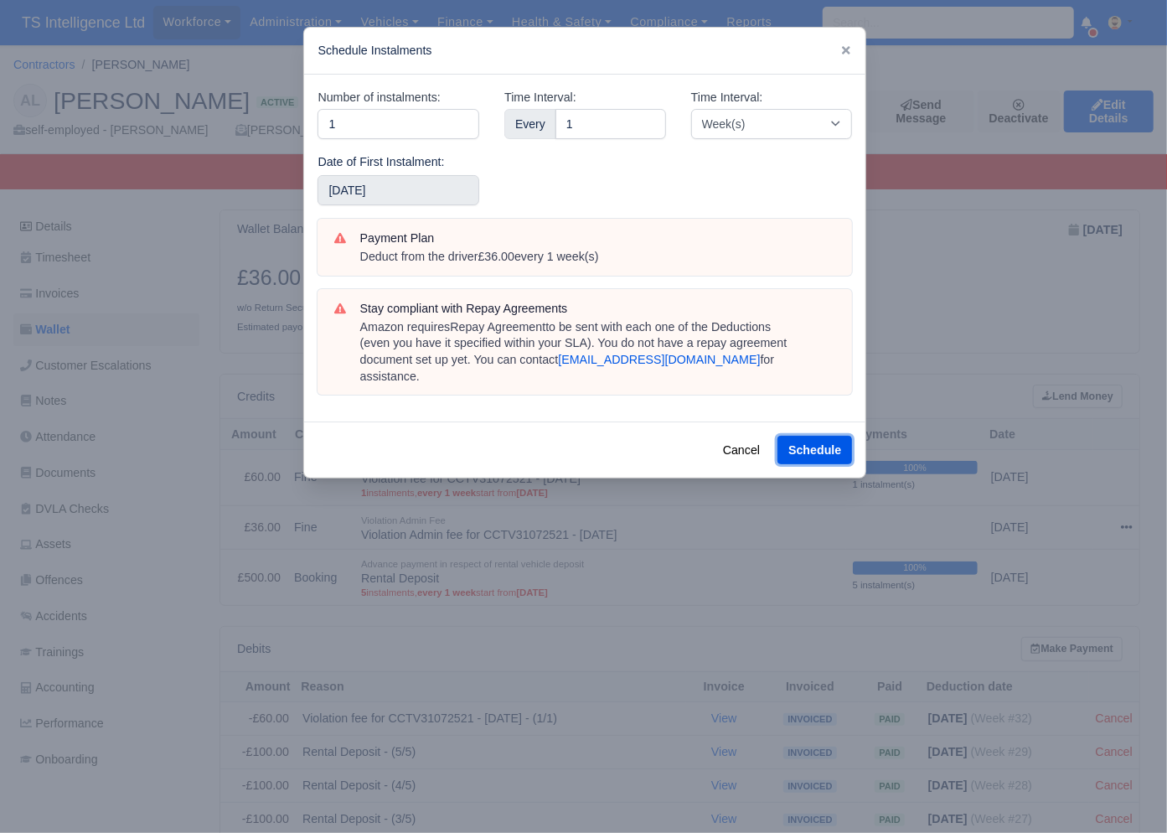
click at [829, 436] on button "Schedule" at bounding box center [815, 450] width 75 height 28
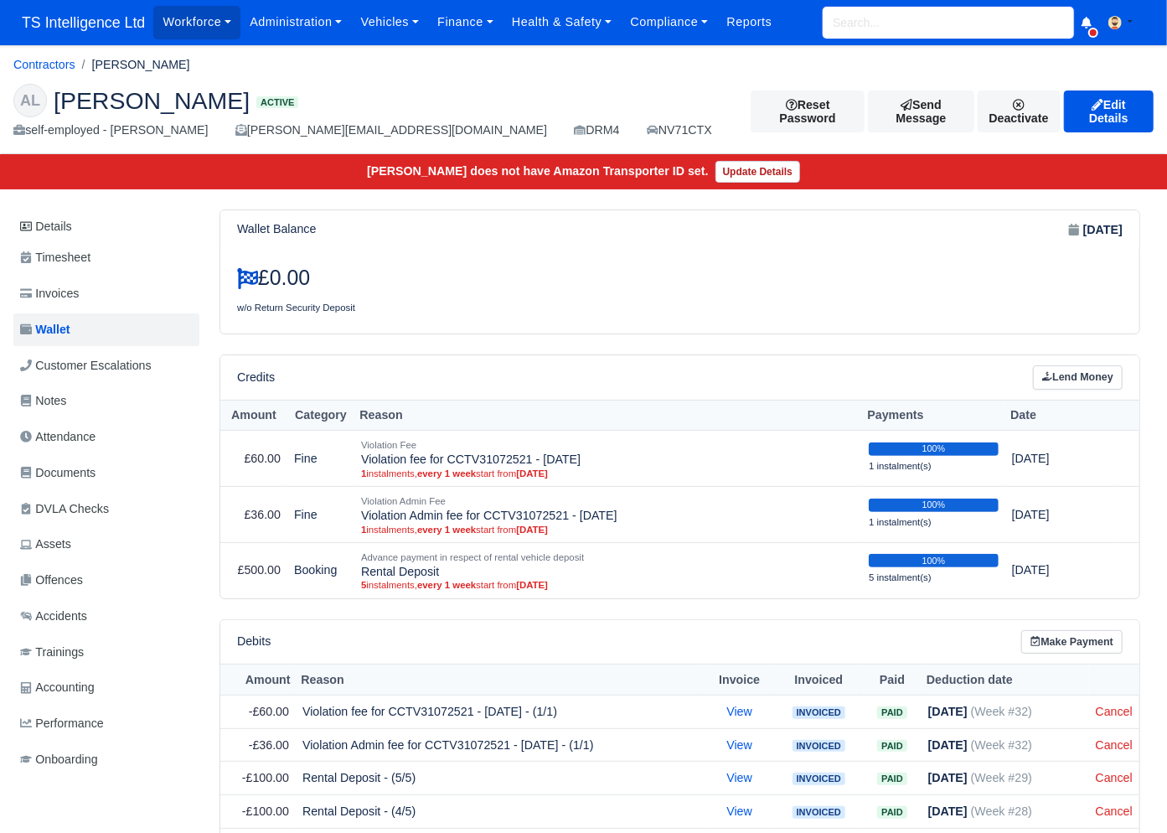
click at [873, 19] on input "search" at bounding box center [948, 23] width 251 height 32
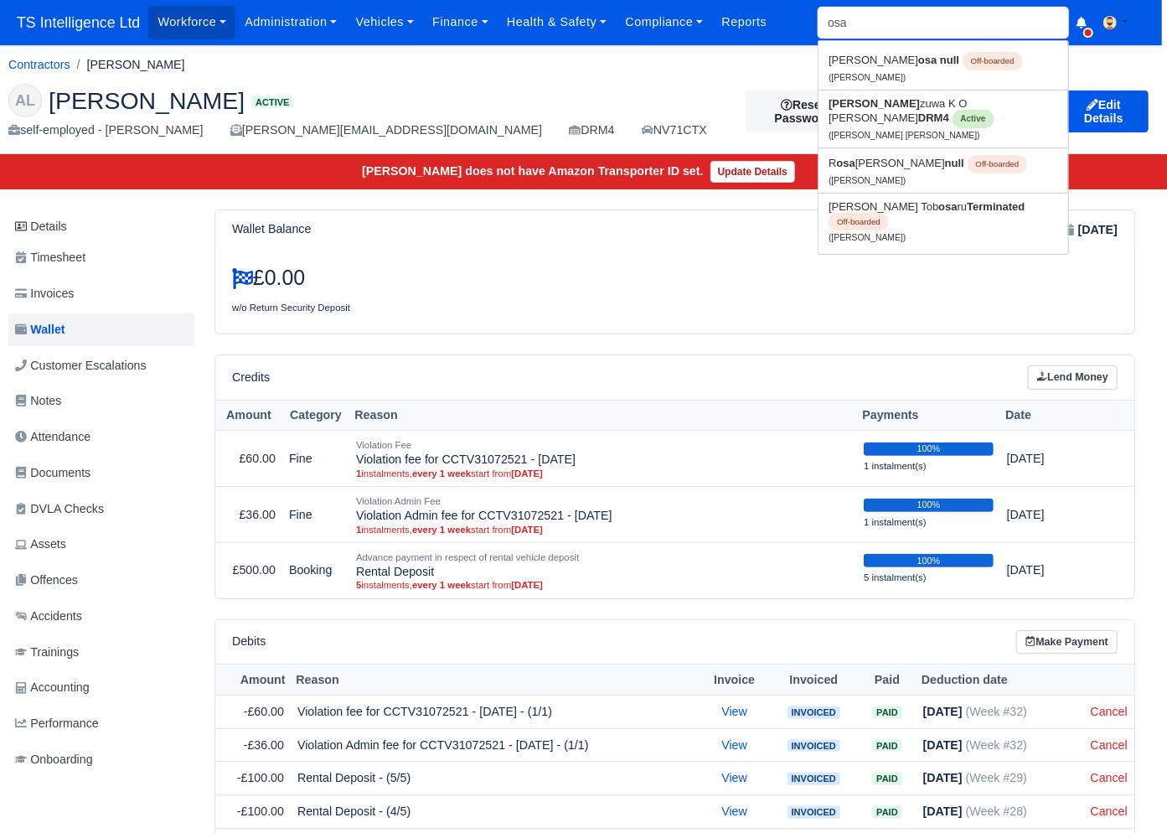
scroll to position [2, 5]
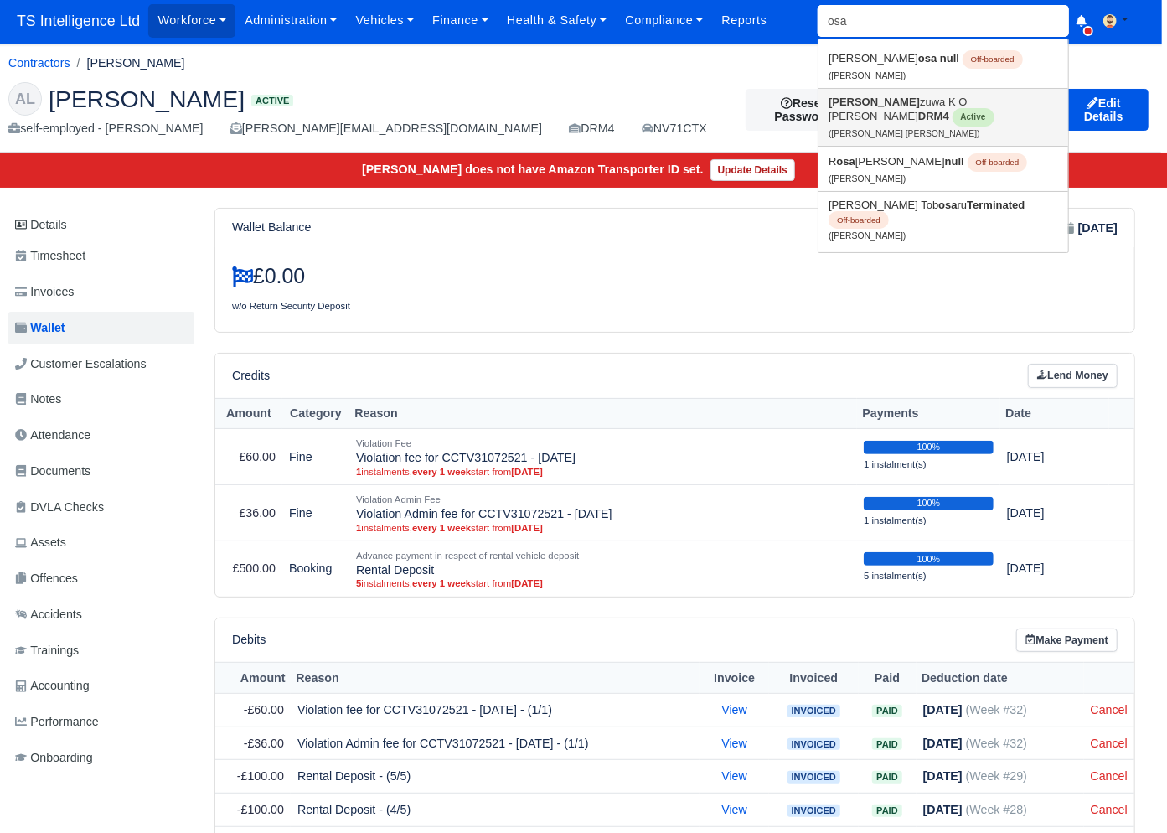
click at [863, 100] on link "Osa zuwa K O Ojo David DRM4 Active (Osazuwa K O Ojo David)" at bounding box center [944, 117] width 250 height 57
type input "Osazuwa K O [PERSON_NAME]"
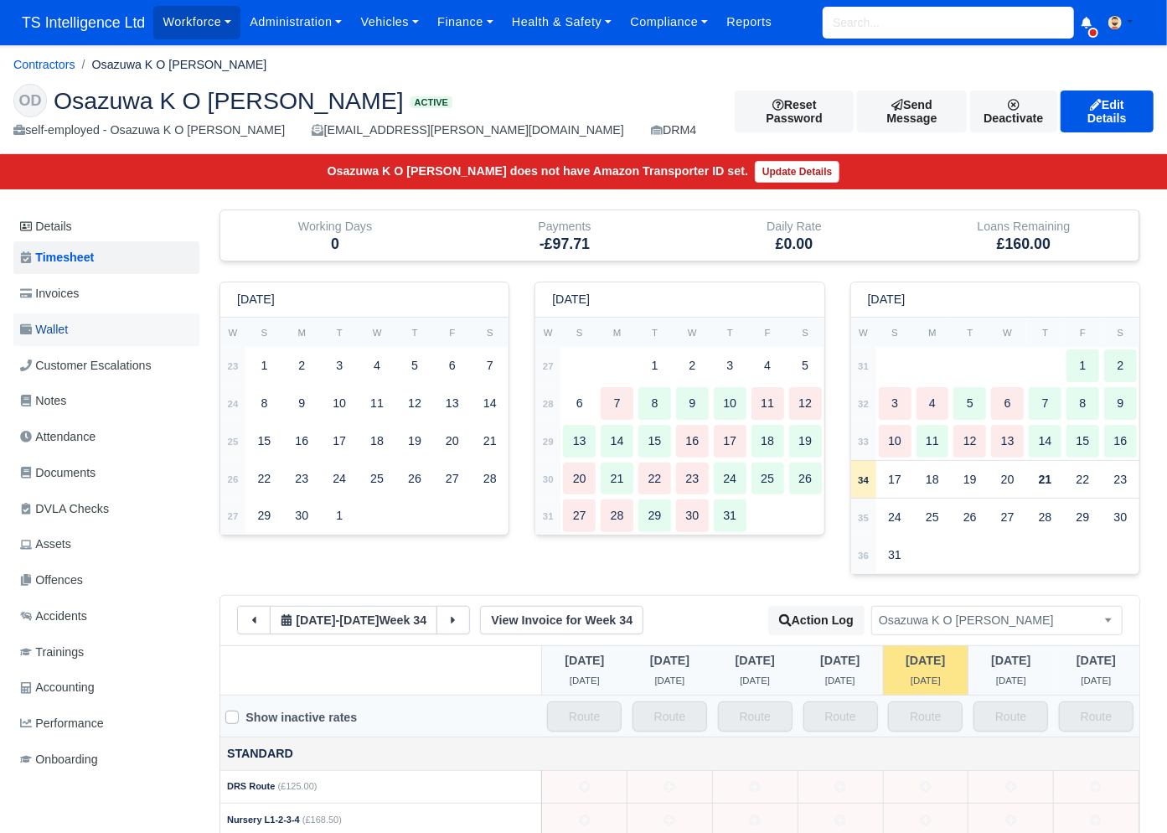
click at [80, 328] on link "Wallet" at bounding box center [106, 329] width 186 height 33
